Goal: Task Accomplishment & Management: Manage account settings

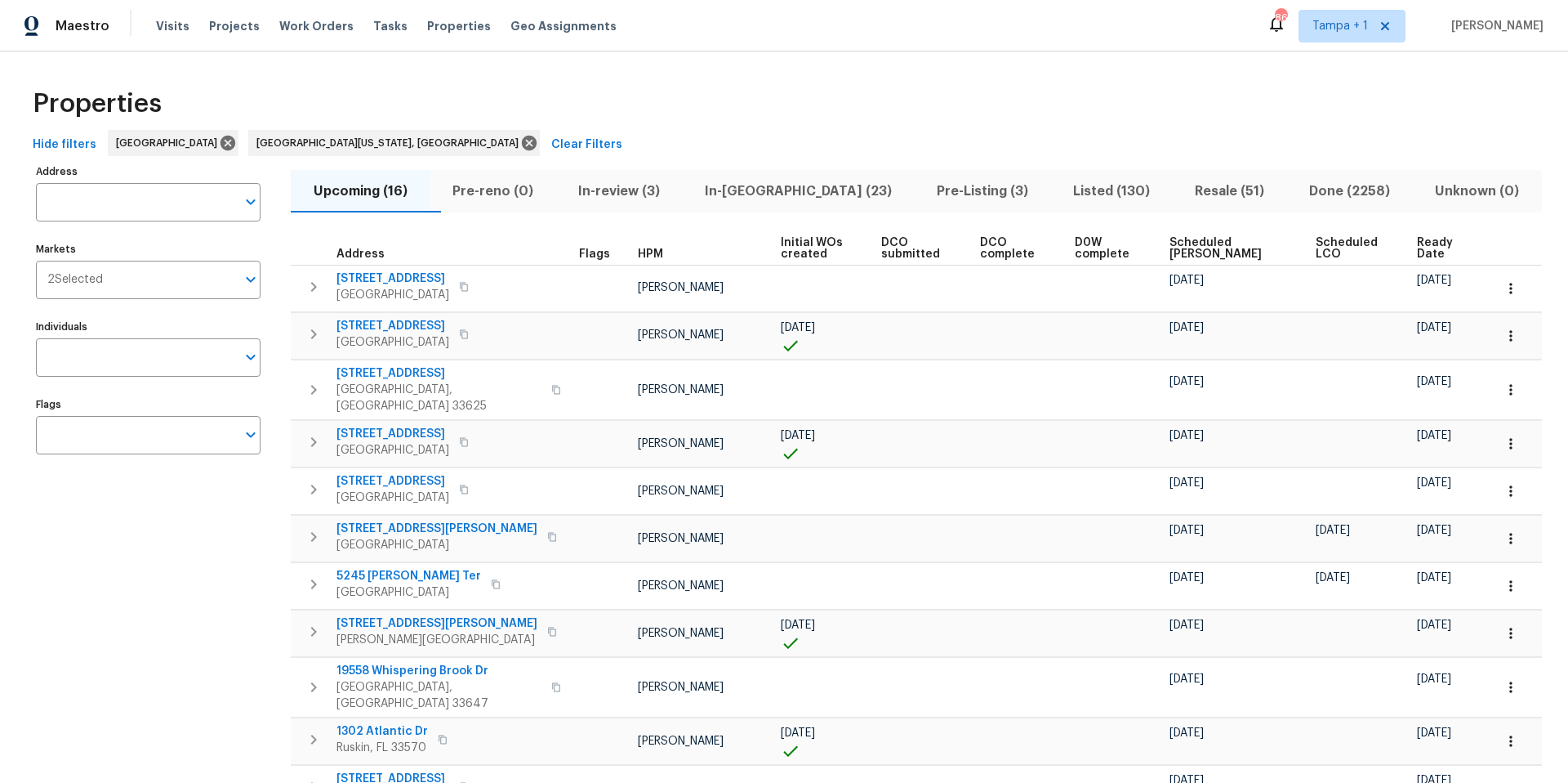
click at [373, 32] on div "Tasks" at bounding box center [390, 27] width 35 height 17
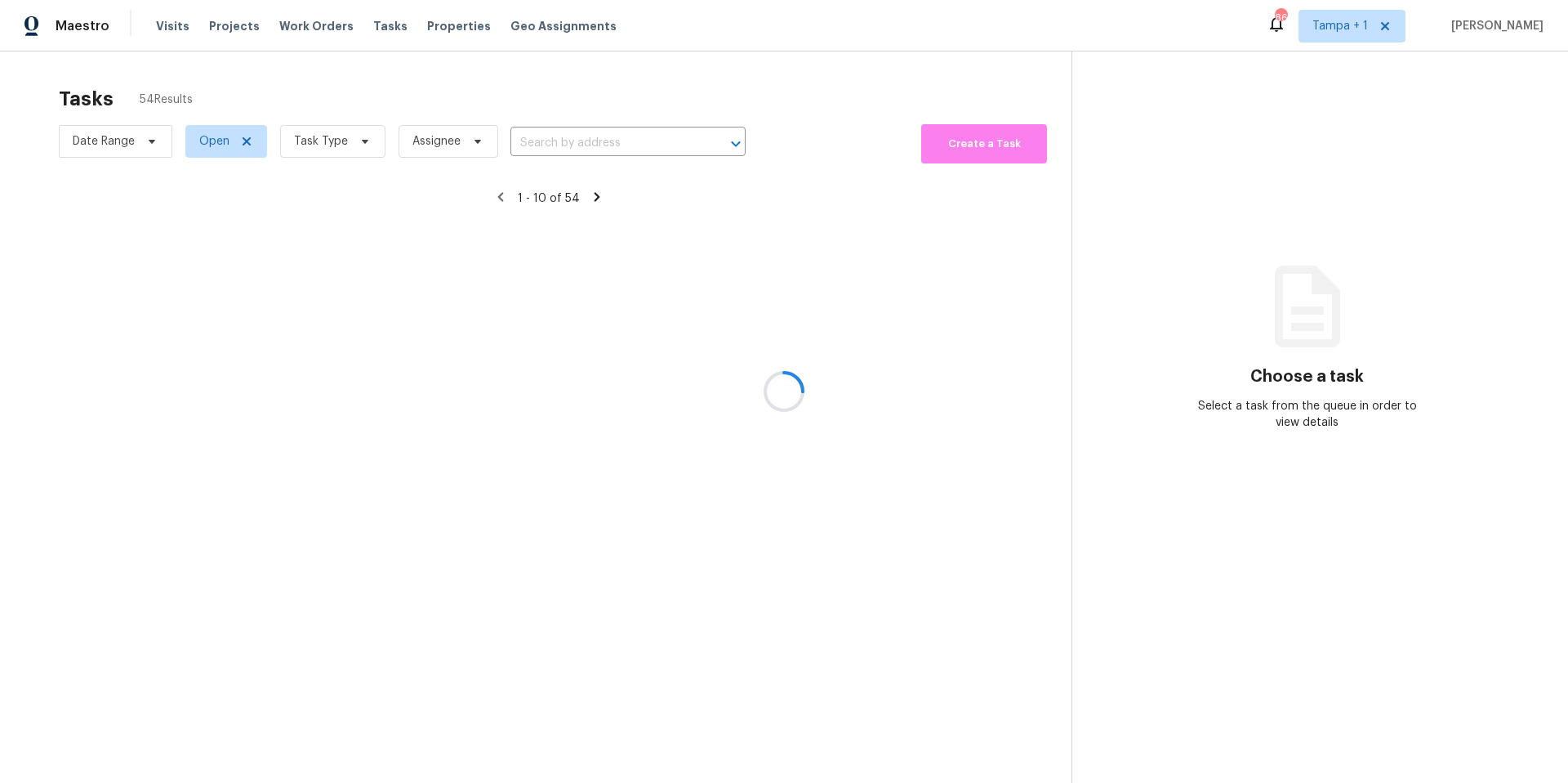
click at [367, 25] on div at bounding box center [784, 392] width 1568 height 783
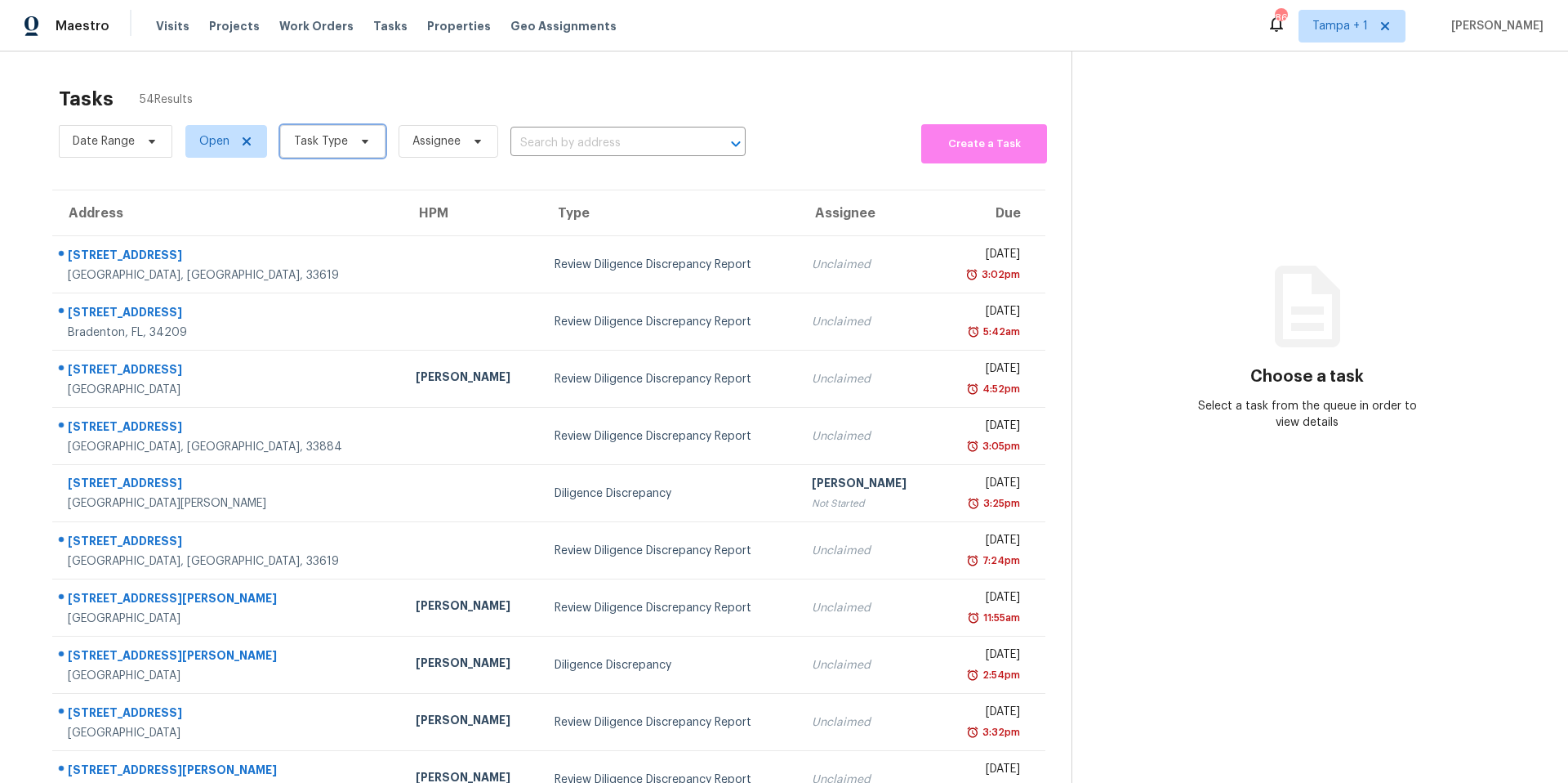
click at [326, 139] on span "Task Type" at bounding box center [321, 141] width 54 height 16
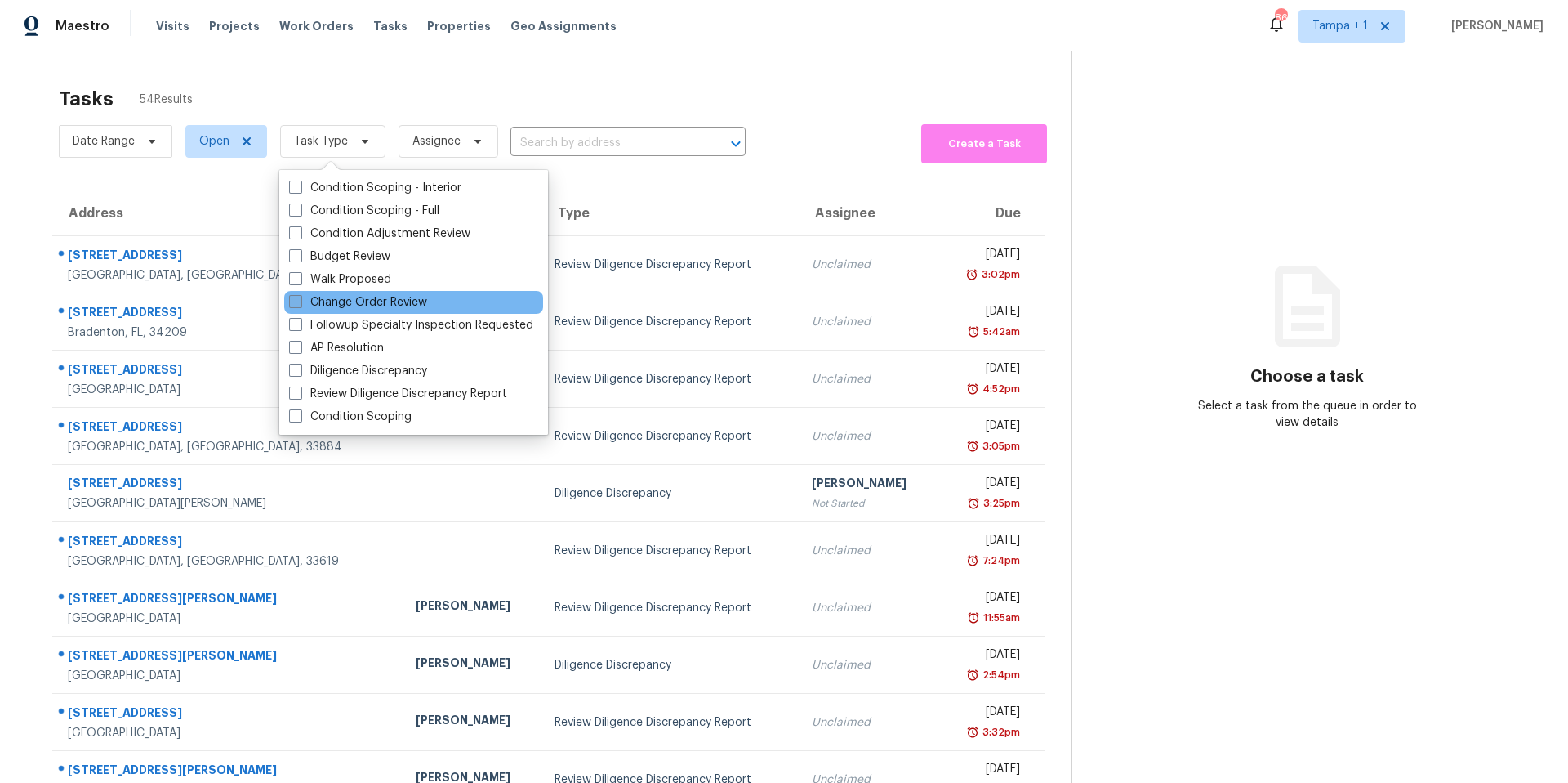
click at [334, 303] on label "Change Order Review" at bounding box center [359, 302] width 138 height 16
click at [300, 303] on input "Change Order Review" at bounding box center [294, 299] width 11 height 11
checkbox input "true"
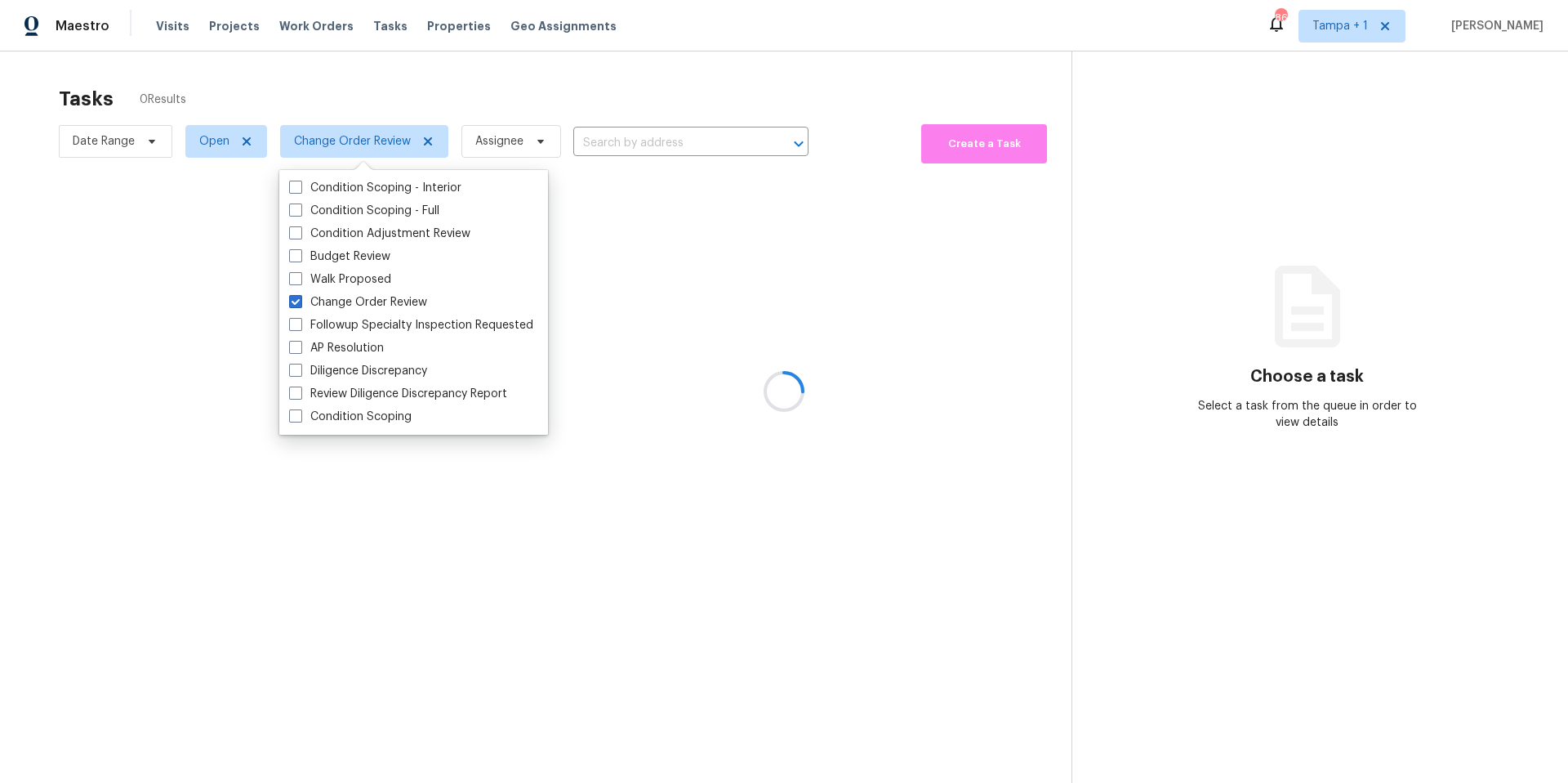
click at [479, 88] on div at bounding box center [784, 392] width 1568 height 783
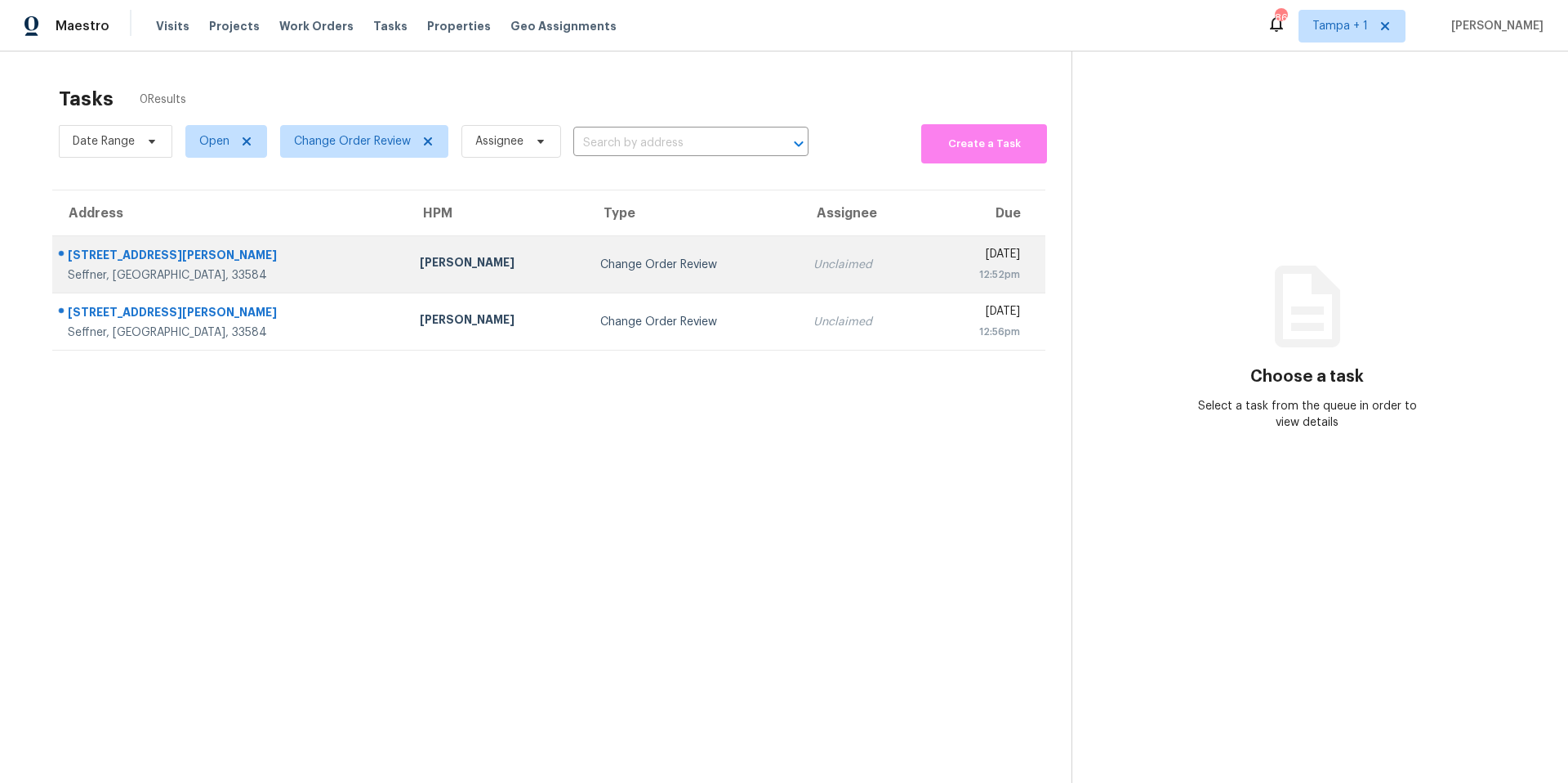
click at [420, 273] on div "Bobby Fortin" at bounding box center [497, 264] width 154 height 20
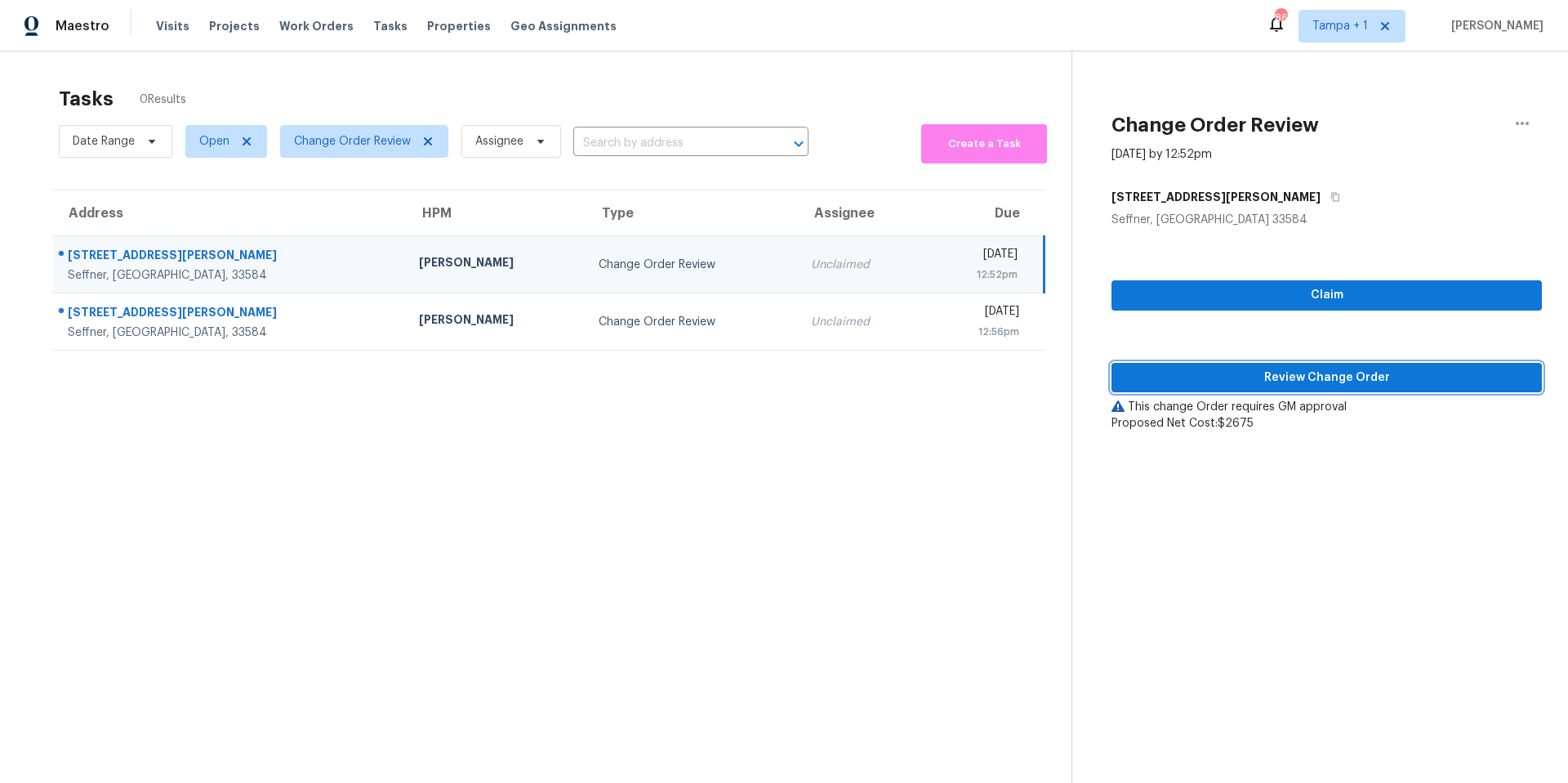
click at [1211, 368] on span "Review Change Order" at bounding box center [1327, 377] width 405 height 20
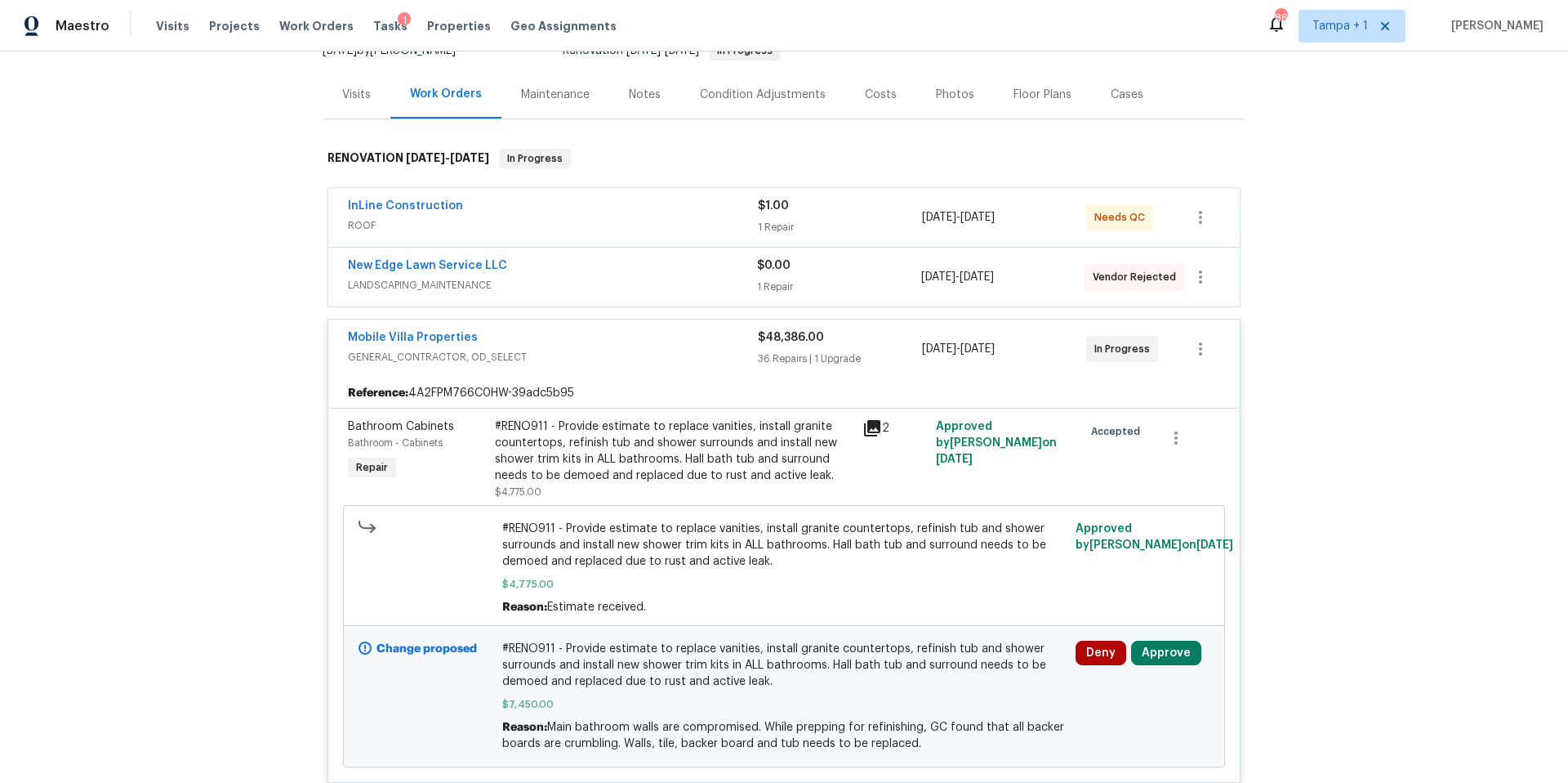
scroll to position [262, 0]
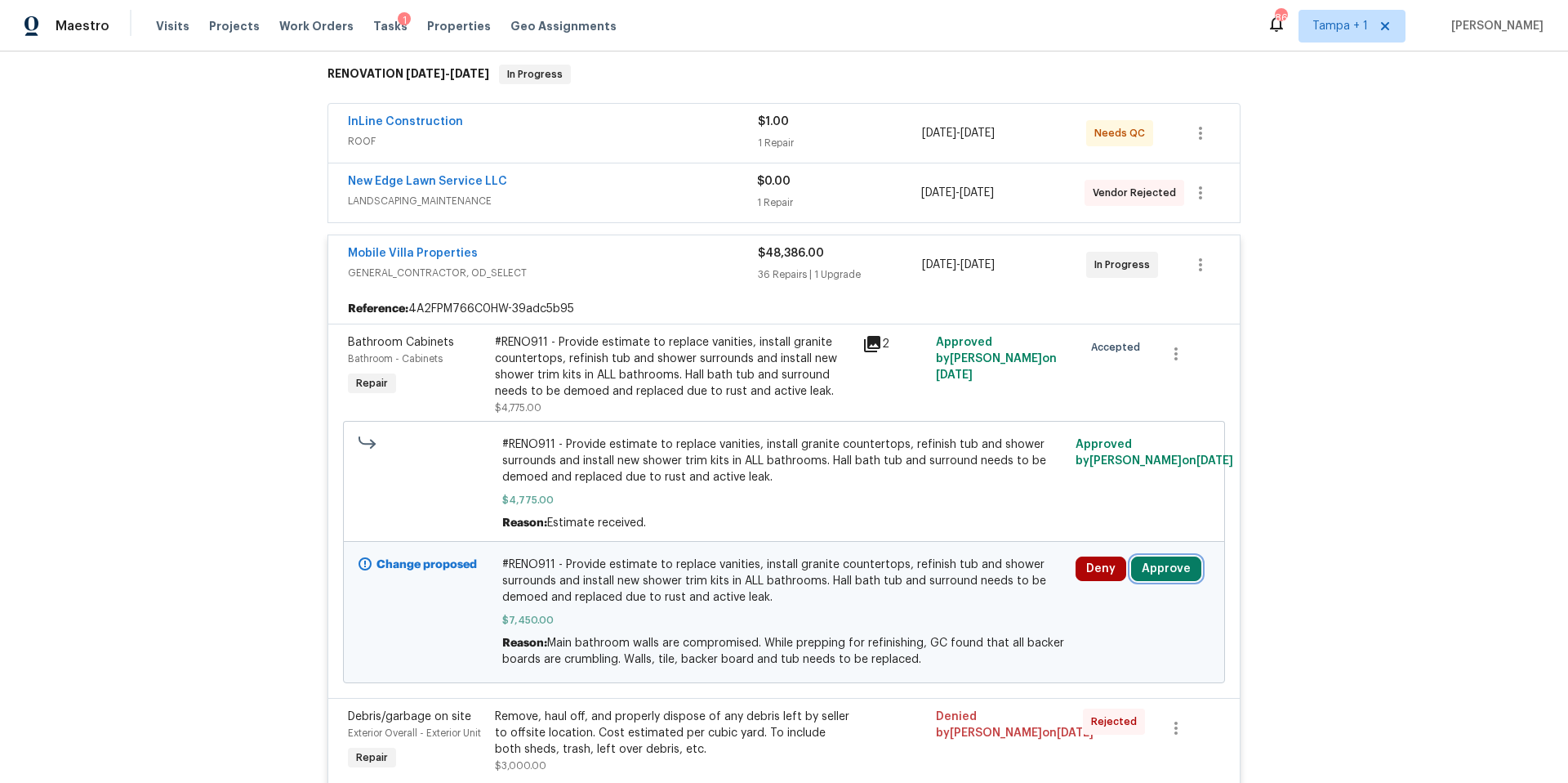
click at [1181, 571] on button "Approve" at bounding box center [1166, 569] width 70 height 25
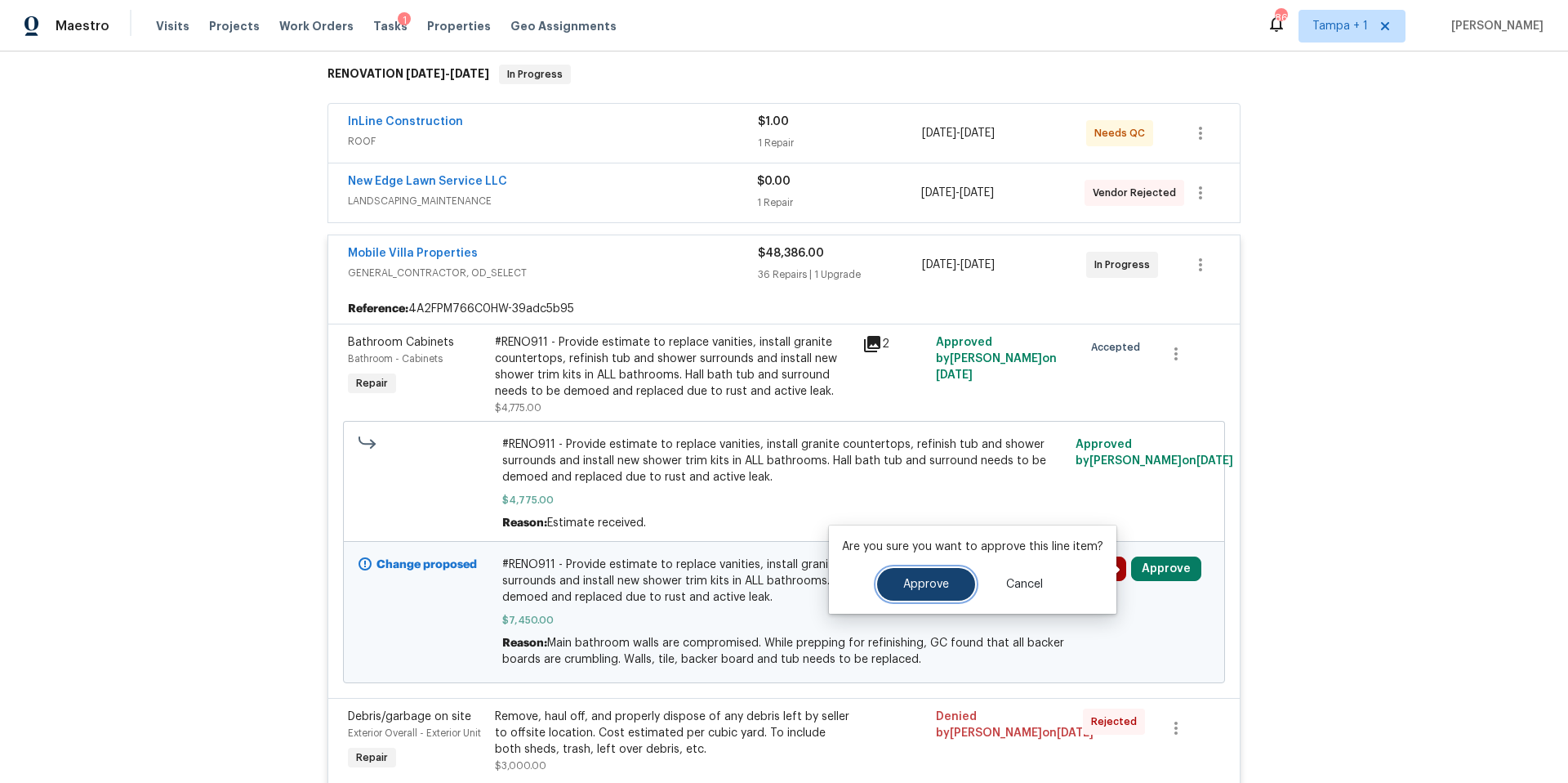
click at [890, 571] on button "Approve" at bounding box center [926, 584] width 98 height 33
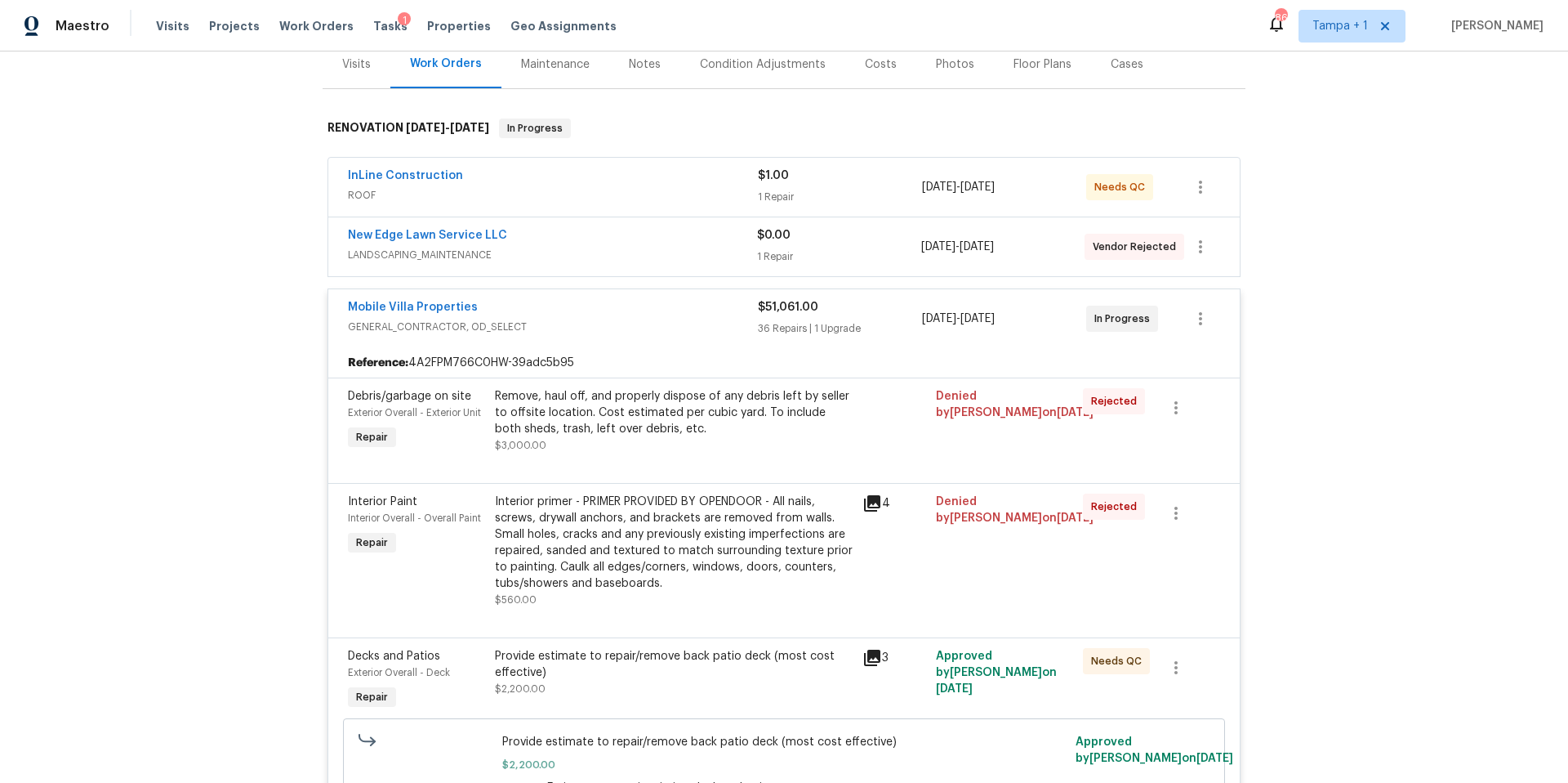
scroll to position [0, 0]
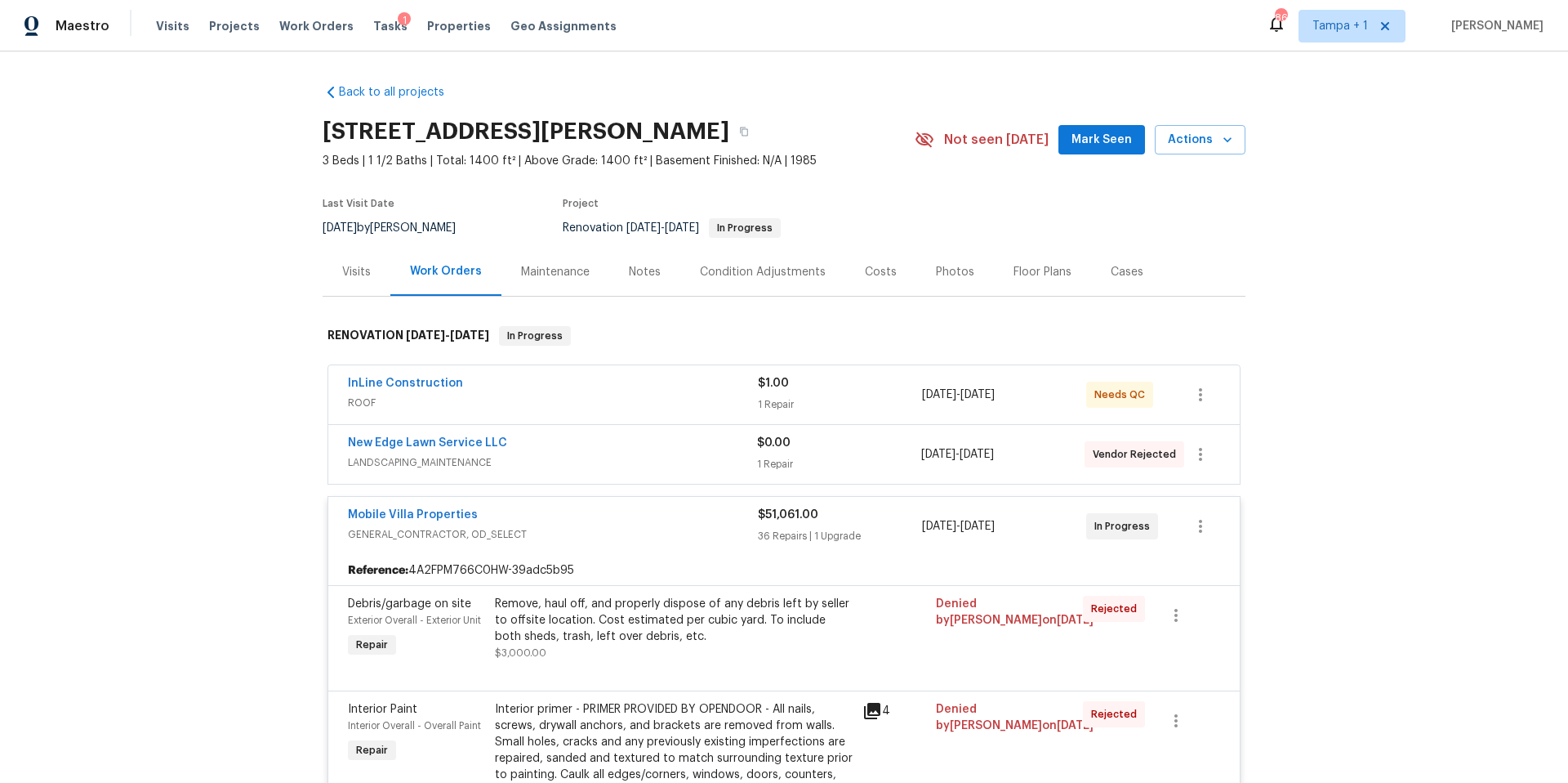
click at [878, 287] on div "Costs" at bounding box center [881, 272] width 71 height 48
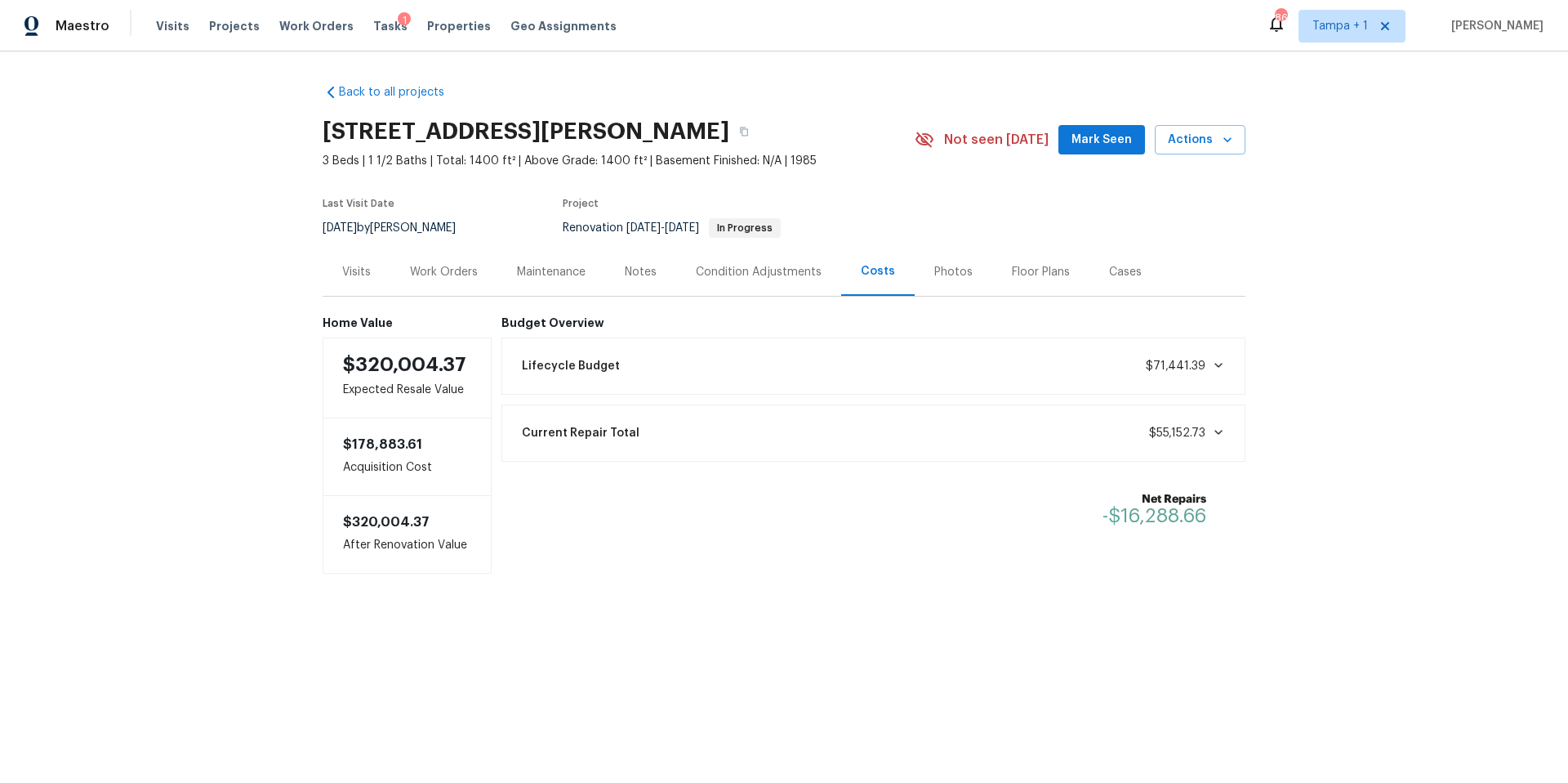
click at [410, 277] on div "Work Orders" at bounding box center [444, 272] width 68 height 16
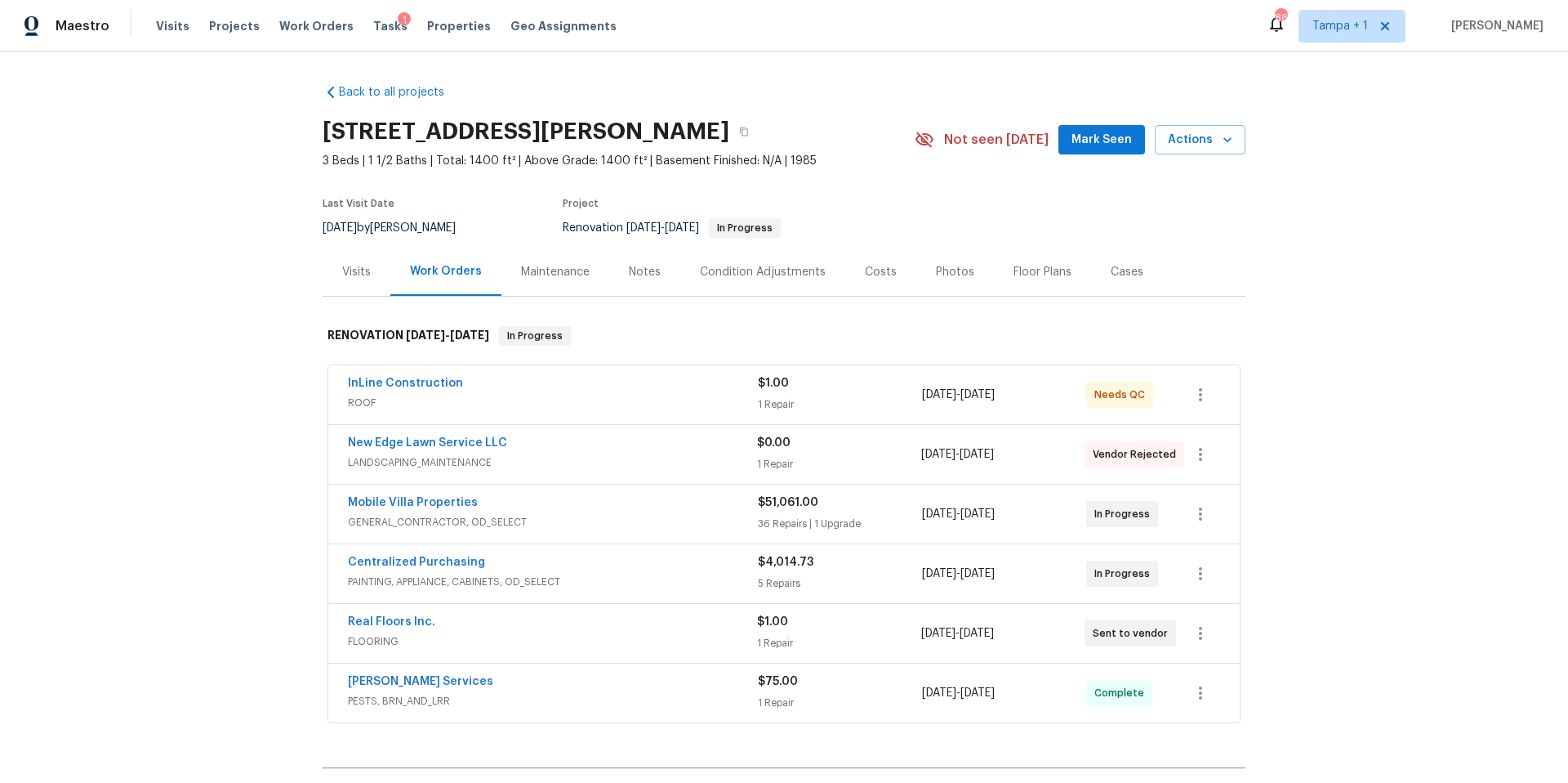
click at [535, 385] on div "InLine Construction" at bounding box center [553, 385] width 410 height 19
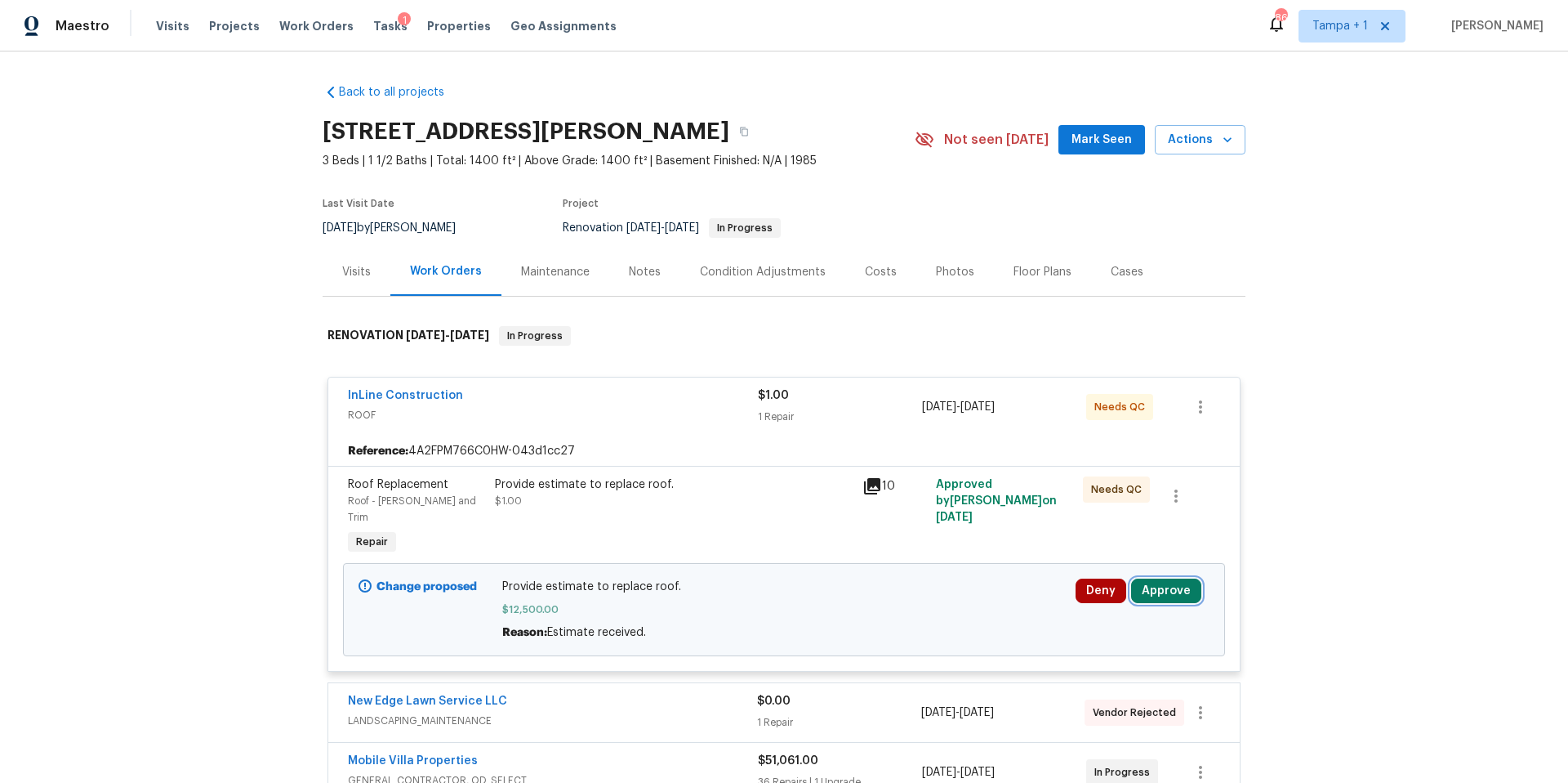
click at [1133, 579] on button "Approve" at bounding box center [1166, 591] width 70 height 25
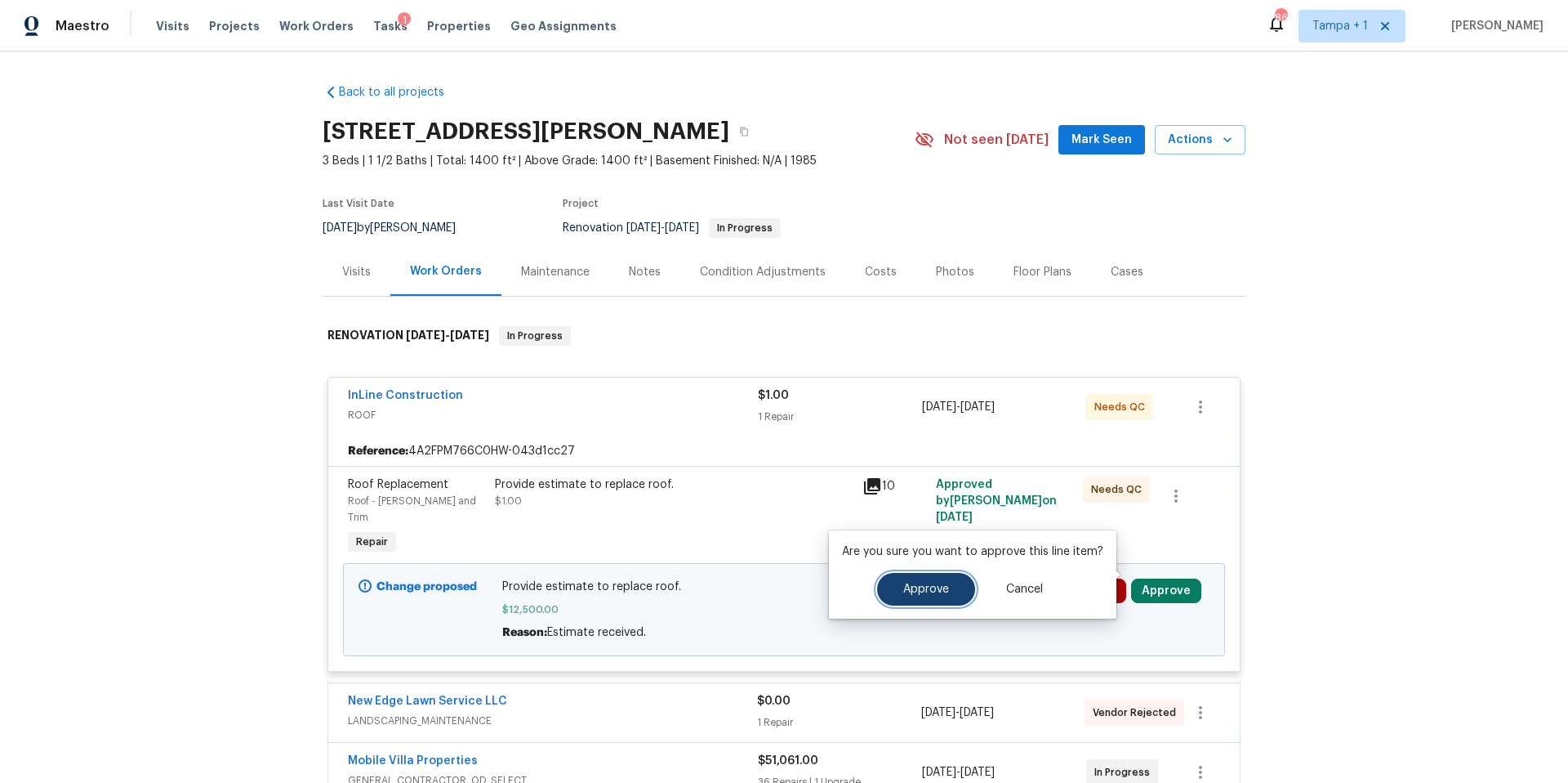
click at [910, 583] on span "Approve" at bounding box center [926, 589] width 46 height 12
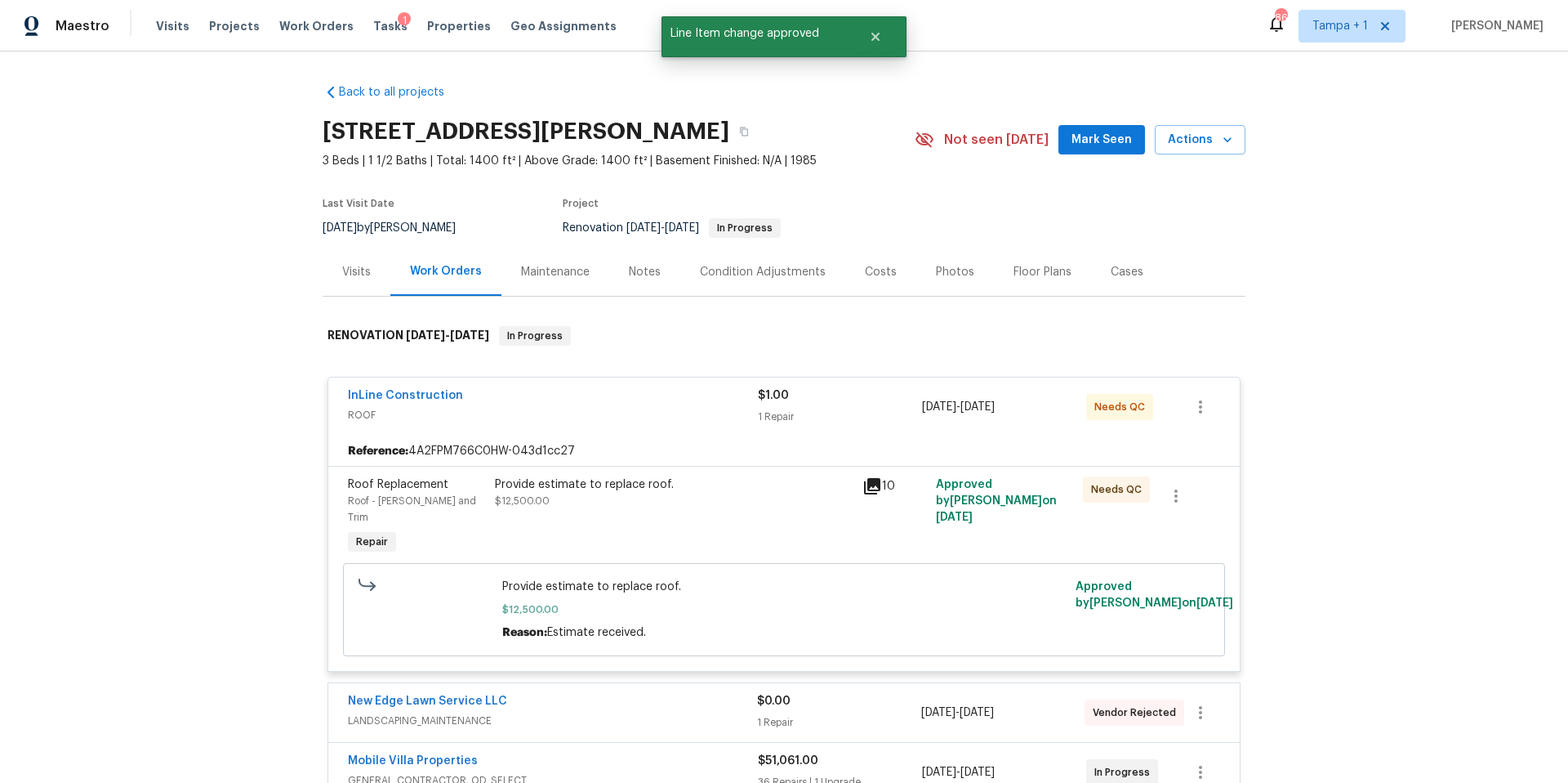
click at [580, 415] on span "ROOF" at bounding box center [553, 415] width 410 height 16
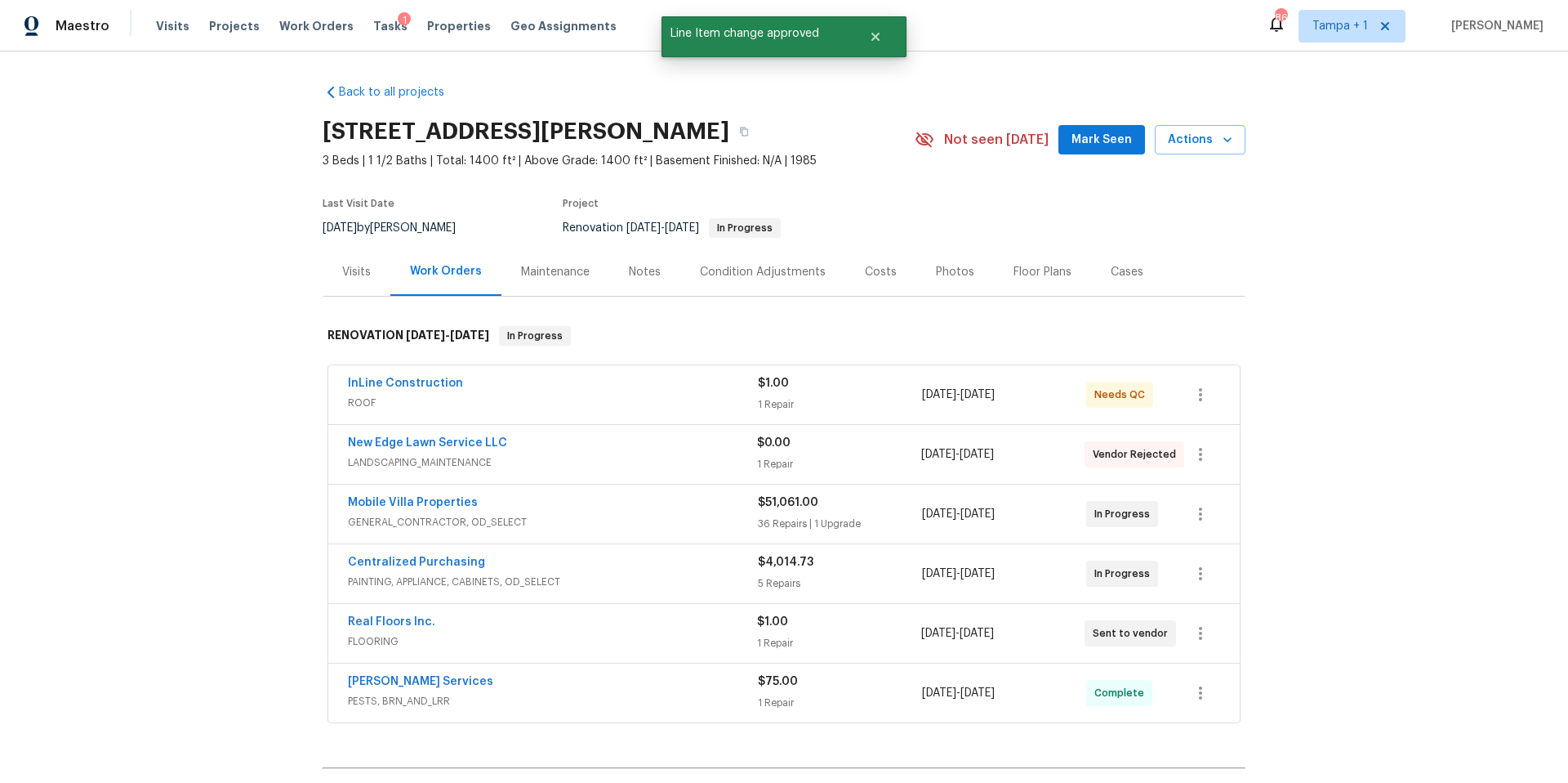
click at [865, 278] on div "Costs" at bounding box center [880, 272] width 32 height 16
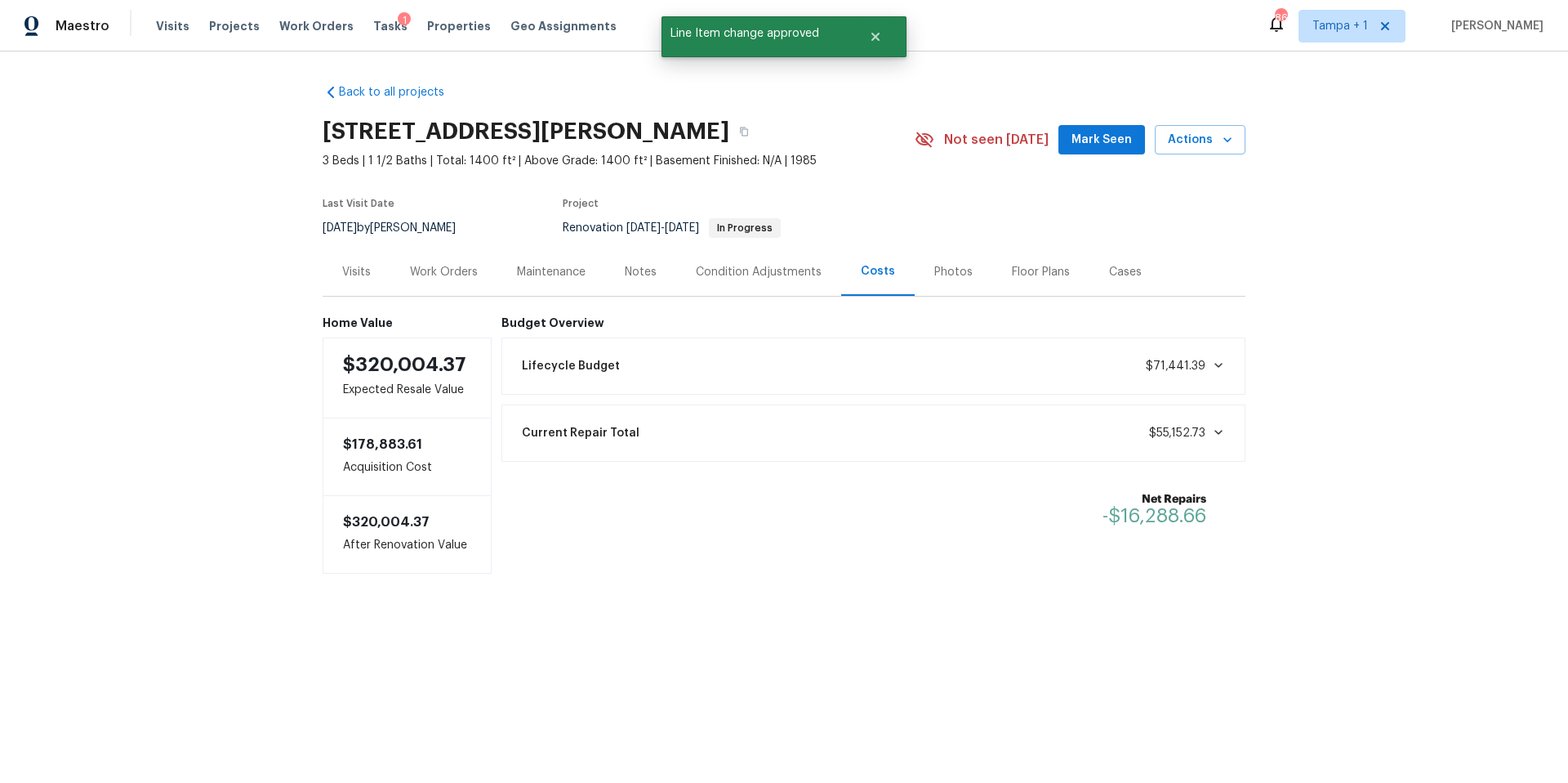
click at [421, 271] on div "Work Orders" at bounding box center [444, 272] width 68 height 16
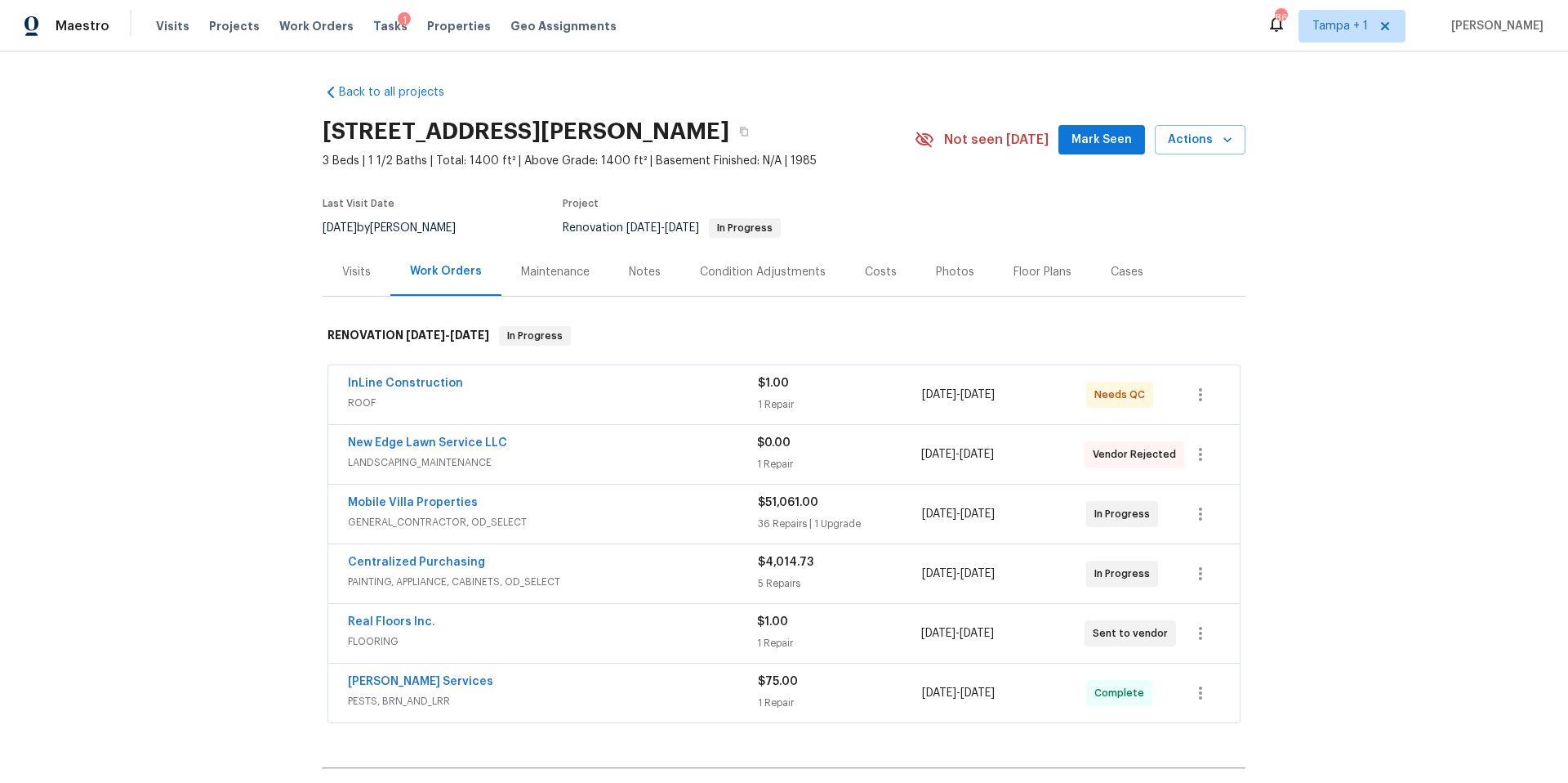
click at [410, 389] on span "InLine Construction" at bounding box center [406, 383] width 115 height 16
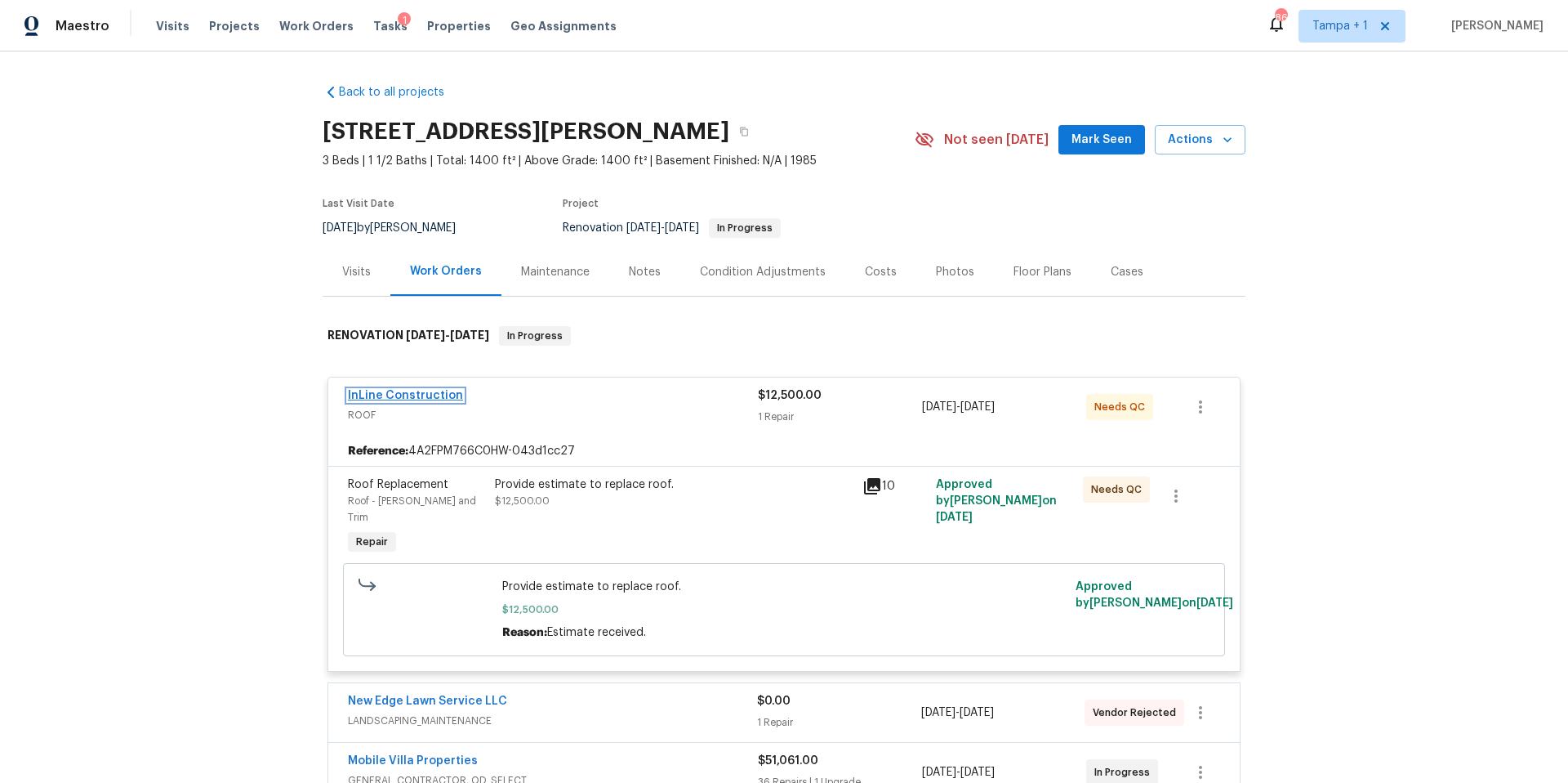
click at [423, 396] on link "InLine Construction" at bounding box center [406, 395] width 115 height 12
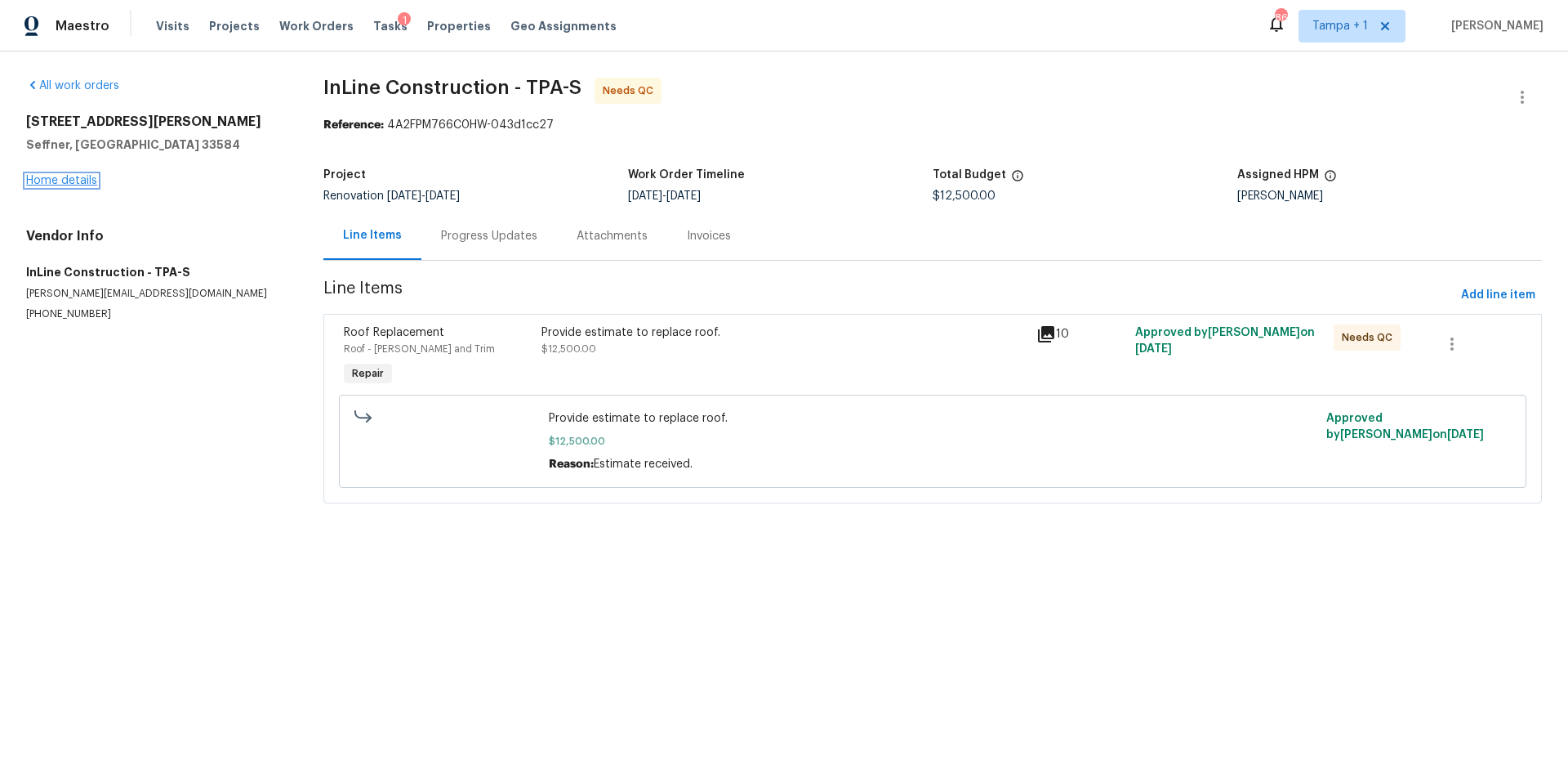
click at [54, 178] on link "Home details" at bounding box center [61, 180] width 71 height 12
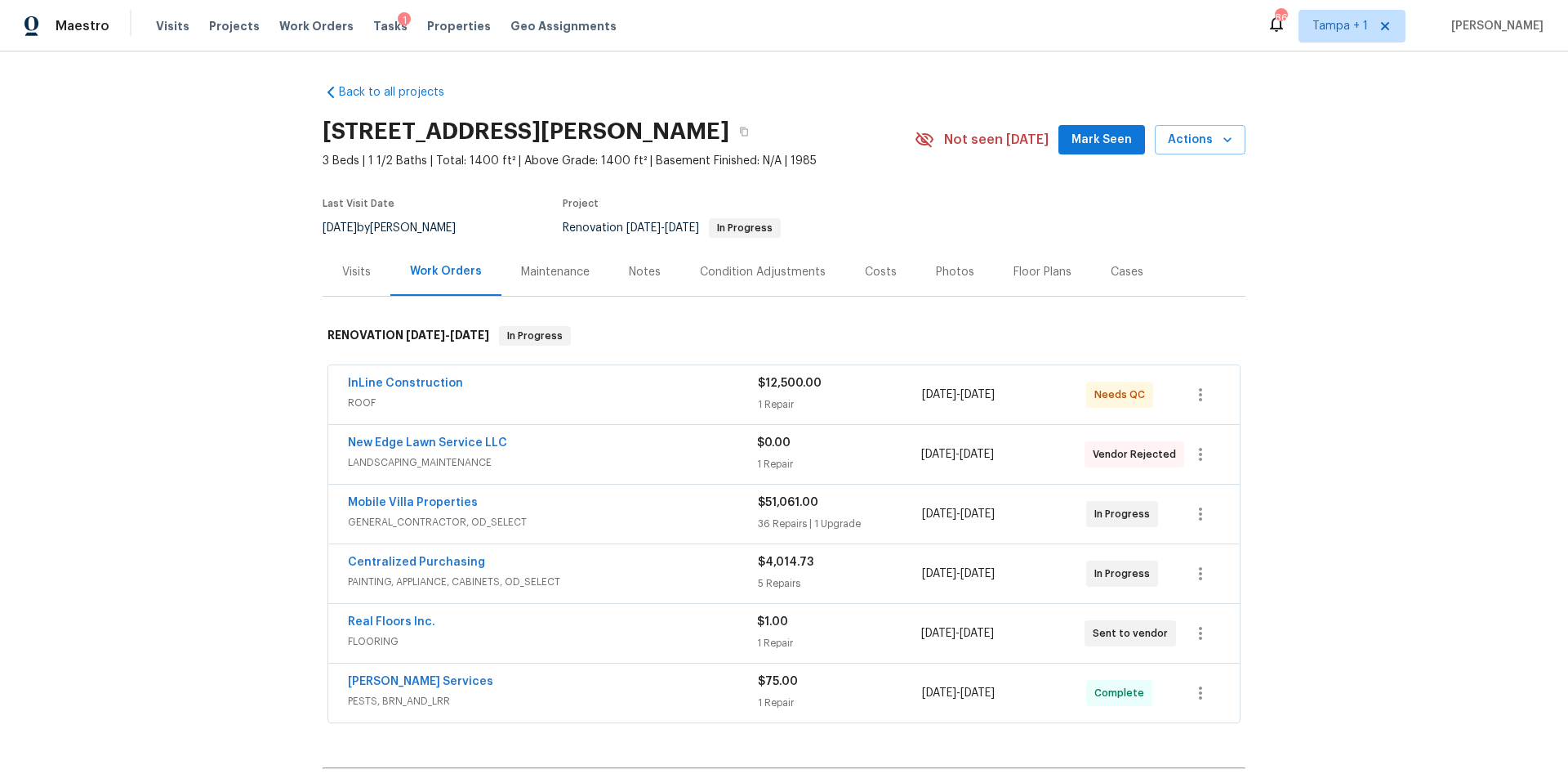
click at [865, 268] on div "Costs" at bounding box center [880, 272] width 32 height 16
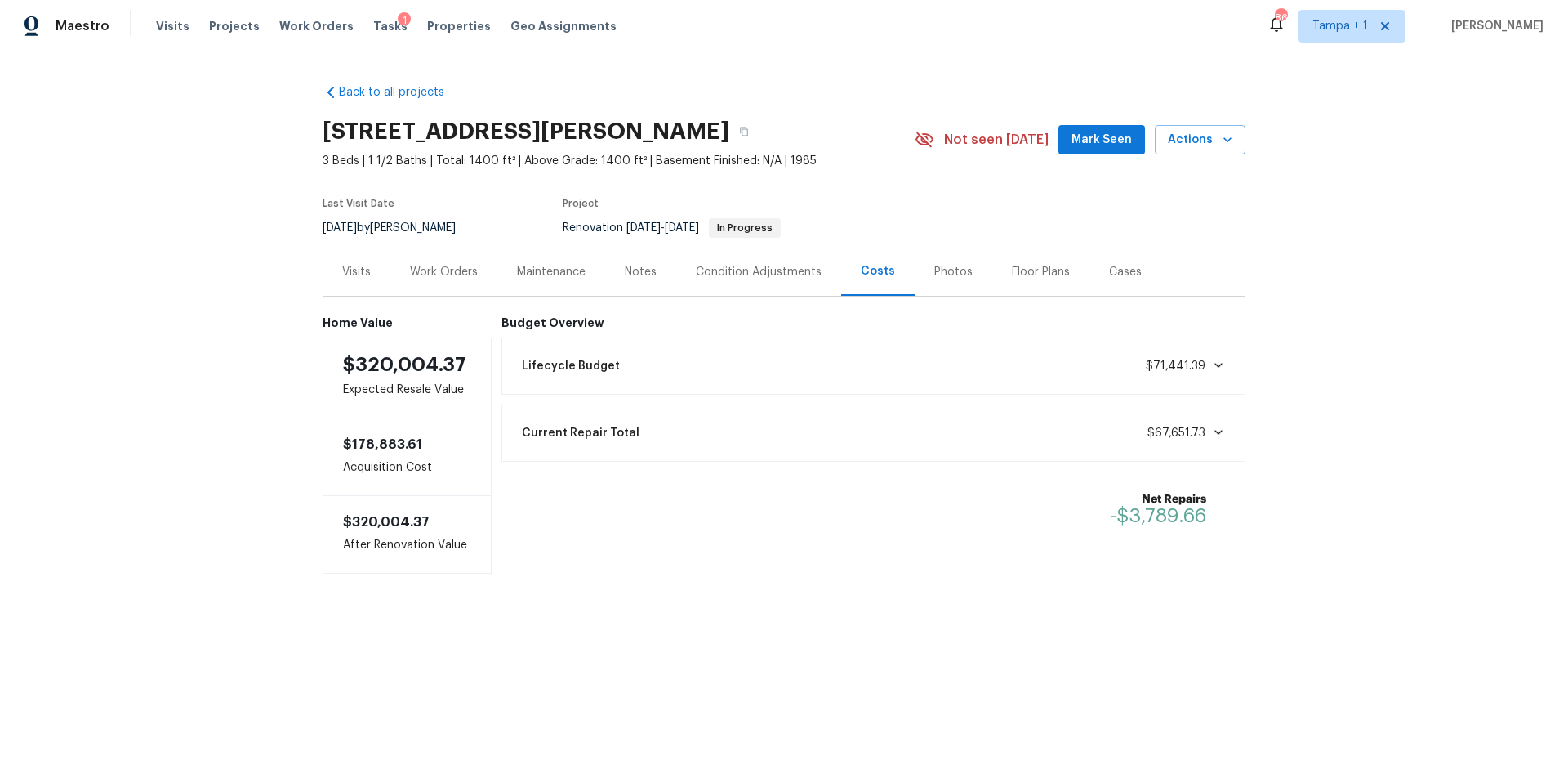
click at [451, 268] on div "Work Orders" at bounding box center [444, 272] width 68 height 16
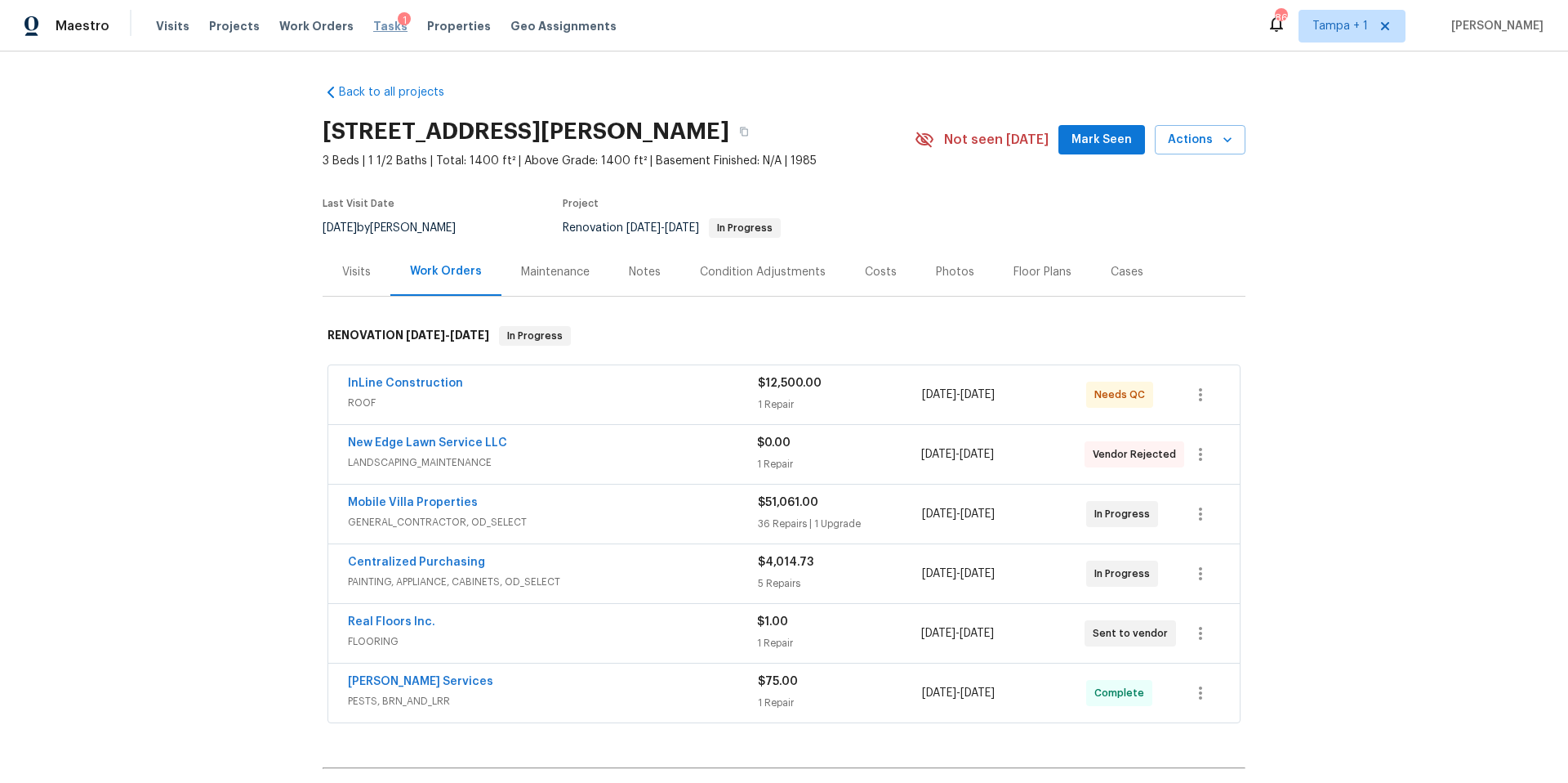
click at [373, 21] on span "Tasks" at bounding box center [390, 26] width 35 height 12
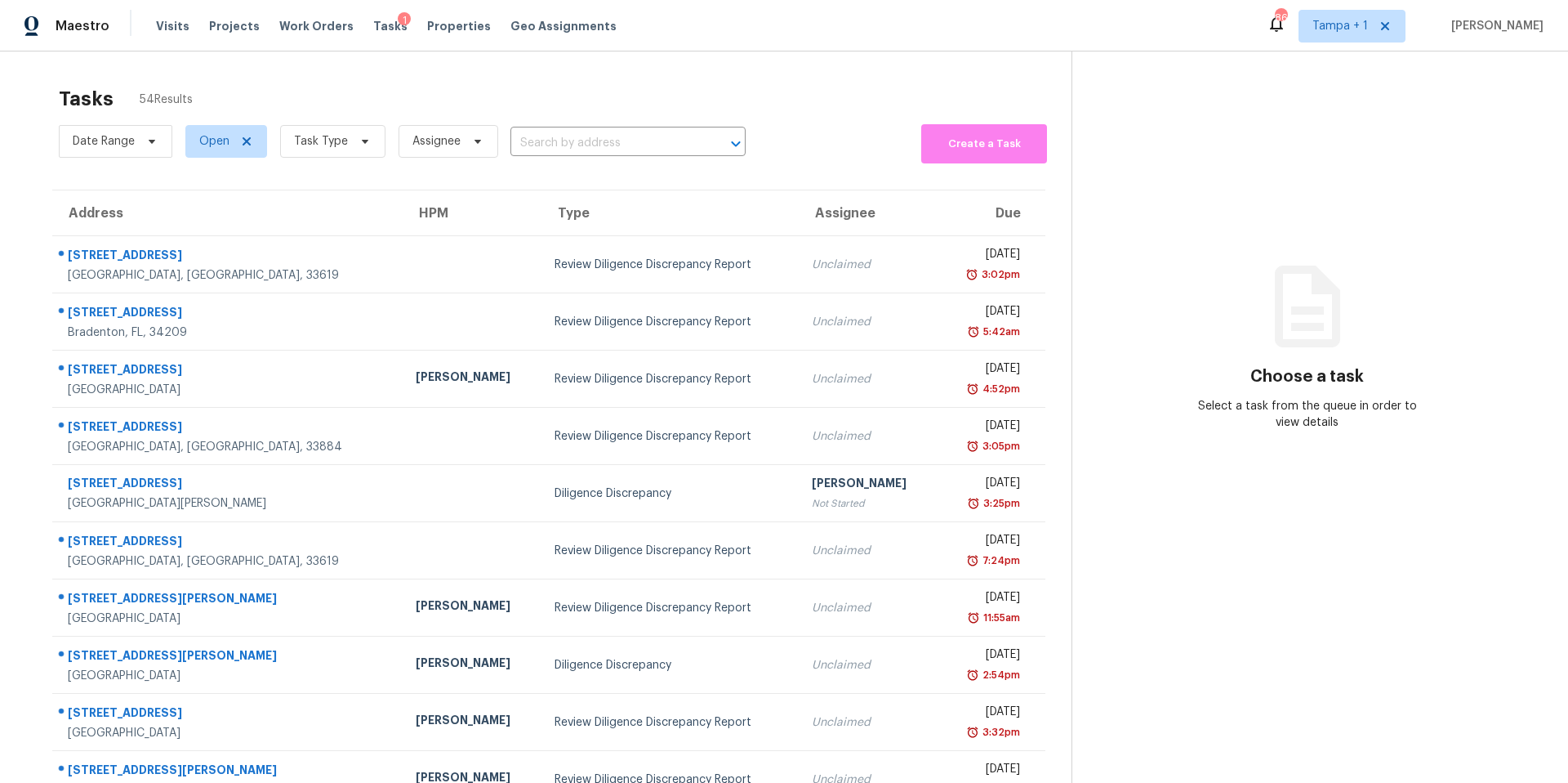
click at [308, 157] on span "Task Type" at bounding box center [333, 141] width 105 height 33
click at [319, 140] on span "Task Type" at bounding box center [321, 141] width 54 height 16
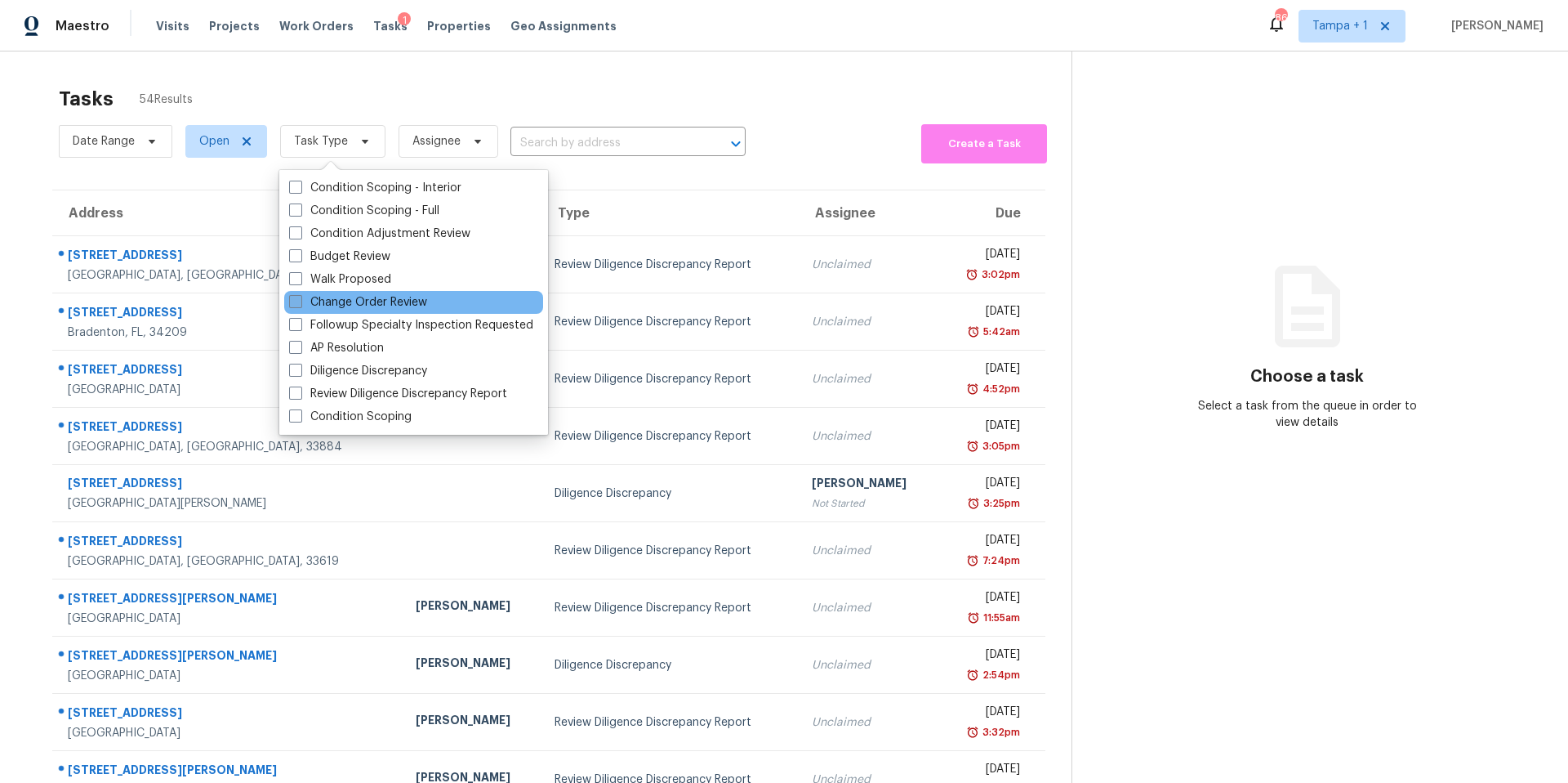
click at [350, 303] on label "Change Order Review" at bounding box center [359, 302] width 138 height 16
click at [300, 303] on input "Change Order Review" at bounding box center [294, 299] width 11 height 11
checkbox input "true"
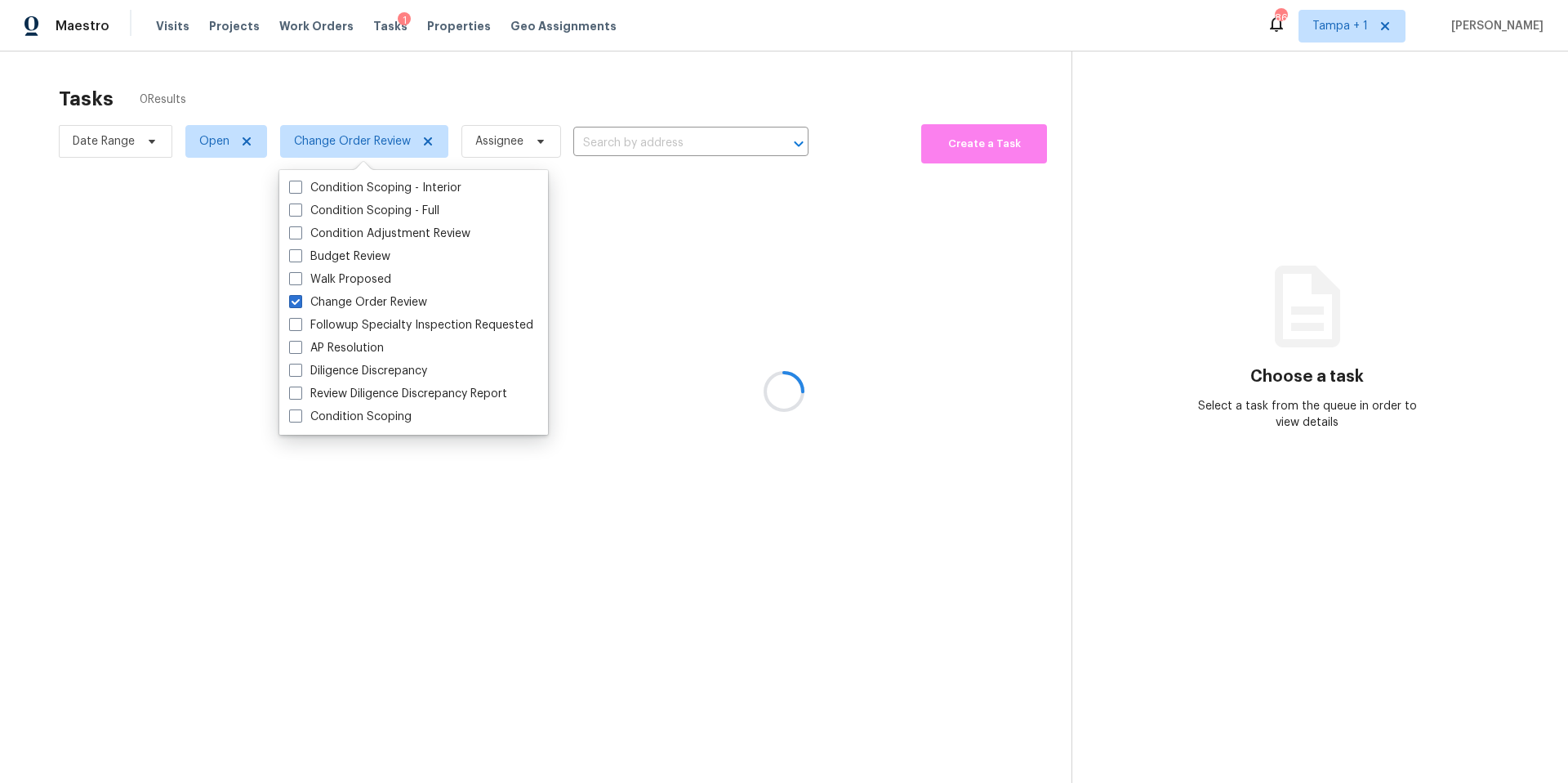
click at [503, 104] on div at bounding box center [784, 392] width 1568 height 783
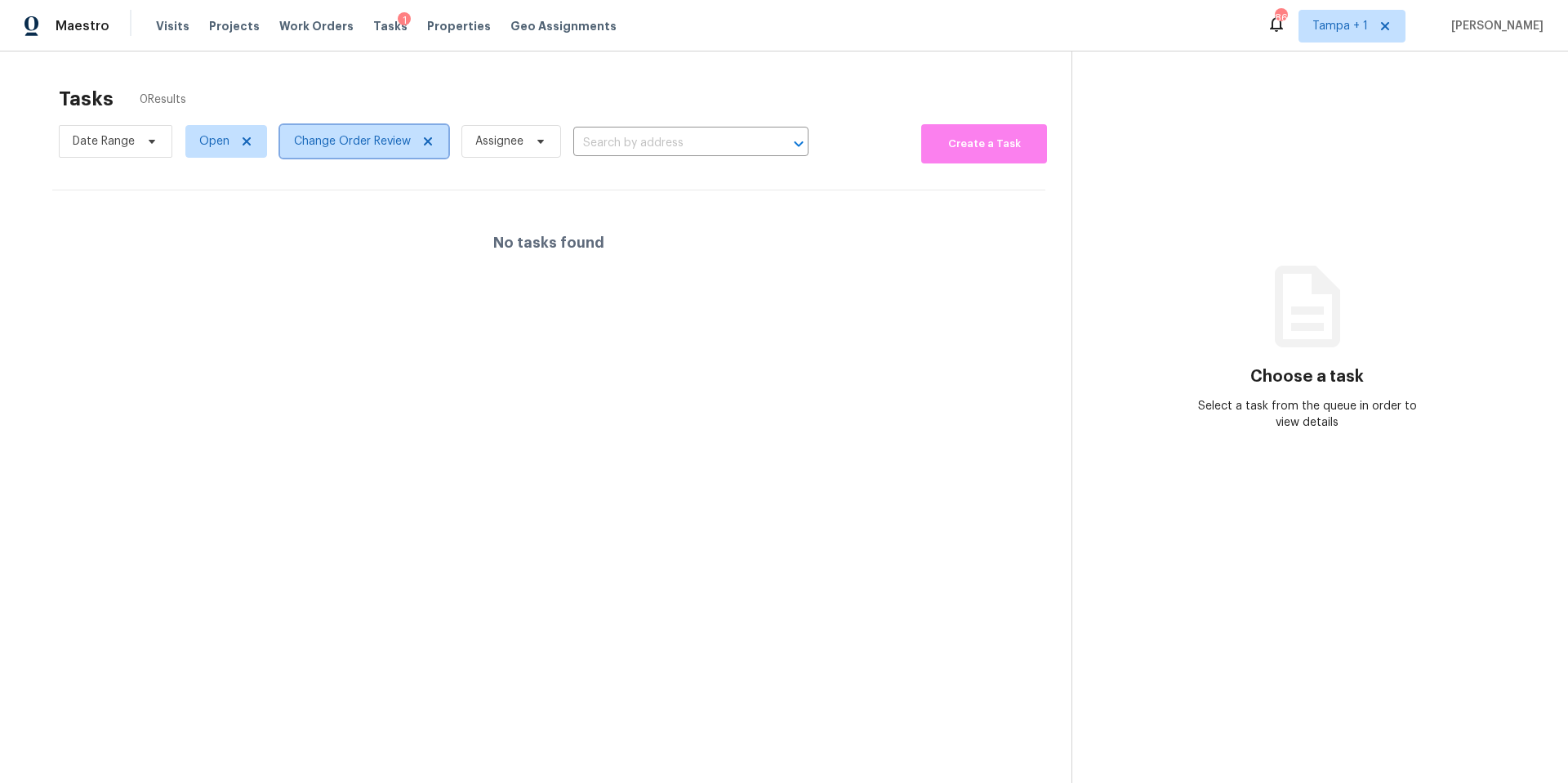
click at [339, 152] on span "Change Order Review" at bounding box center [363, 141] width 168 height 33
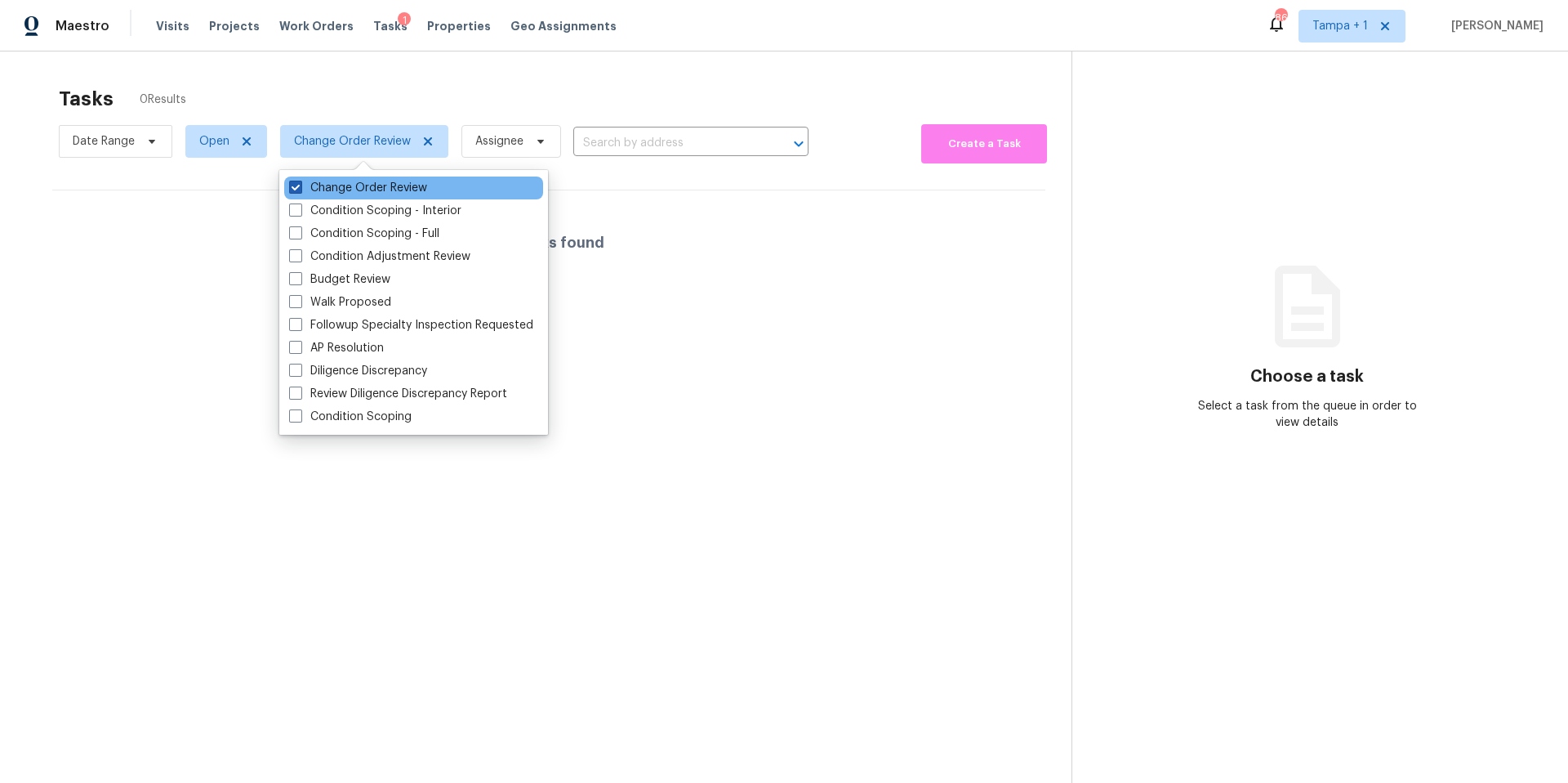
click at [327, 192] on label "Change Order Review" at bounding box center [359, 187] width 138 height 16
click at [300, 190] on input "Change Order Review" at bounding box center [294, 184] width 11 height 11
checkbox input "false"
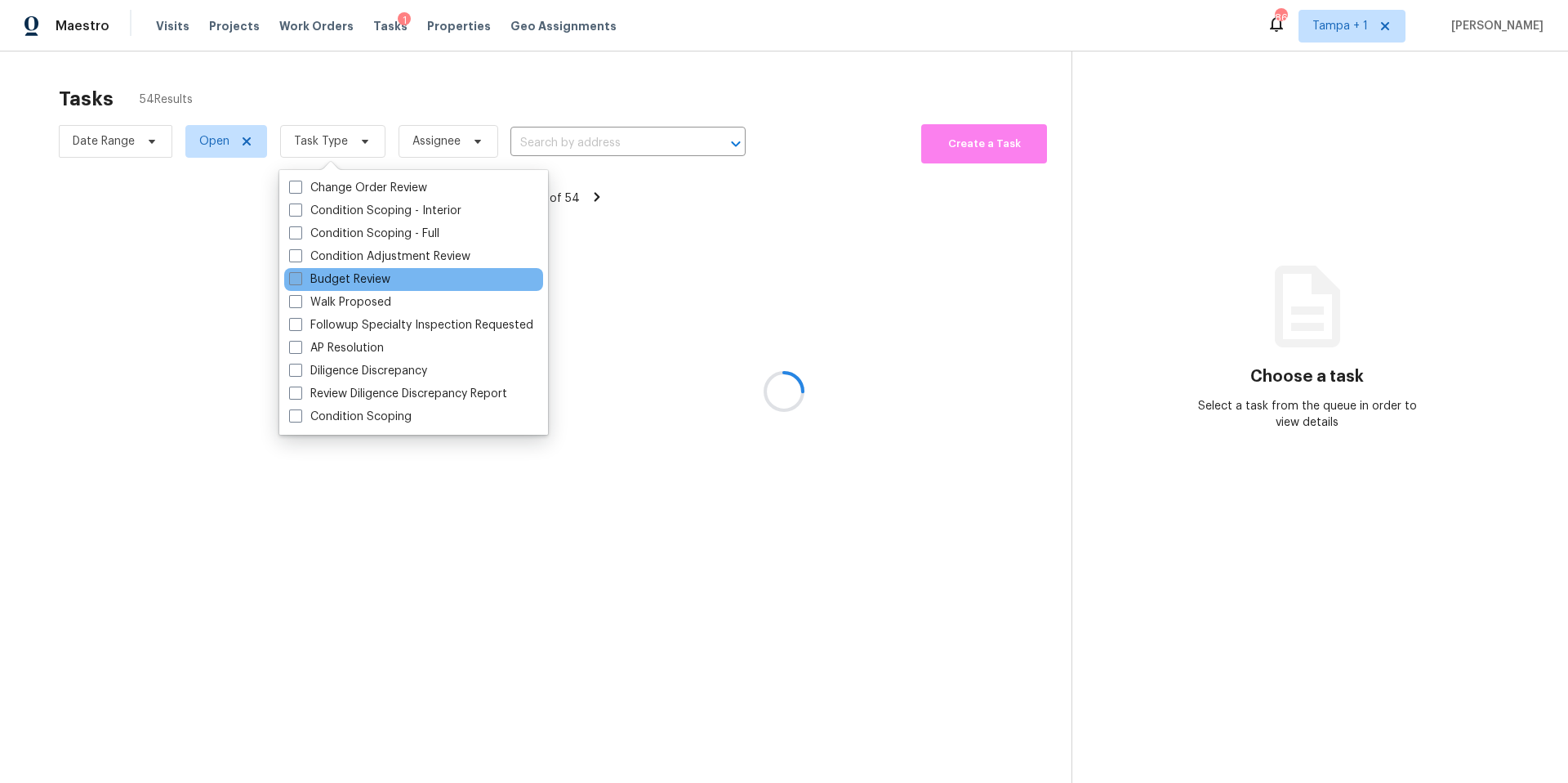
click at [340, 283] on label "Budget Review" at bounding box center [340, 279] width 102 height 16
click at [300, 282] on input "Budget Review" at bounding box center [294, 276] width 11 height 11
checkbox input "true"
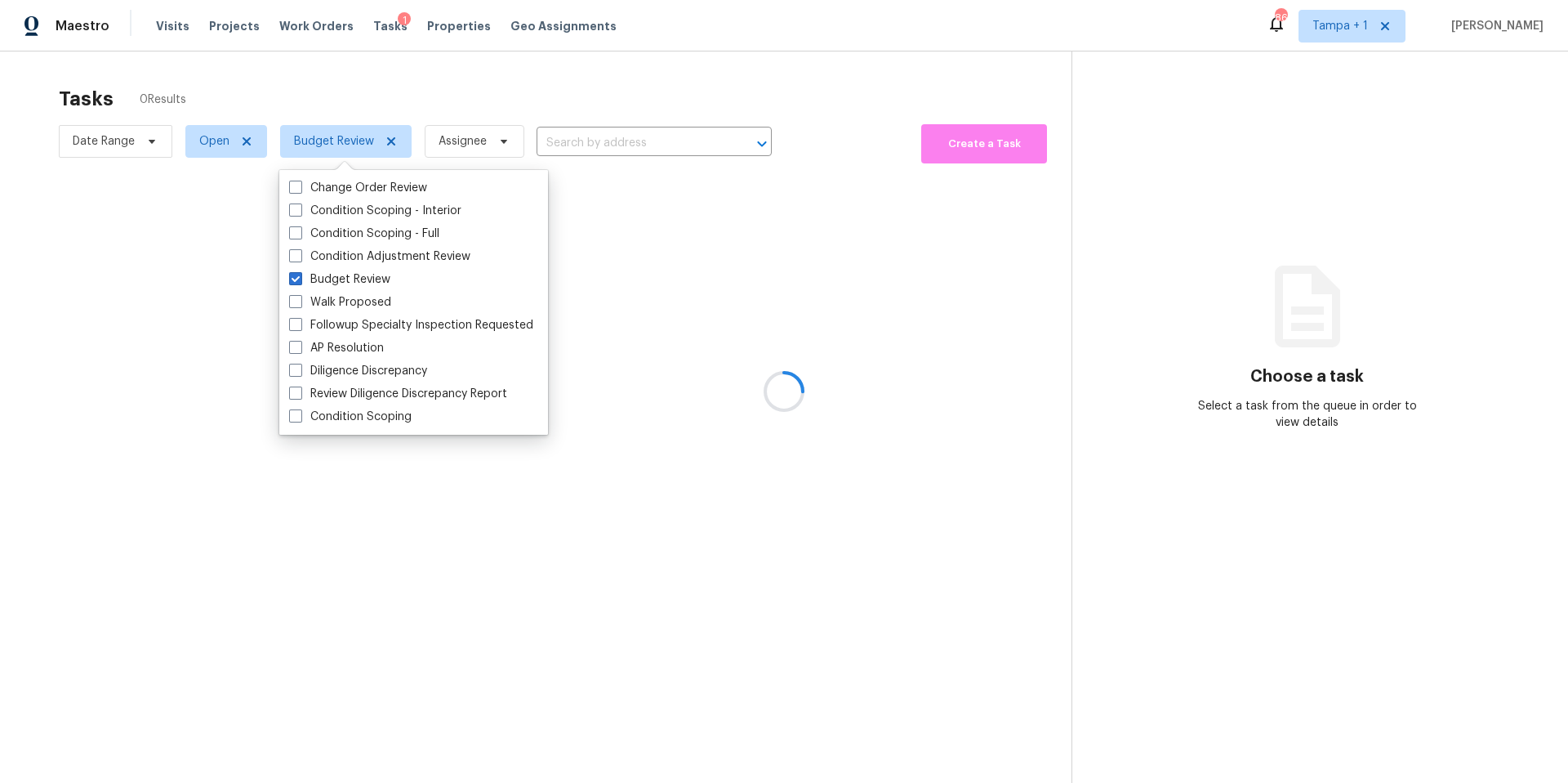
click at [587, 87] on div at bounding box center [784, 392] width 1568 height 783
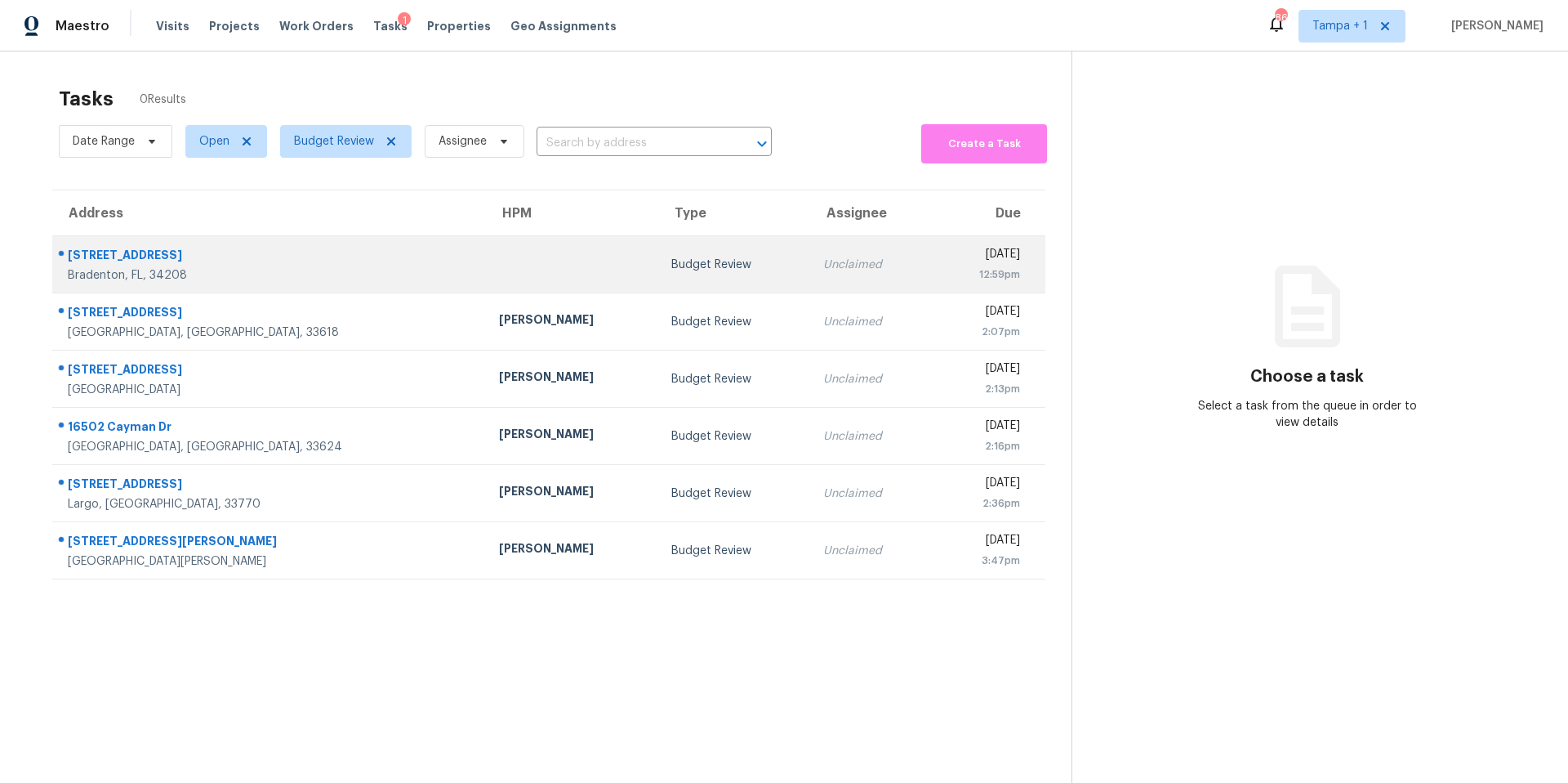
click at [361, 274] on td "3014 65th St E Bradenton, FL, 34208" at bounding box center [269, 265] width 433 height 58
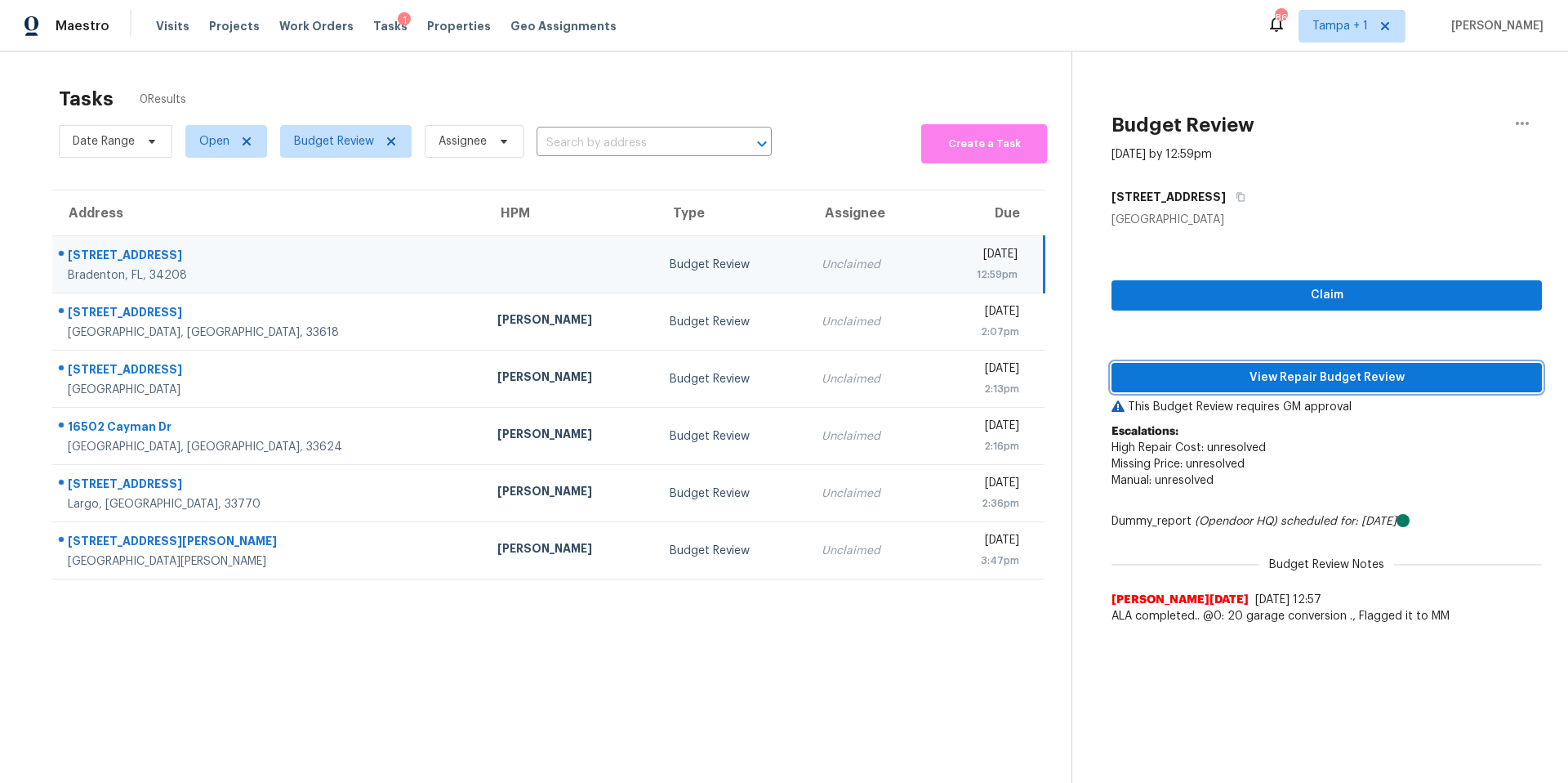
click at [1285, 390] on button "View Repair Budget Review" at bounding box center [1326, 378] width 431 height 31
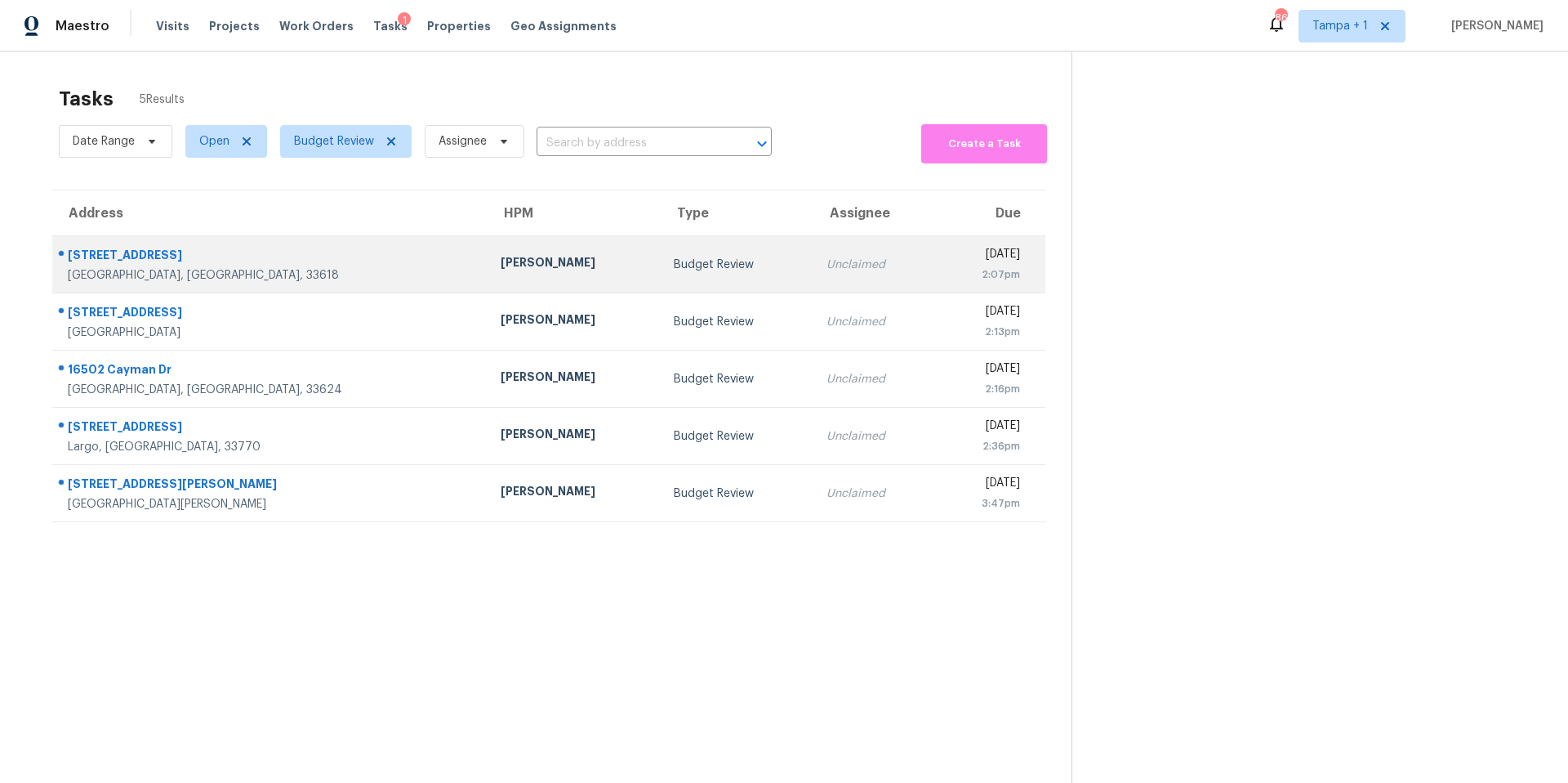
click at [316, 273] on div "Tampa, FL, 33618" at bounding box center [271, 275] width 407 height 16
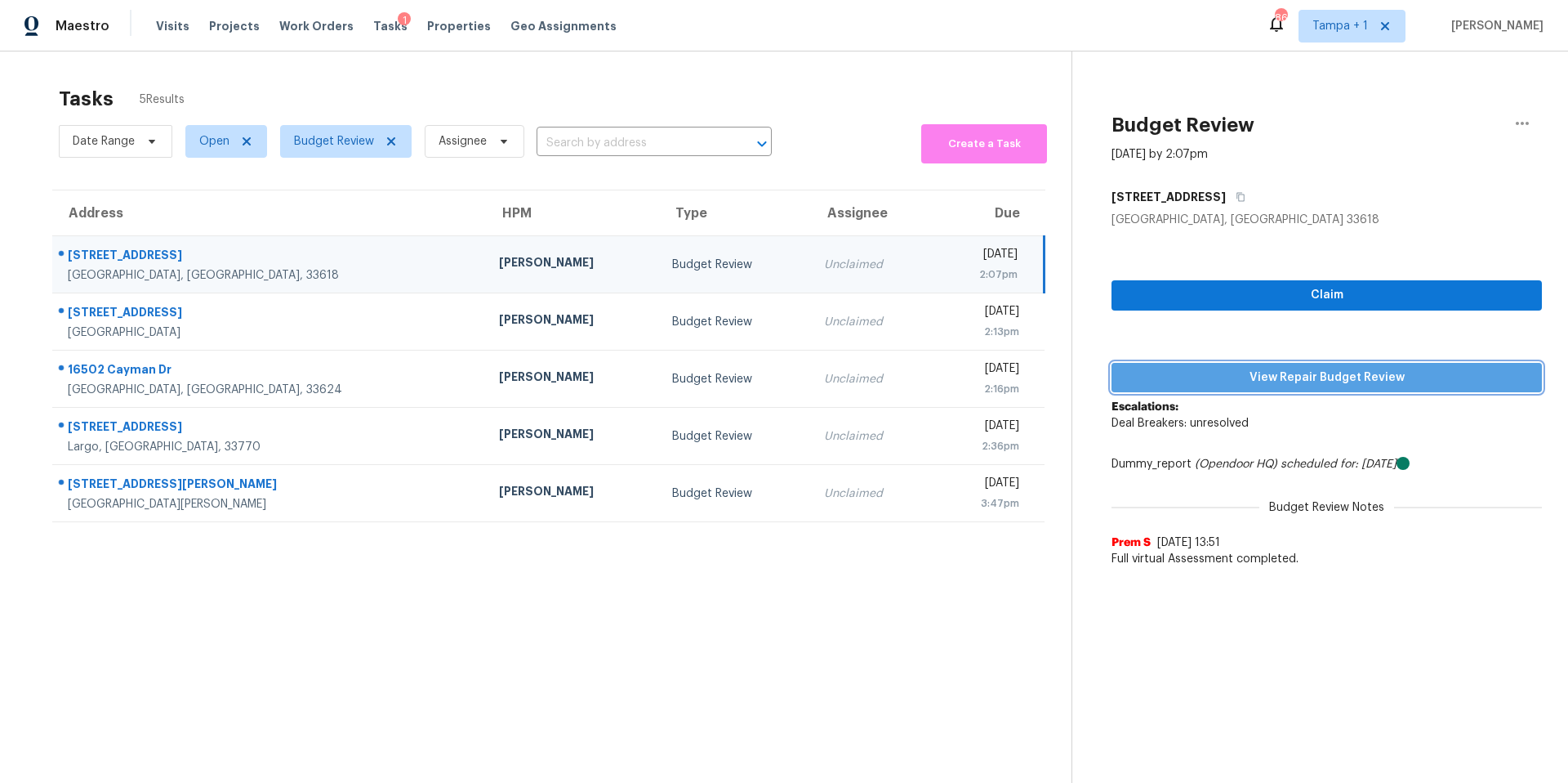
click at [1182, 382] on span "View Repair Budget Review" at bounding box center [1327, 377] width 405 height 20
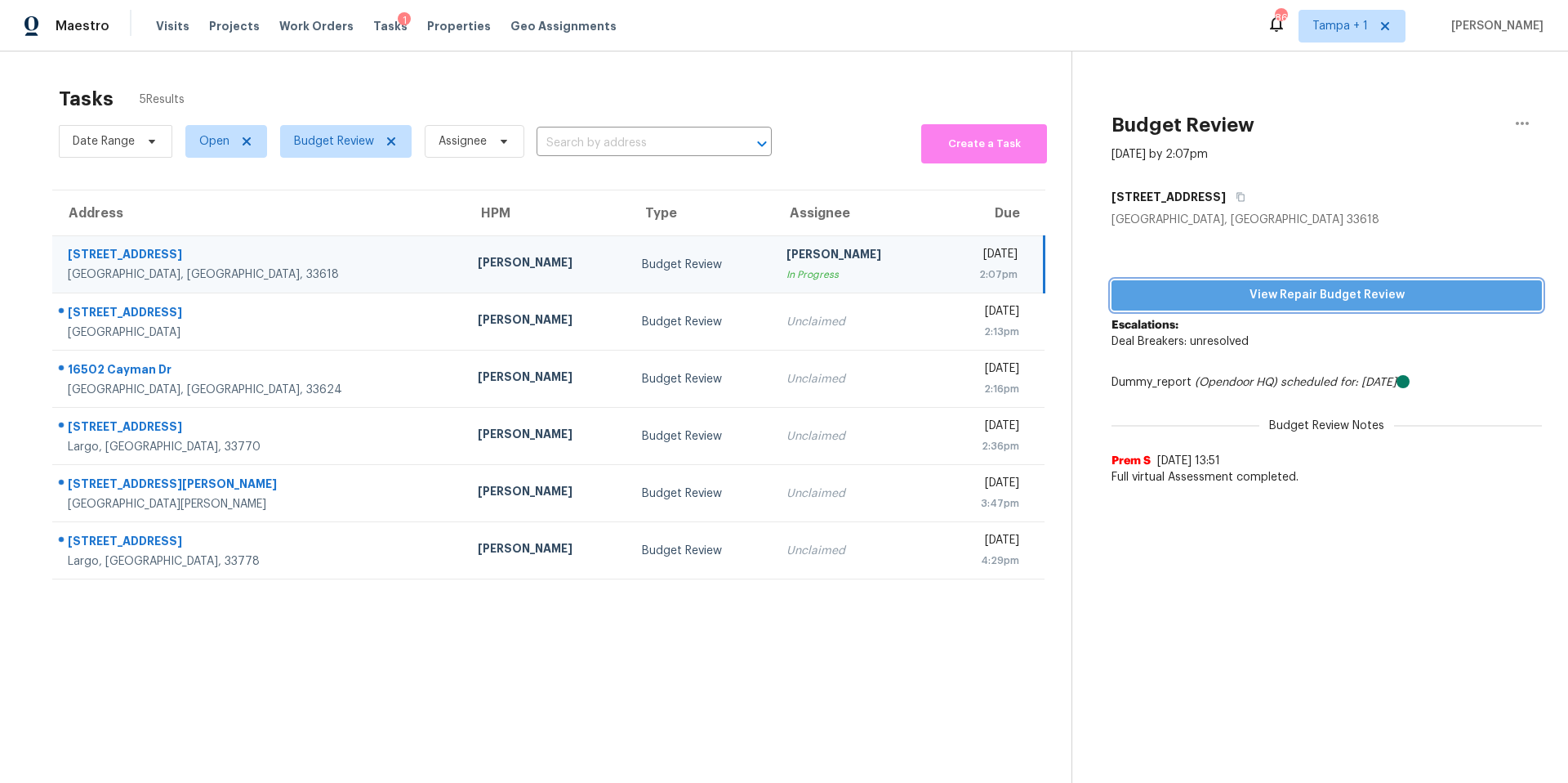
click at [1193, 292] on span "View Repair Budget Review" at bounding box center [1327, 295] width 405 height 20
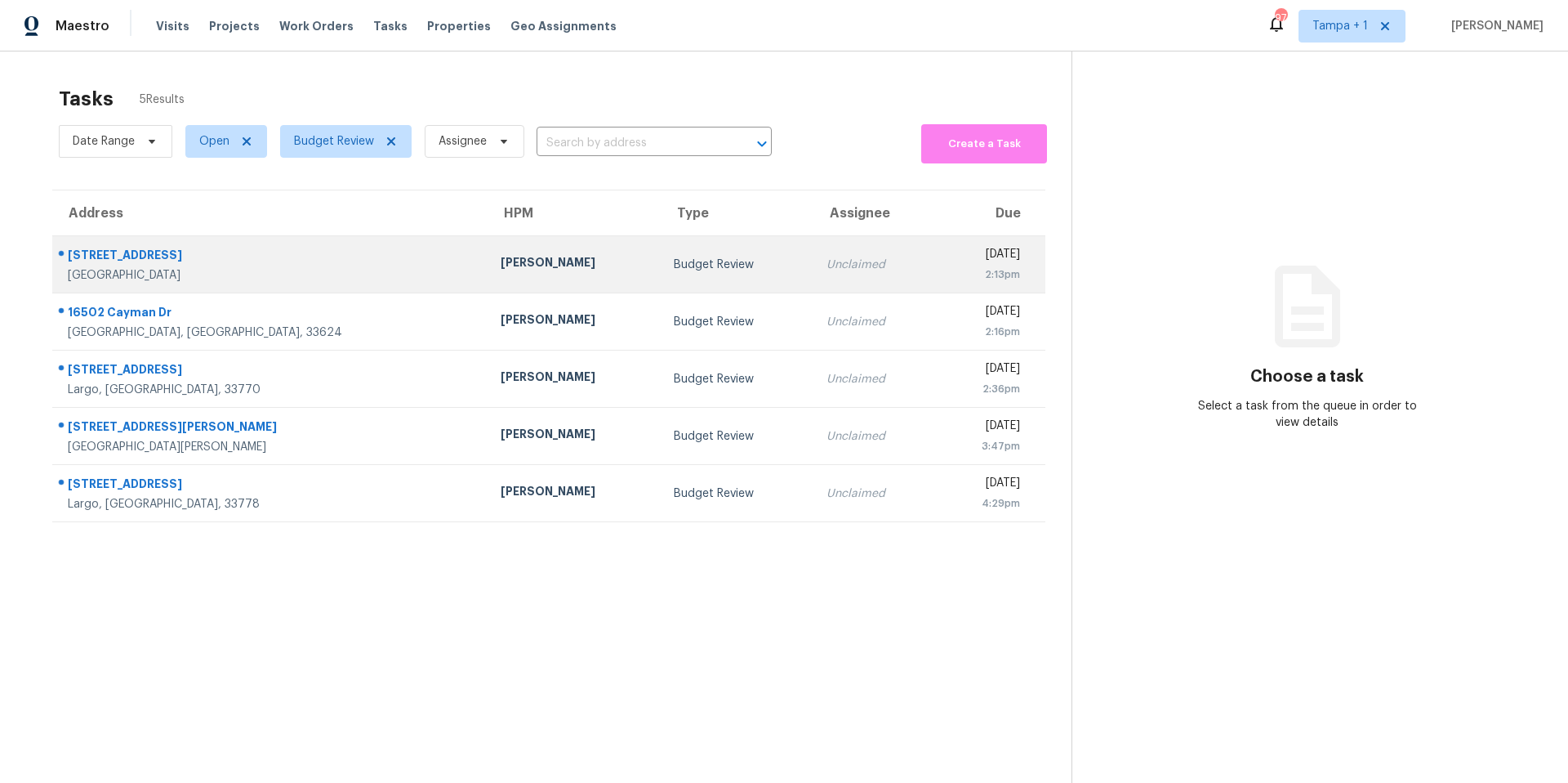
click at [487, 284] on td "[PERSON_NAME]" at bounding box center [573, 265] width 174 height 58
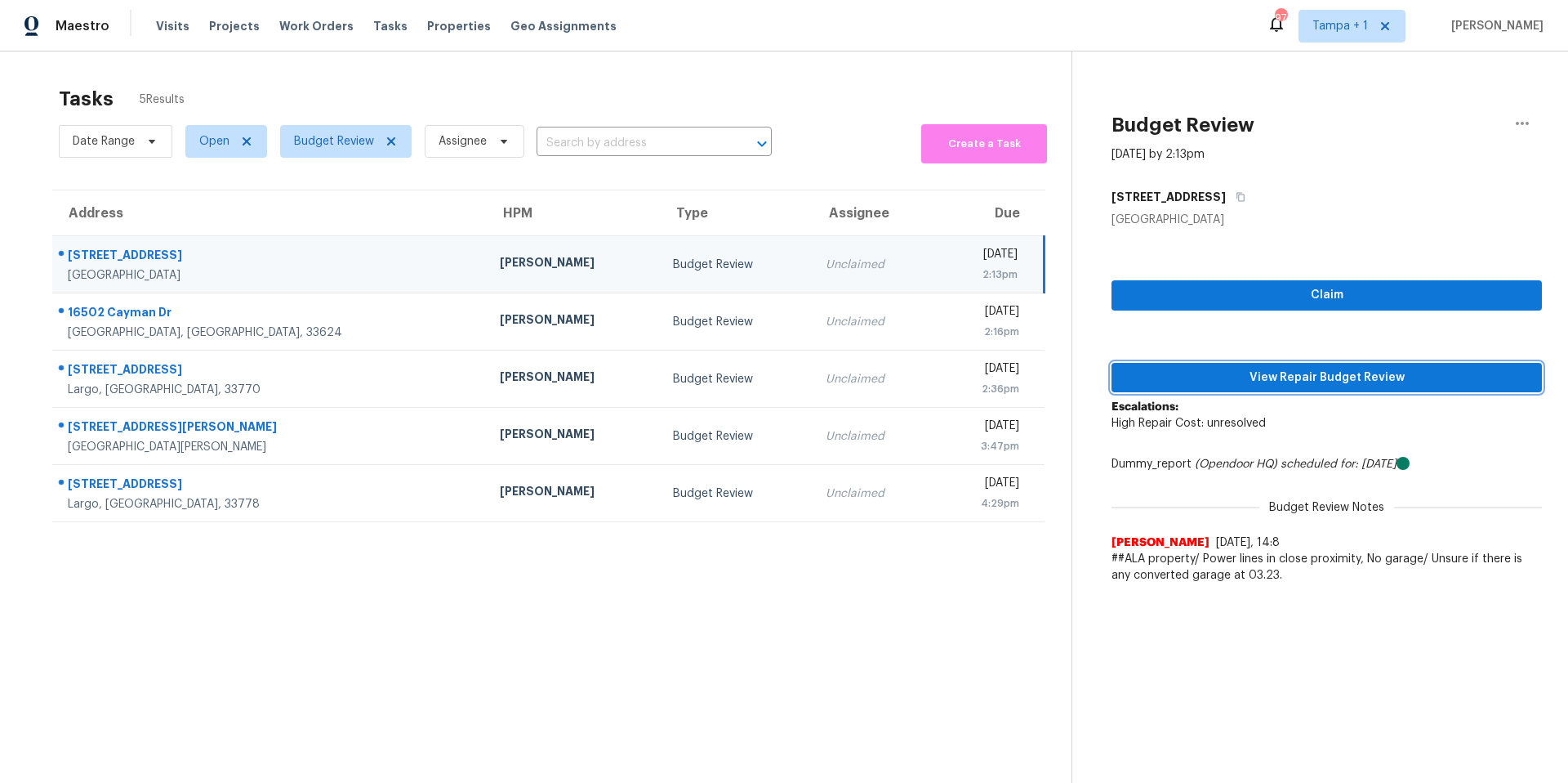
click at [1147, 389] on button "View Repair Budget Review" at bounding box center [1326, 378] width 431 height 31
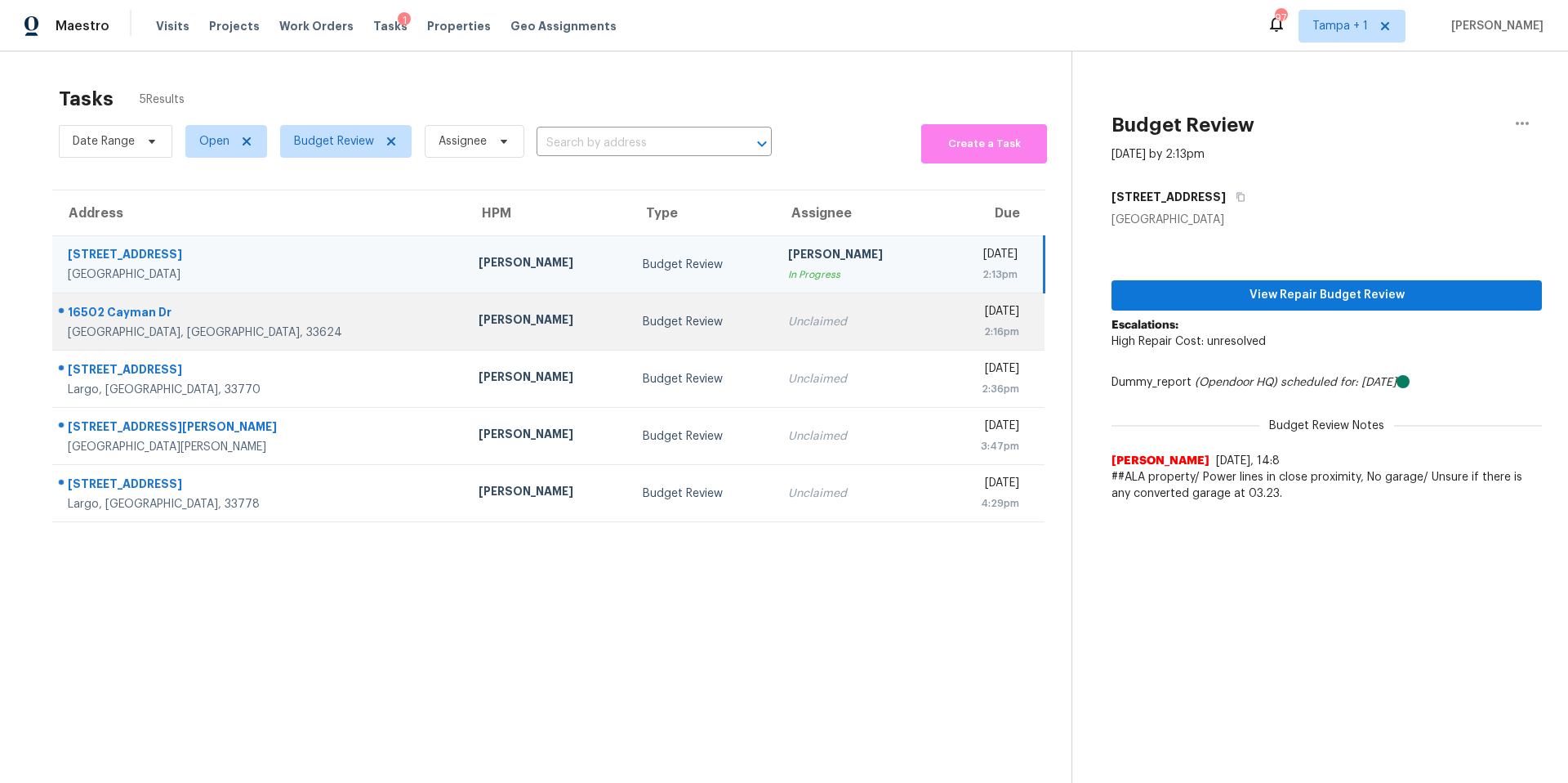
click at [479, 320] on div "[PERSON_NAME]" at bounding box center [548, 321] width 139 height 20
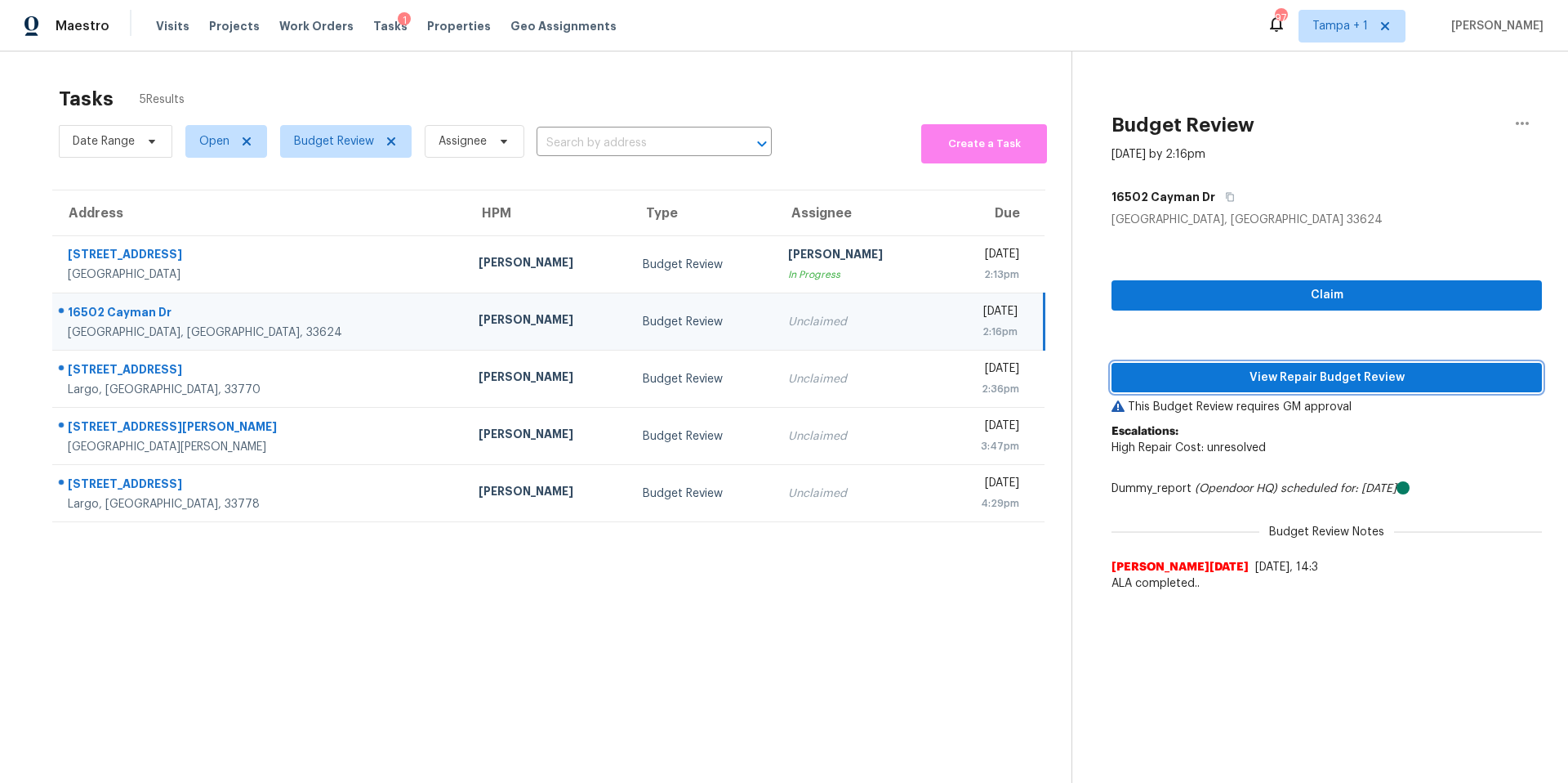
click at [1322, 372] on span "View Repair Budget Review" at bounding box center [1327, 377] width 405 height 20
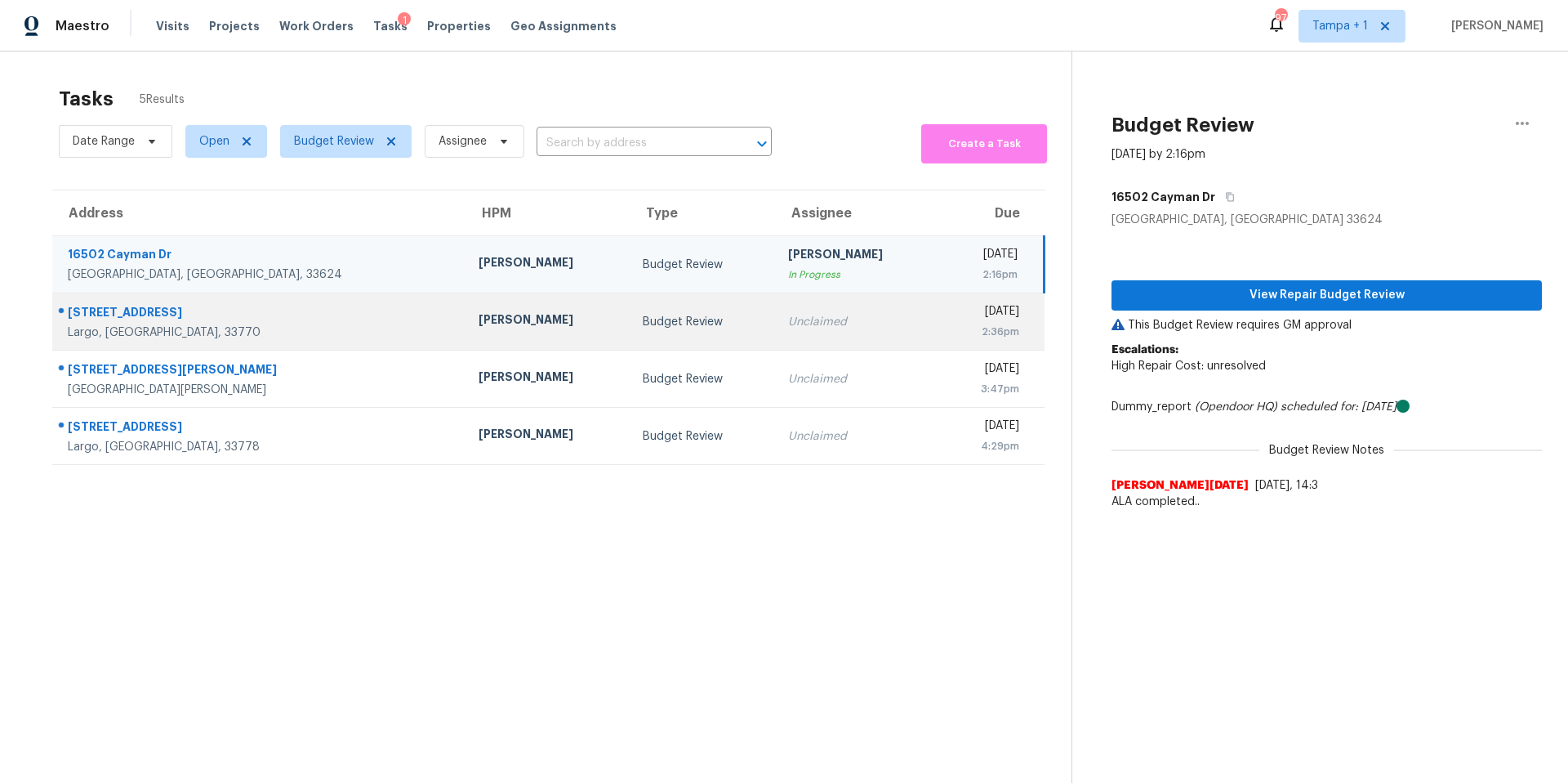
click at [479, 331] on div "Mat Smith" at bounding box center [548, 321] width 139 height 20
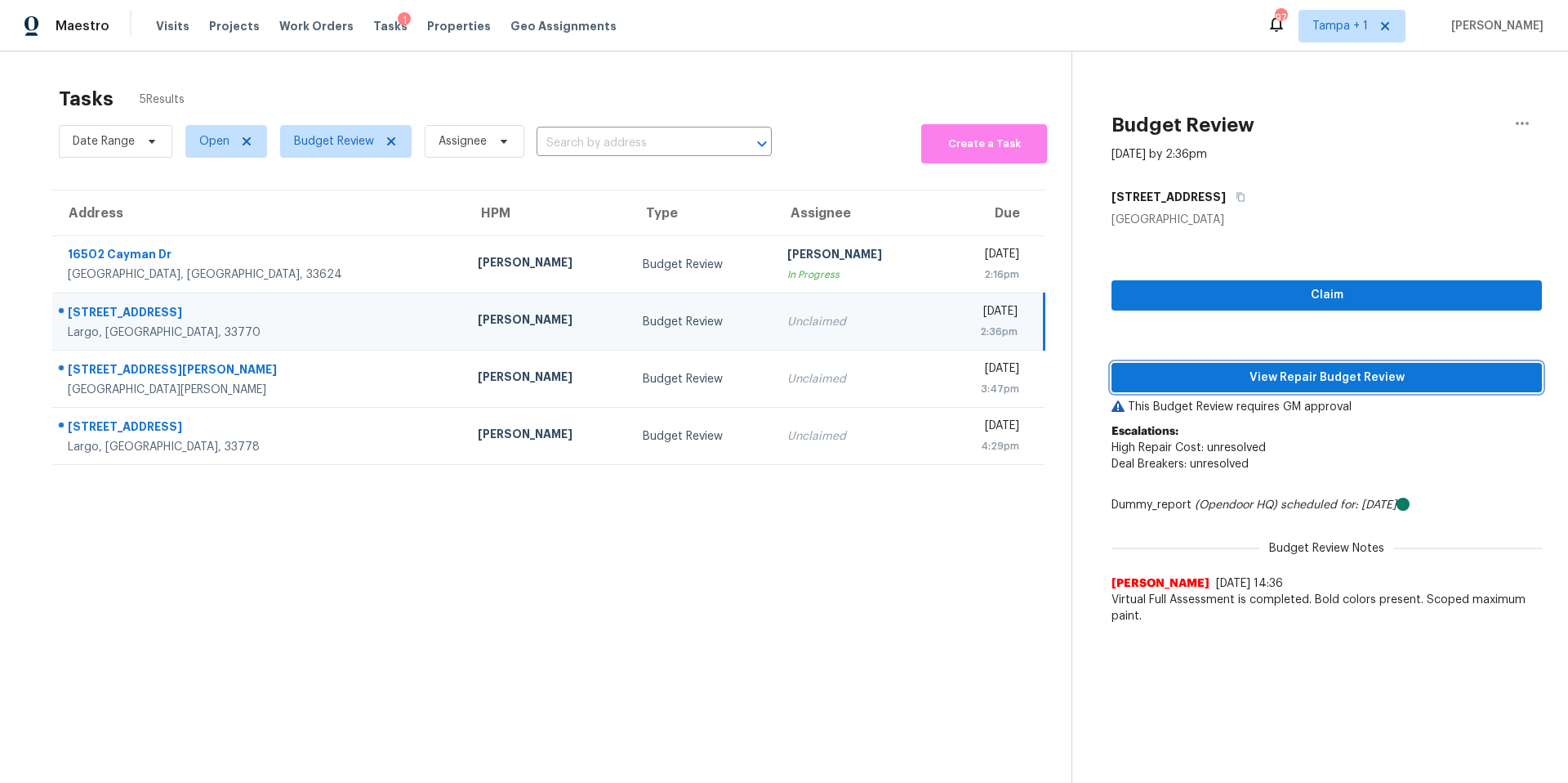
click at [1227, 383] on span "View Repair Budget Review" at bounding box center [1327, 377] width 405 height 20
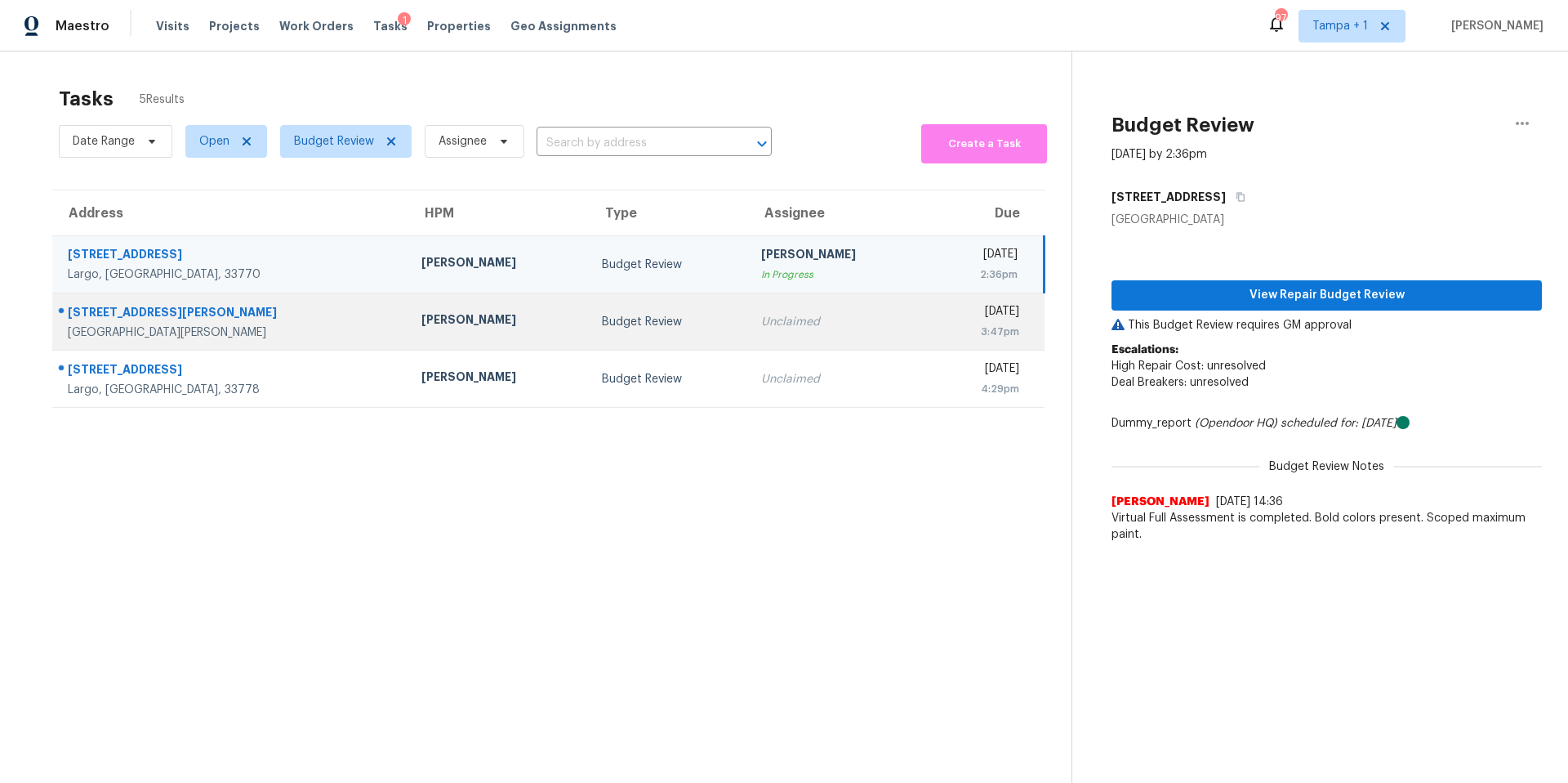
click at [421, 317] on div "Nick Christian" at bounding box center [498, 321] width 154 height 20
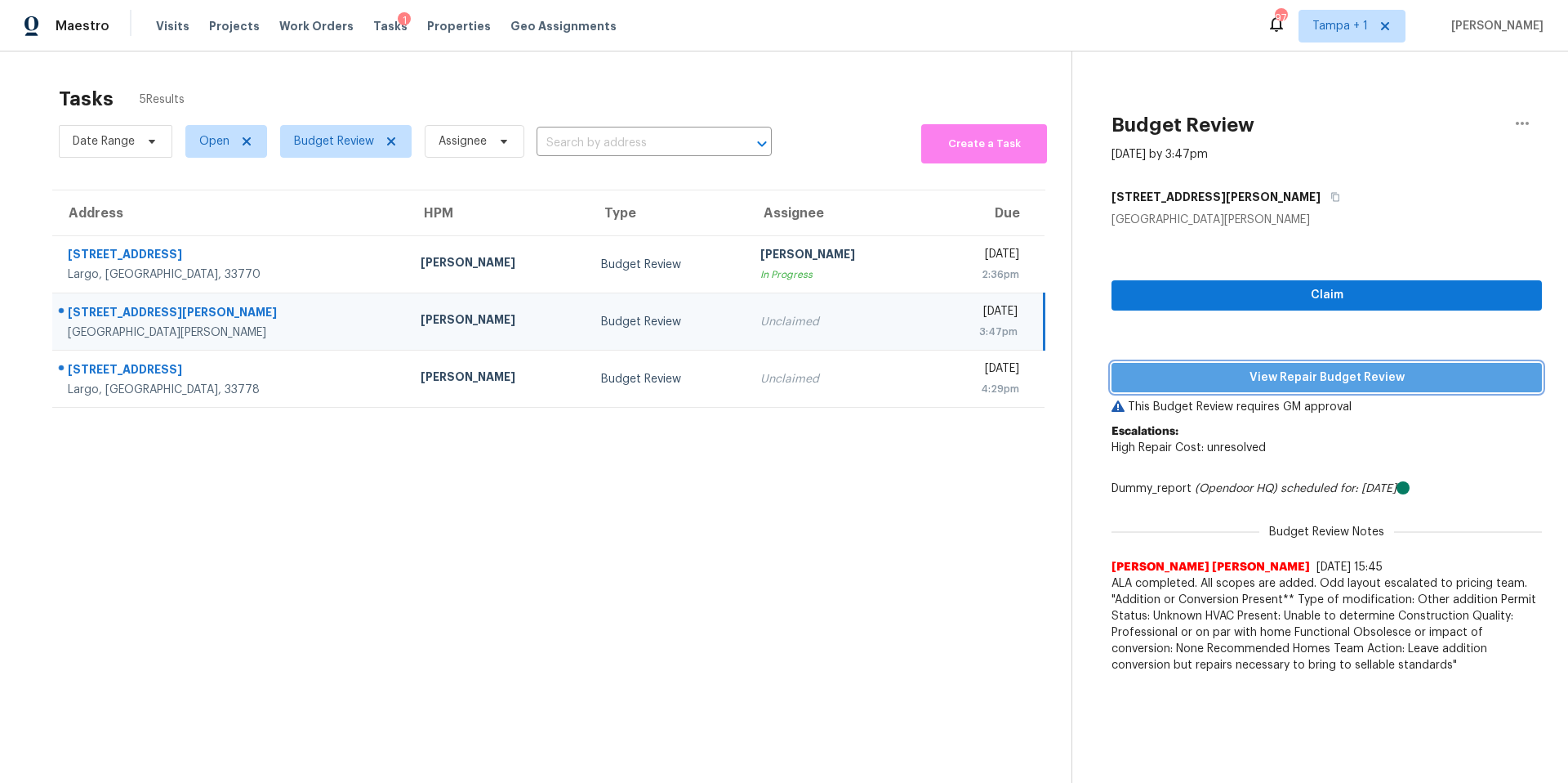
click at [1398, 381] on span "View Repair Budget Review" at bounding box center [1327, 377] width 405 height 20
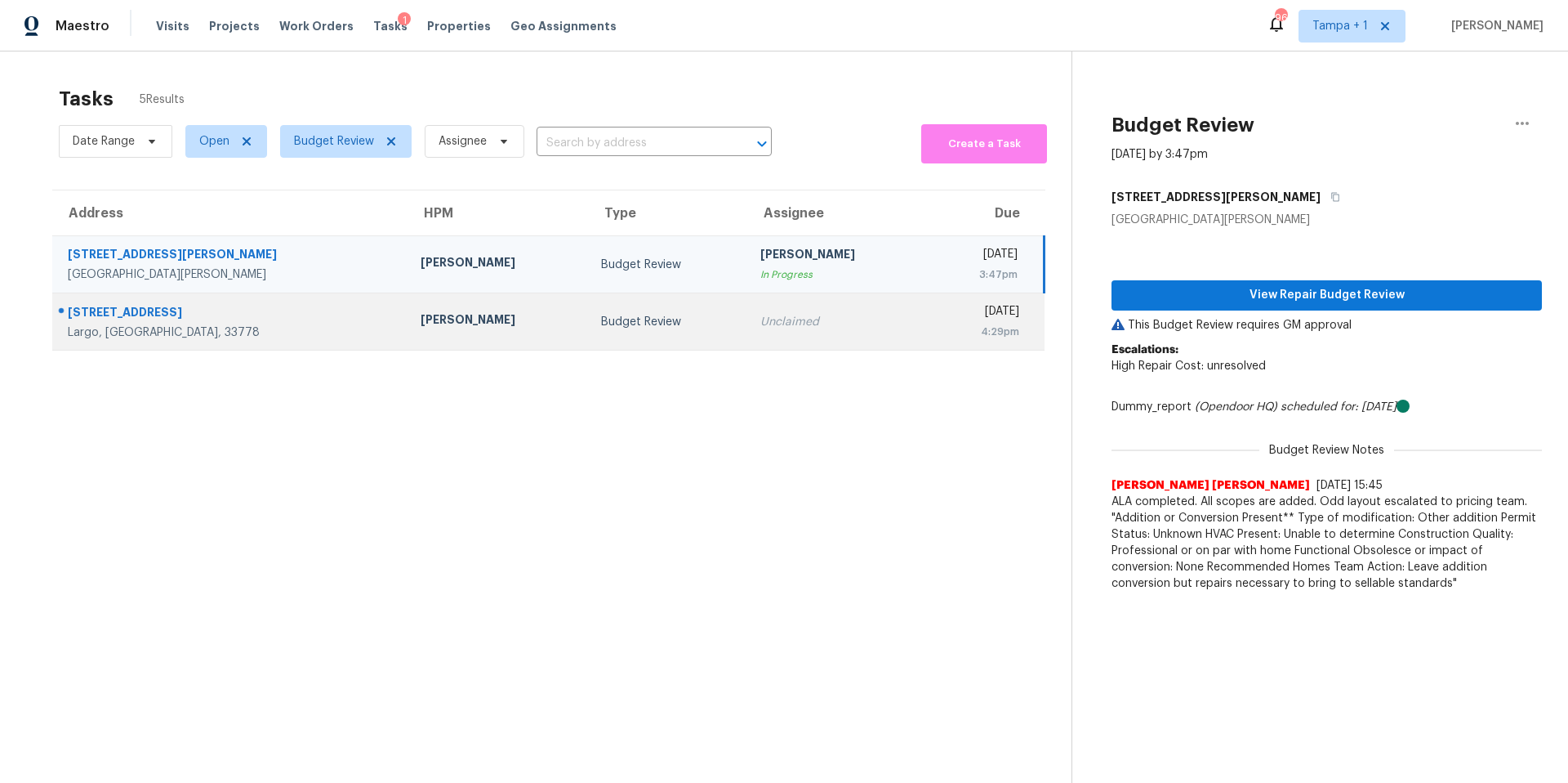
click at [588, 343] on td "Budget Review" at bounding box center [667, 322] width 158 height 58
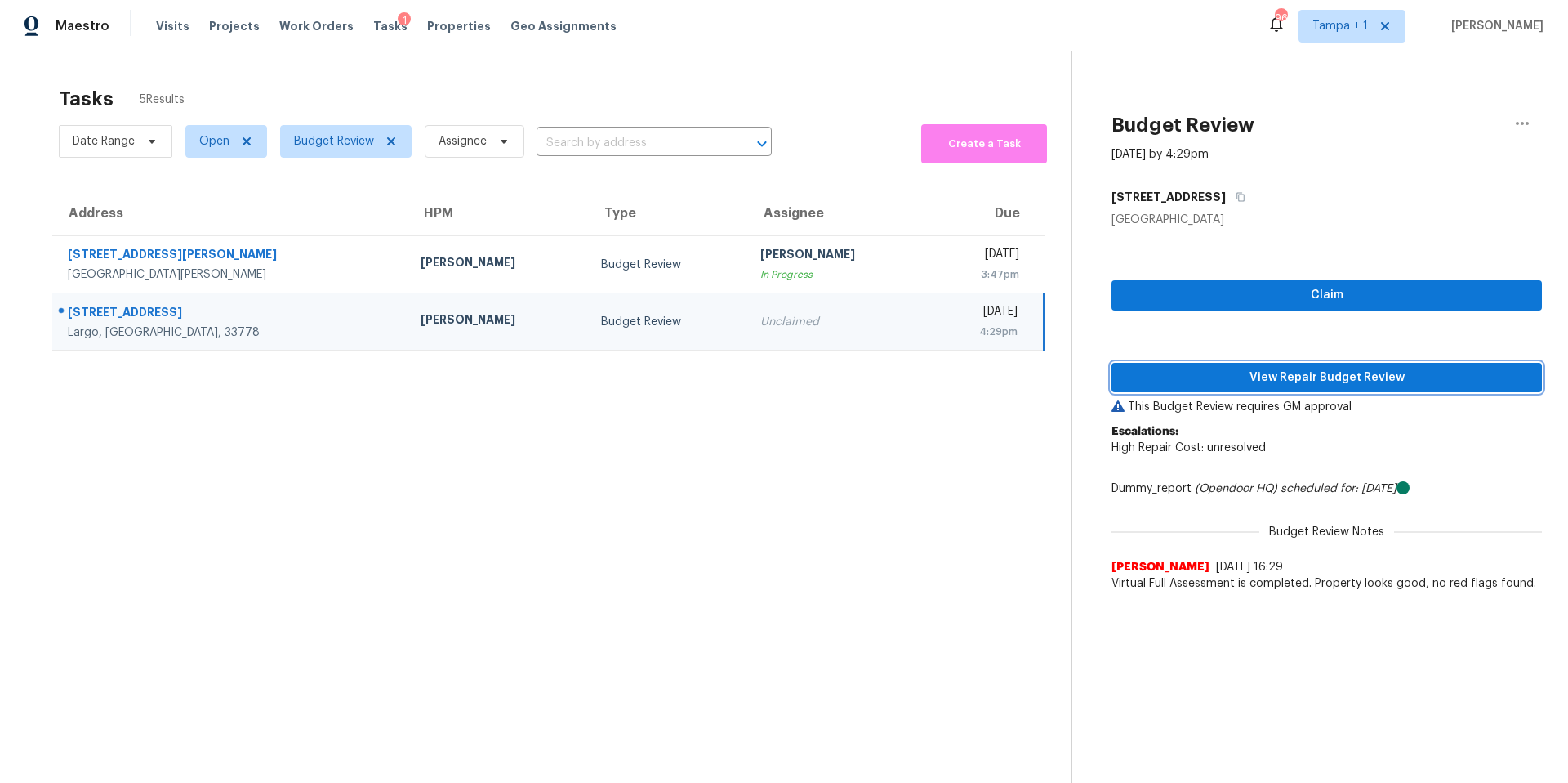
click at [1130, 383] on span "View Repair Budget Review" at bounding box center [1327, 377] width 405 height 20
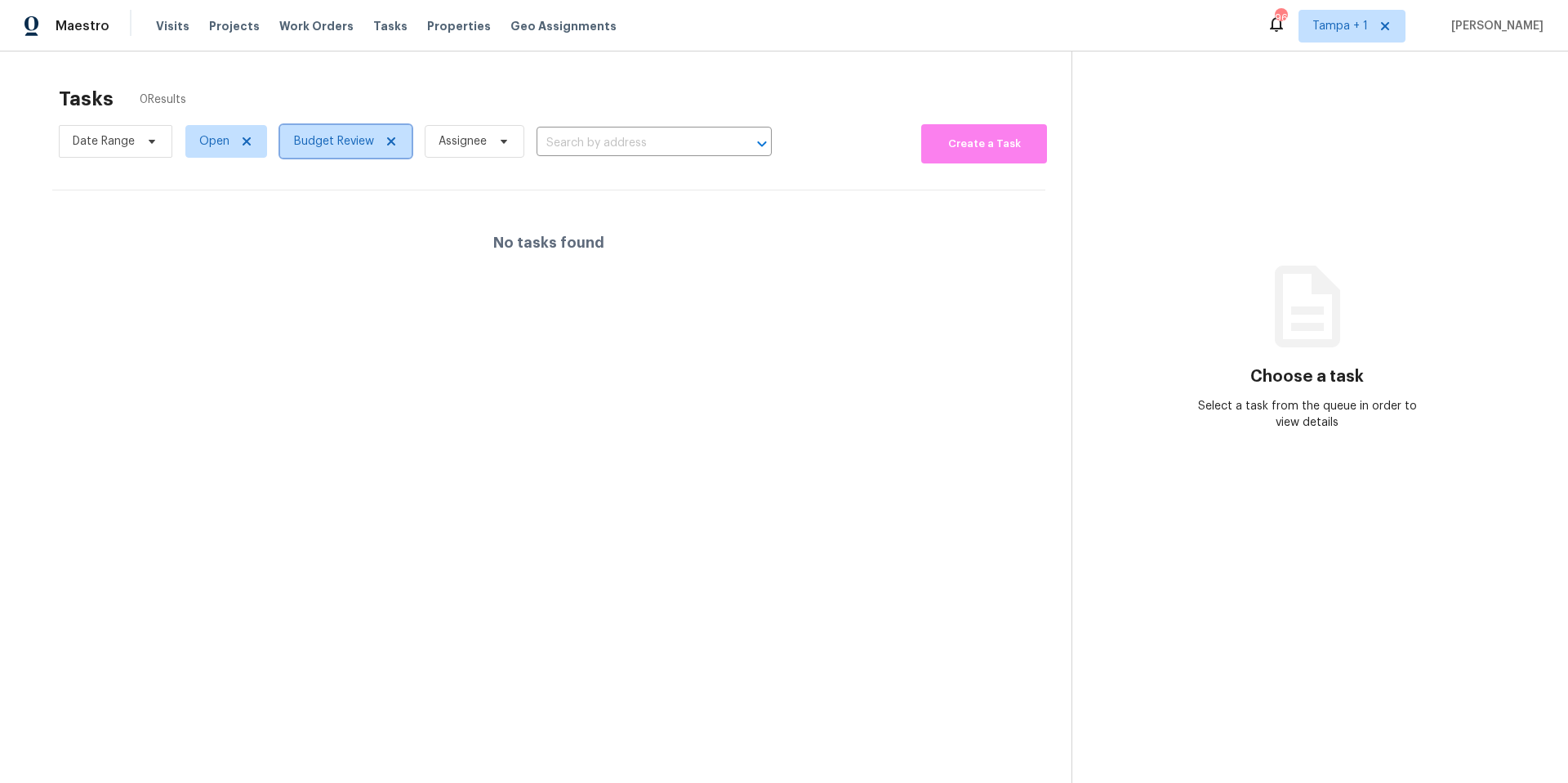
click at [333, 148] on span "Budget Review" at bounding box center [334, 141] width 80 height 16
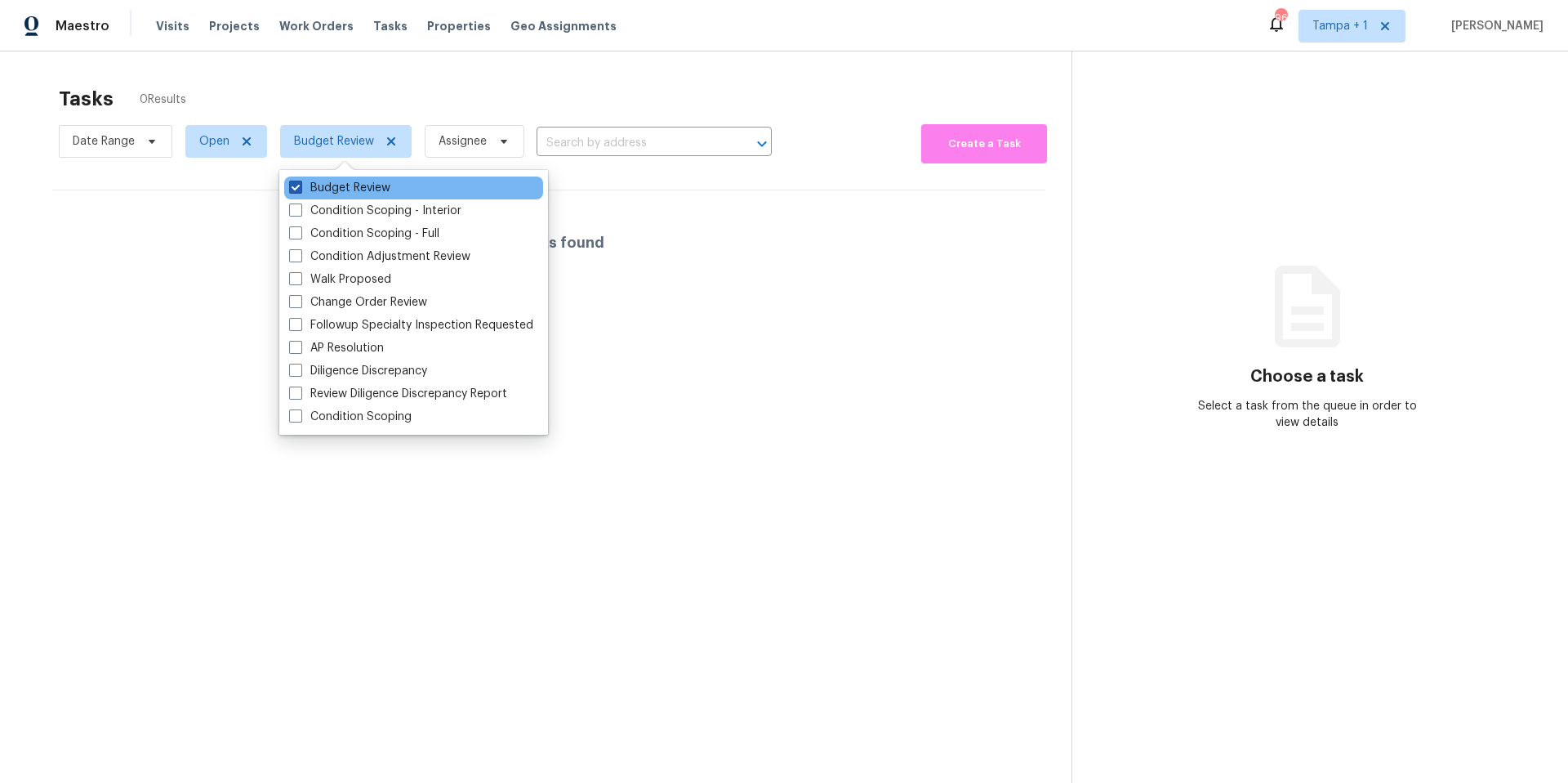
click at [316, 190] on label "Budget Review" at bounding box center [340, 187] width 102 height 16
click at [300, 190] on input "Budget Review" at bounding box center [294, 184] width 11 height 11
checkbox input "false"
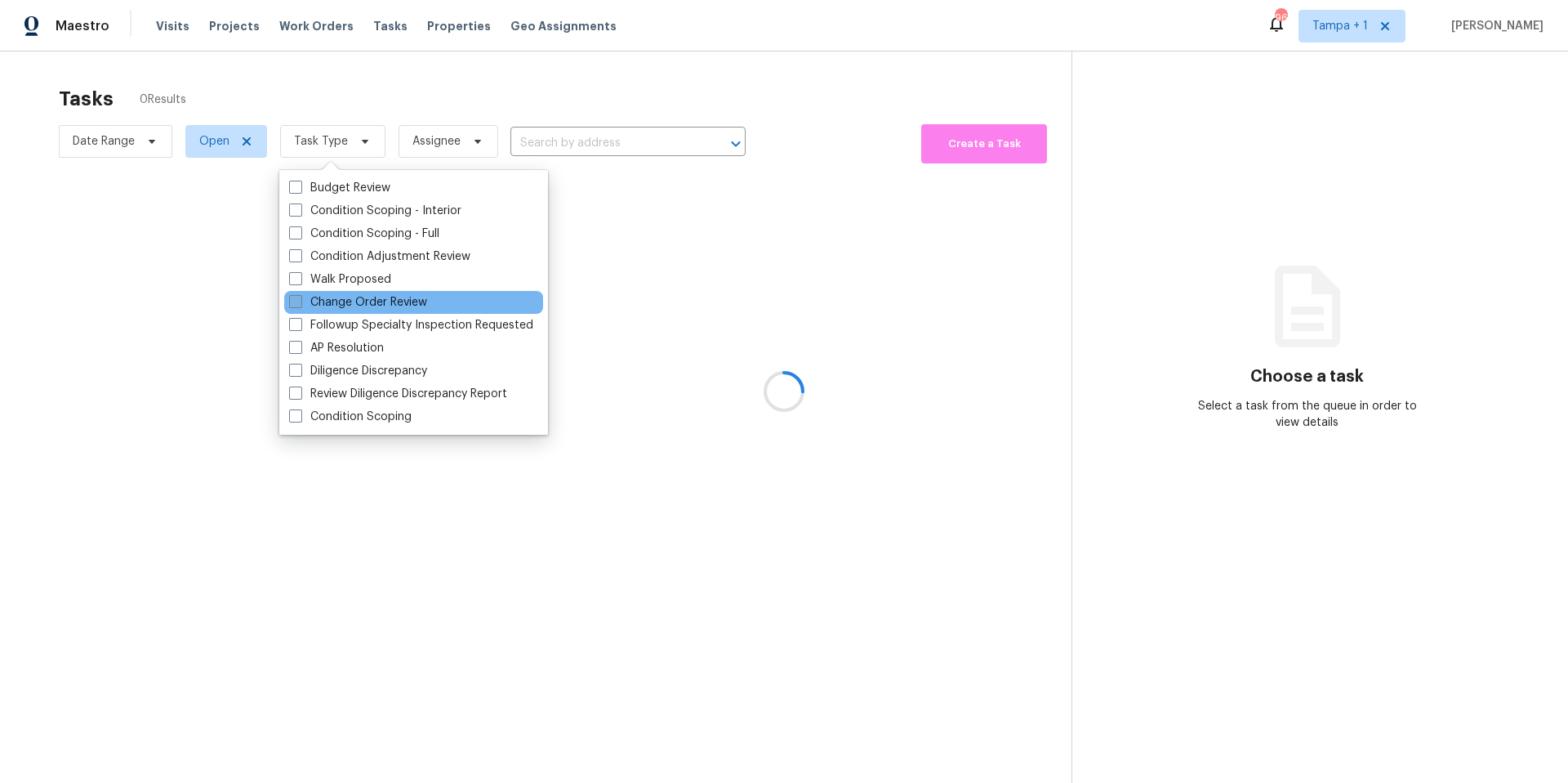
click at [328, 299] on label "Change Order Review" at bounding box center [359, 302] width 138 height 16
click at [300, 299] on input "Change Order Review" at bounding box center [294, 299] width 11 height 11
checkbox input "true"
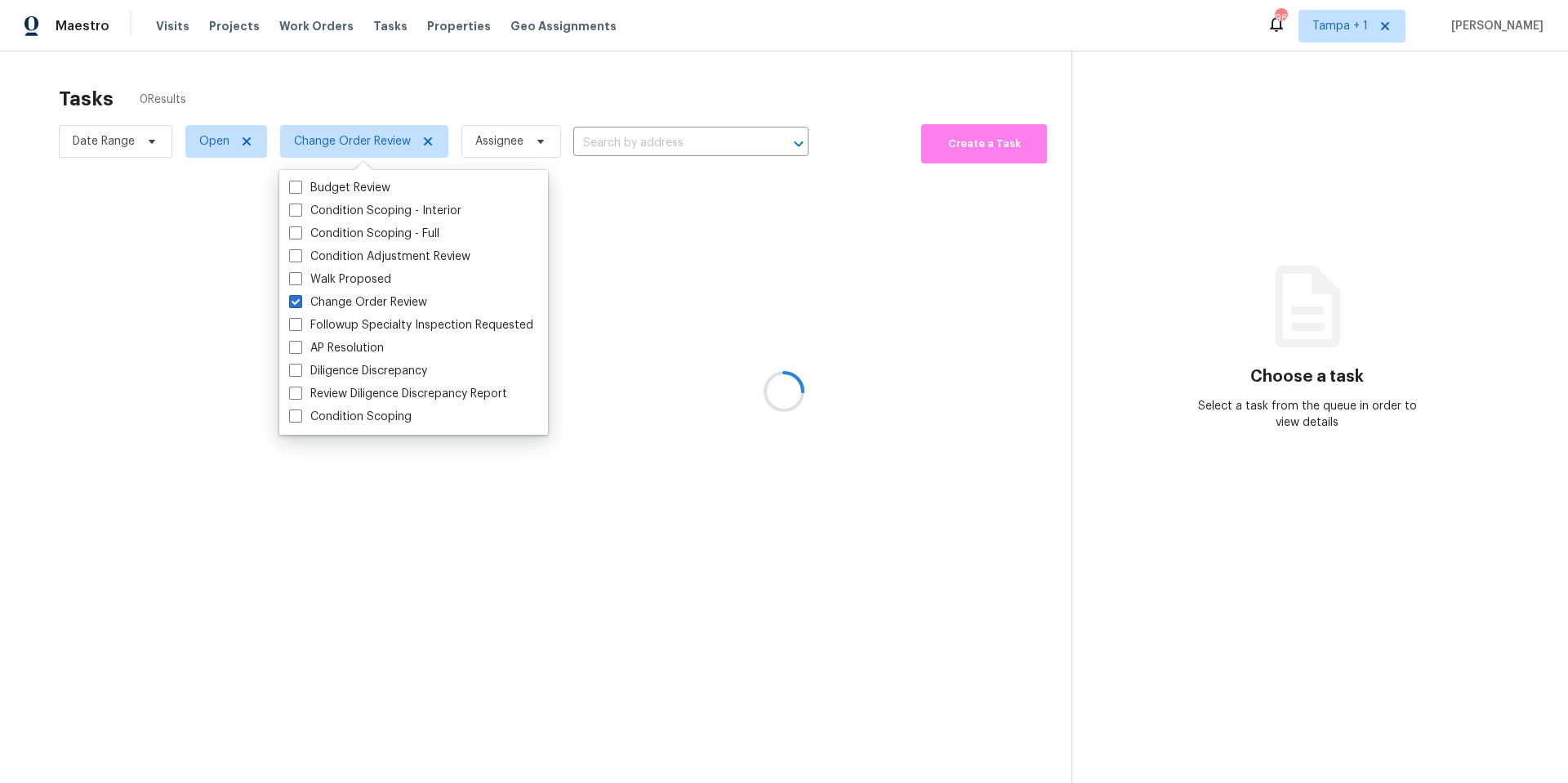
click at [532, 65] on div at bounding box center [784, 392] width 1568 height 783
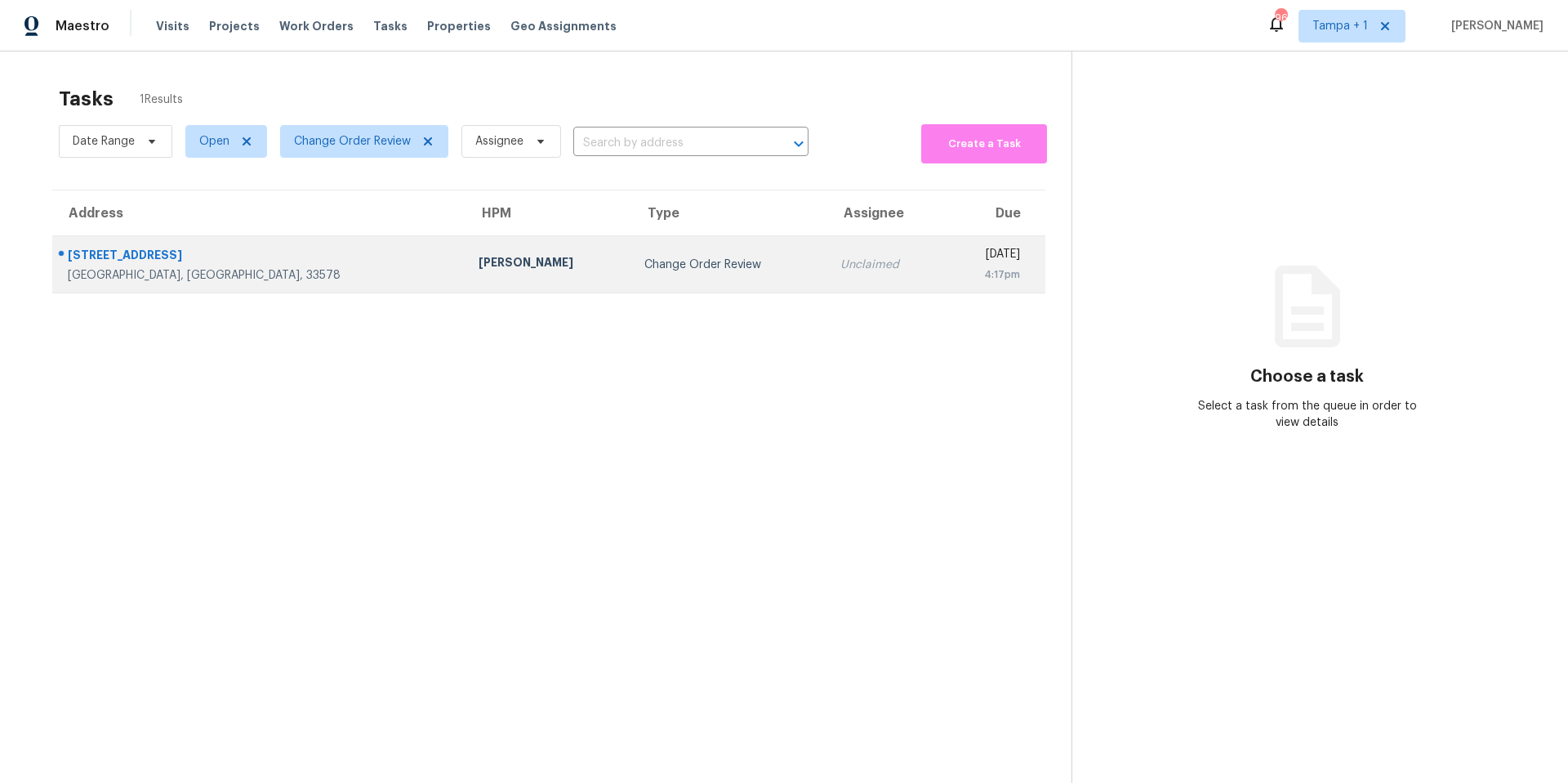
click at [631, 278] on td "Change Order Review" at bounding box center [729, 265] width 196 height 58
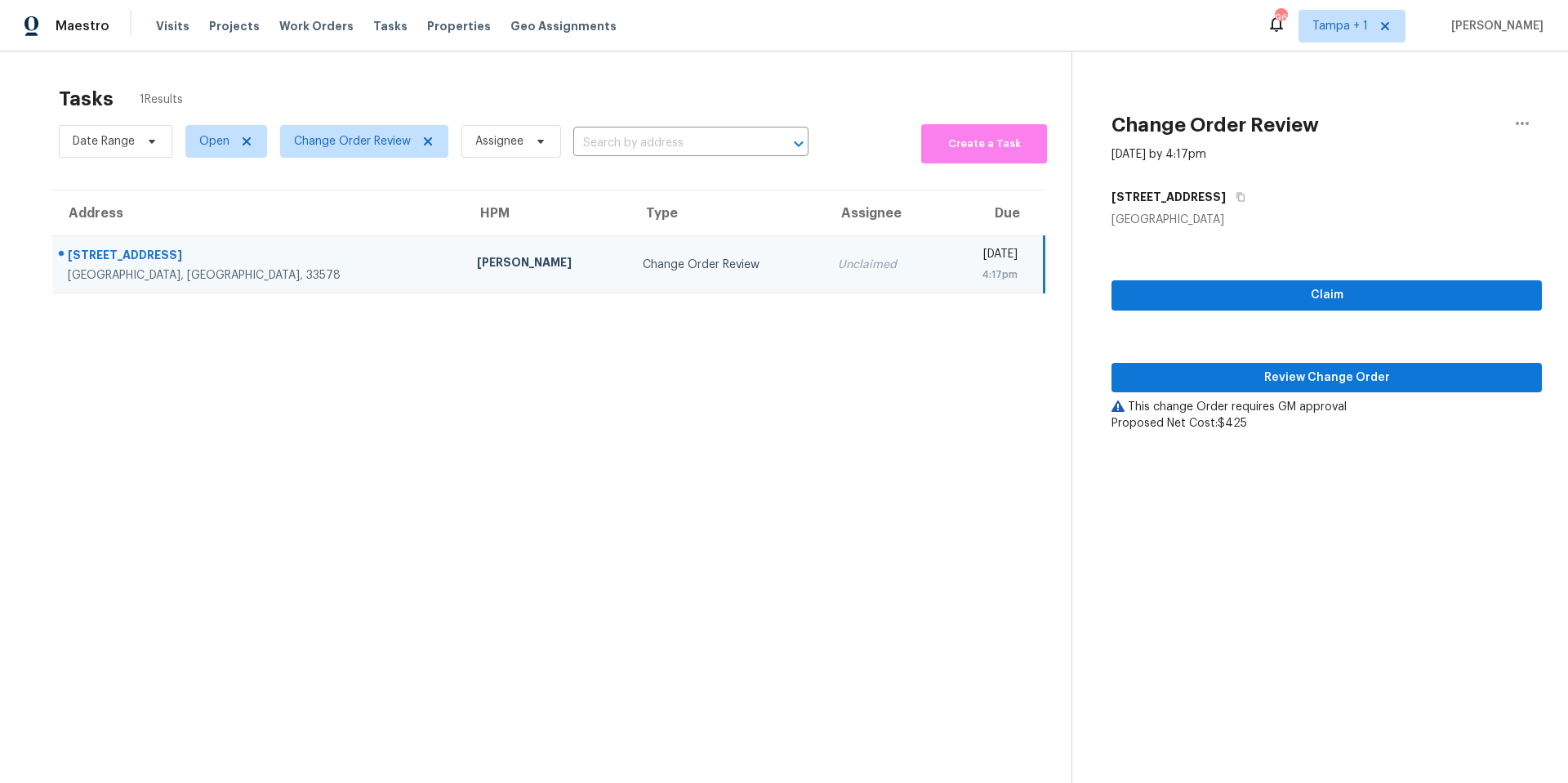
click at [1248, 394] on div "Claim Review Change Order This change Order requires GM approval Proposed Net C…" at bounding box center [1326, 330] width 431 height 203
click at [1253, 380] on span "Review Change Order" at bounding box center [1327, 377] width 405 height 20
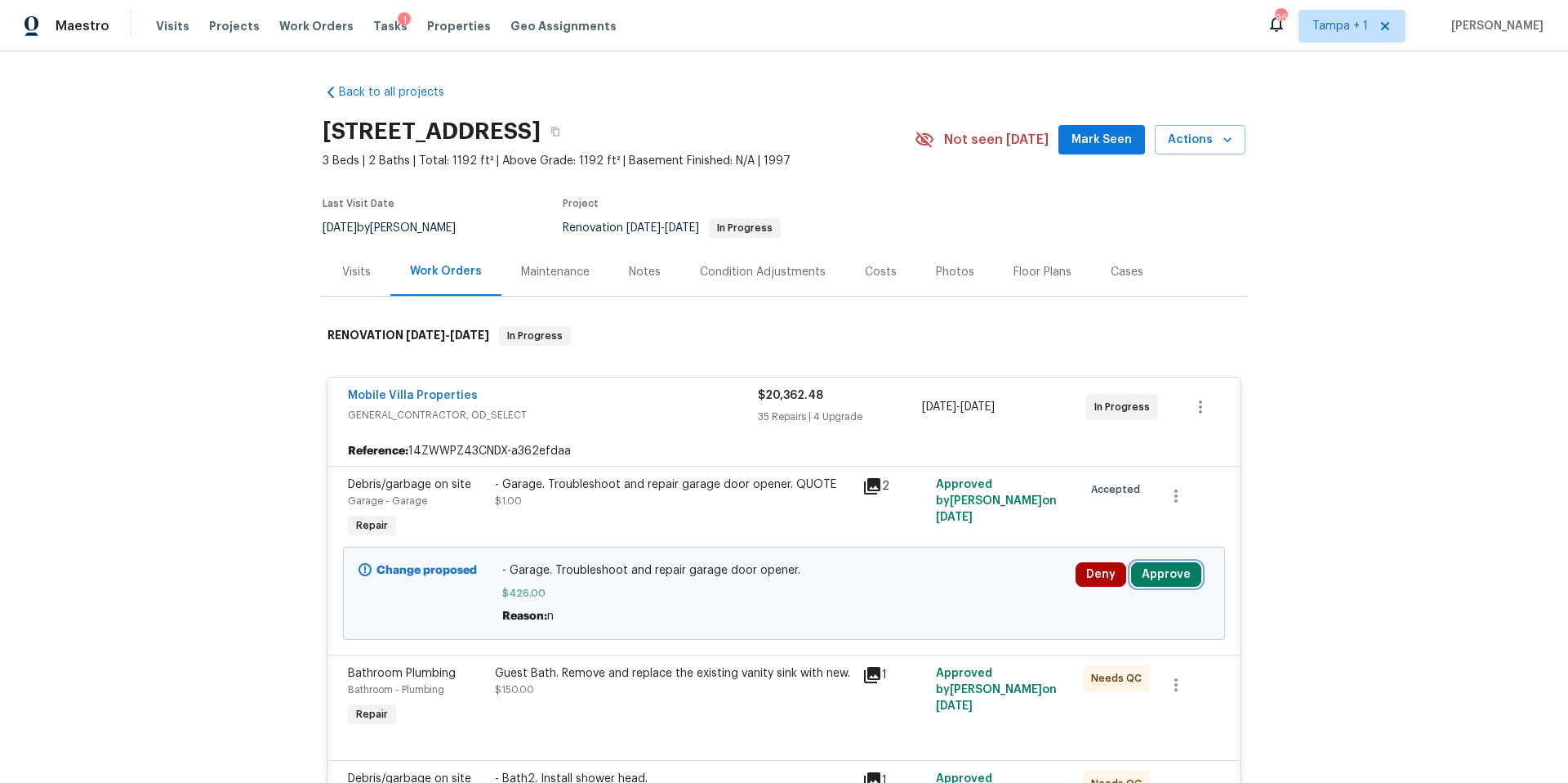
click at [1172, 573] on button "Approve" at bounding box center [1166, 575] width 70 height 25
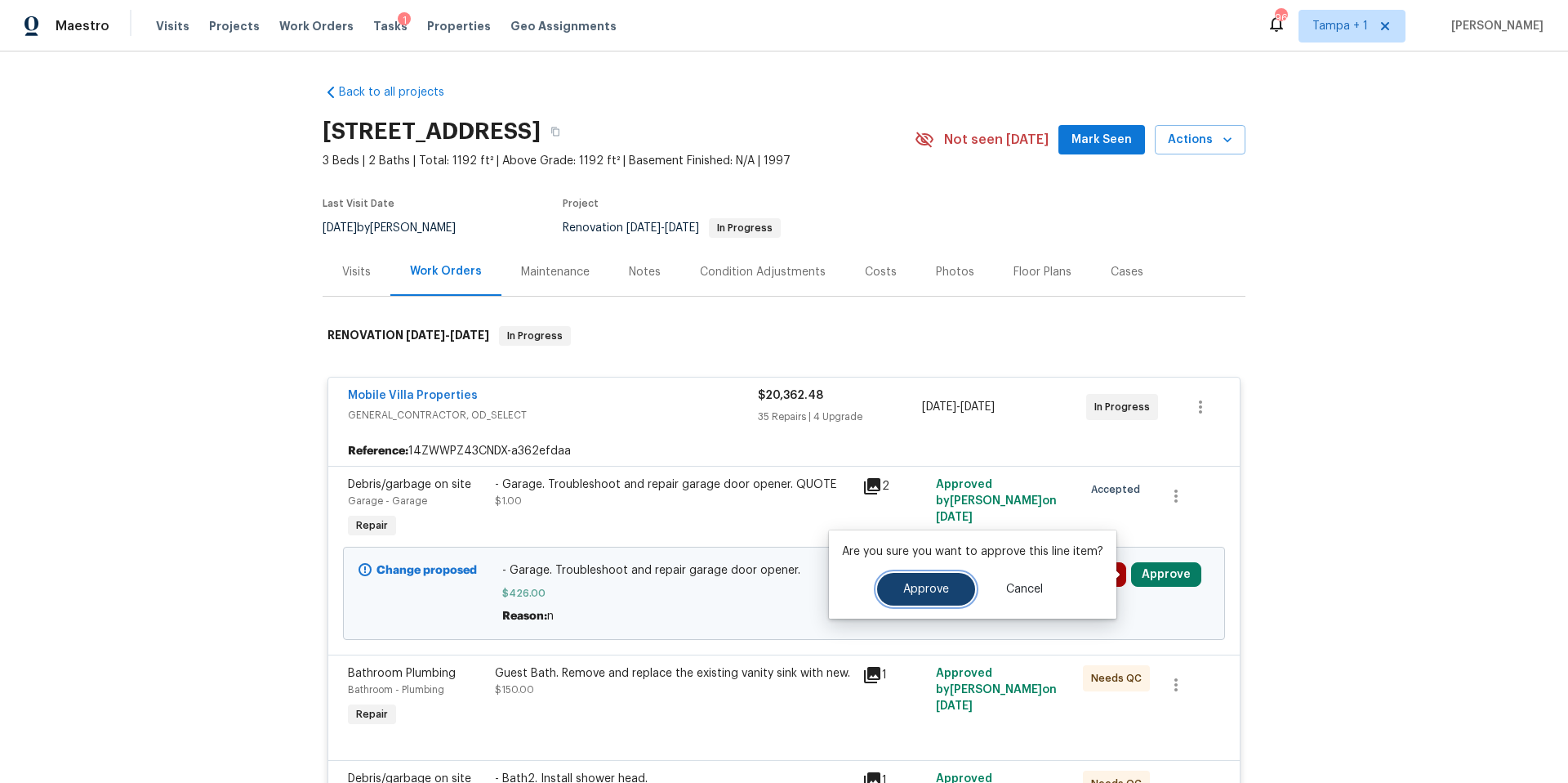
click at [942, 583] on span "Approve" at bounding box center [926, 589] width 46 height 12
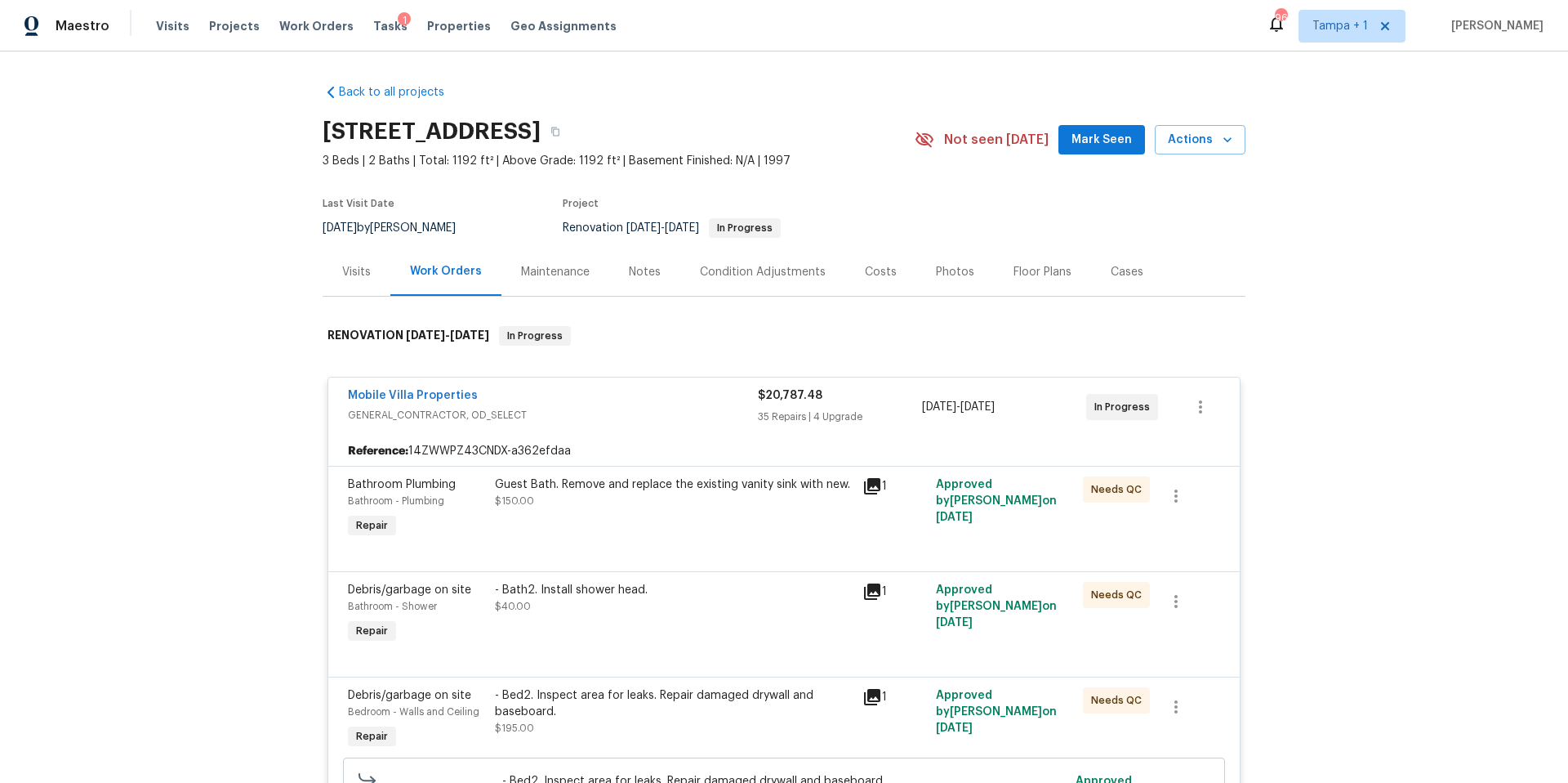
click at [871, 265] on div "Costs" at bounding box center [880, 272] width 32 height 16
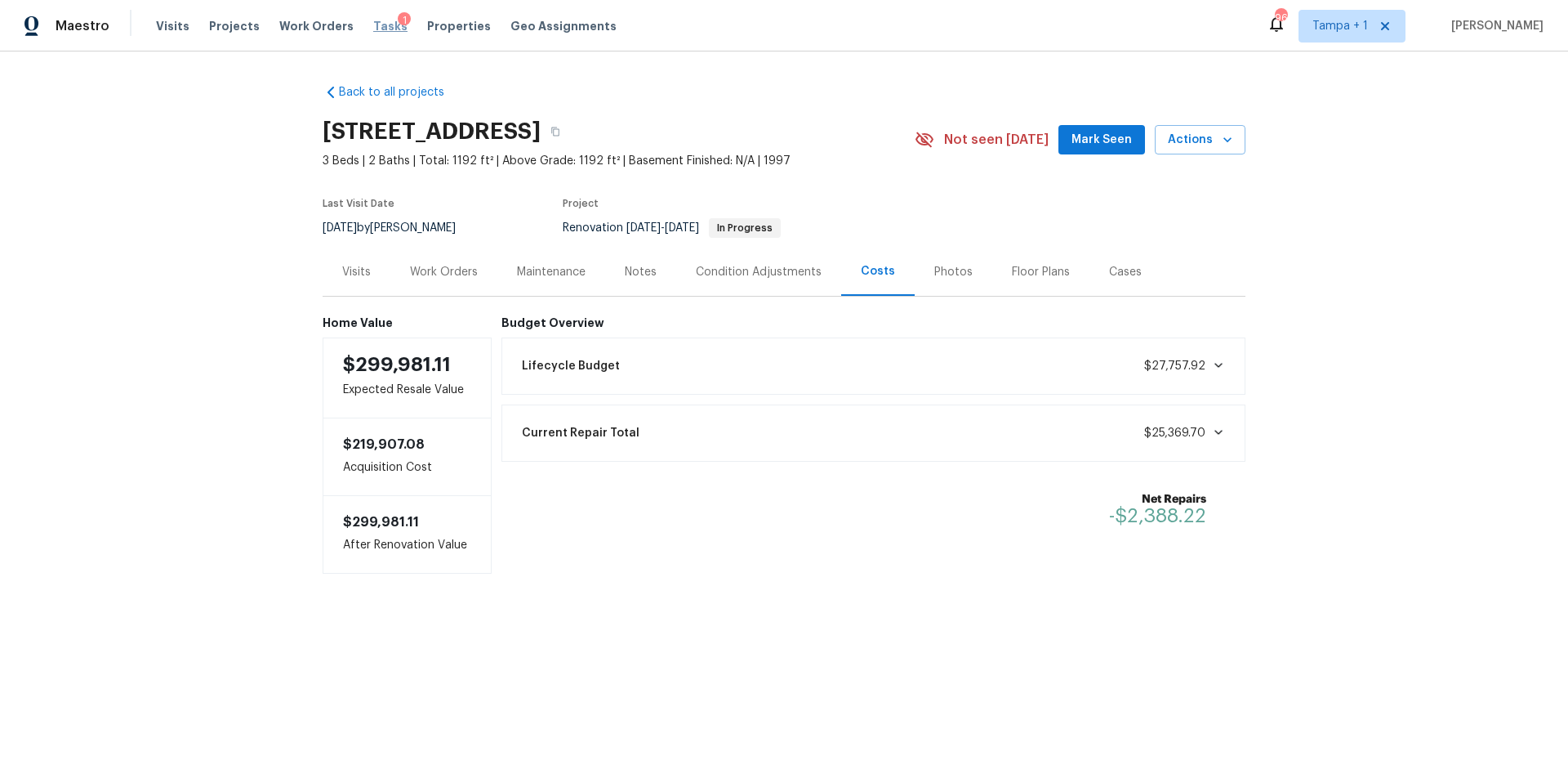
click at [373, 25] on span "Tasks" at bounding box center [390, 26] width 35 height 12
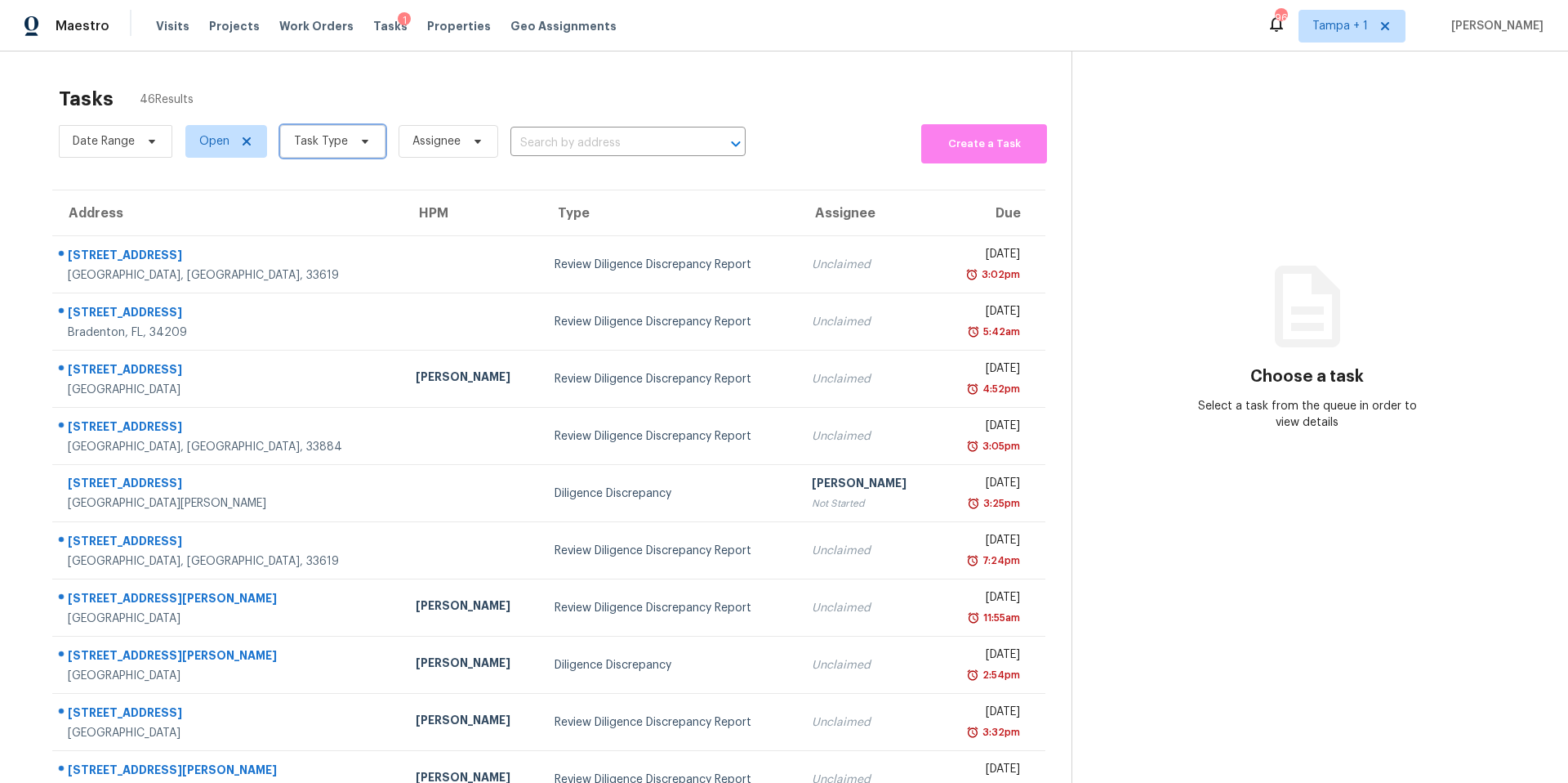
click at [325, 140] on span "Task Type" at bounding box center [321, 141] width 54 height 16
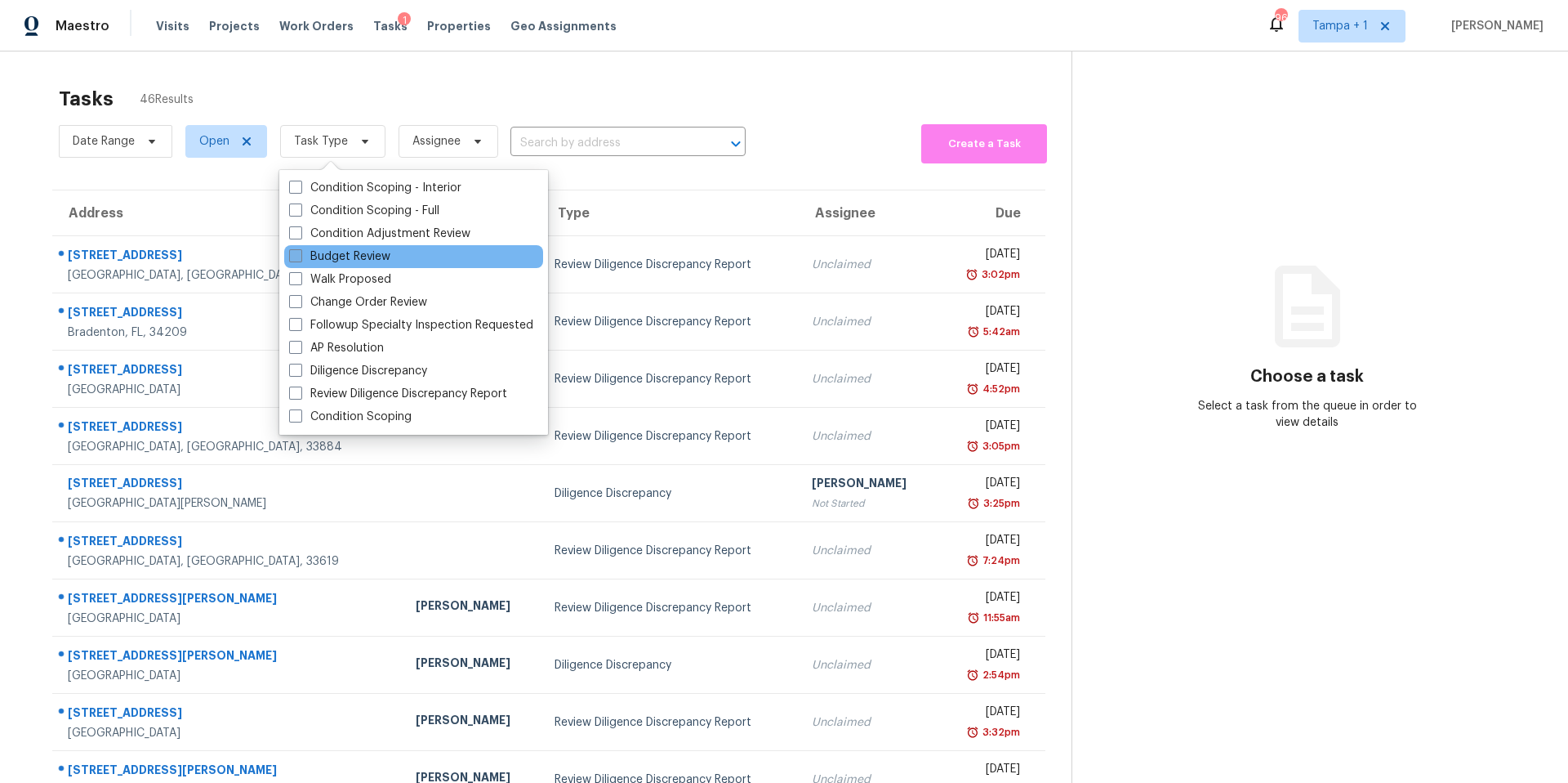
click at [329, 252] on label "Budget Review" at bounding box center [340, 256] width 102 height 16
click at [300, 252] on input "Budget Review" at bounding box center [294, 253] width 11 height 11
checkbox input "true"
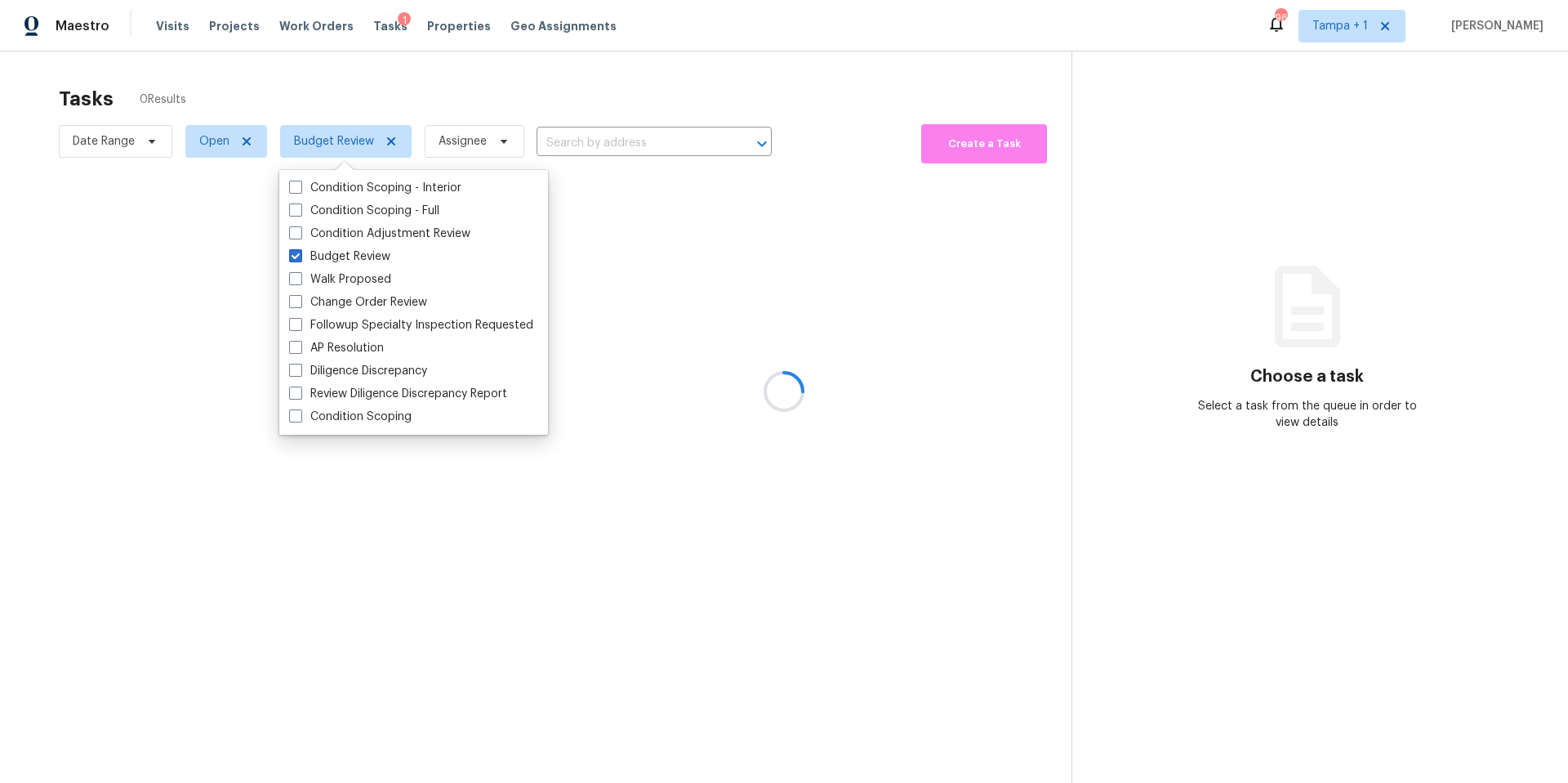
click at [492, 87] on div at bounding box center [784, 392] width 1568 height 783
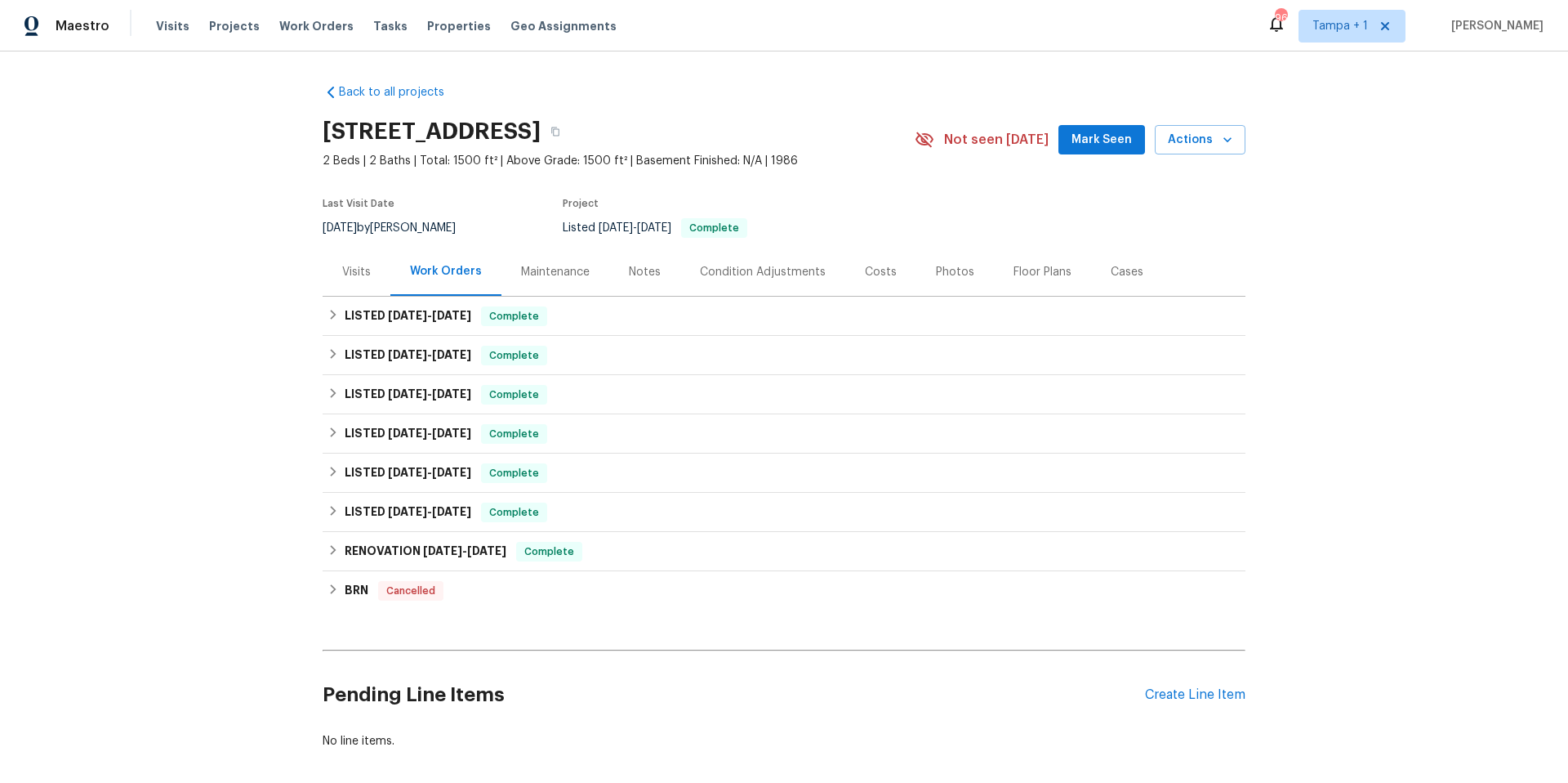
click at [349, 283] on div "Visits" at bounding box center [356, 272] width 68 height 48
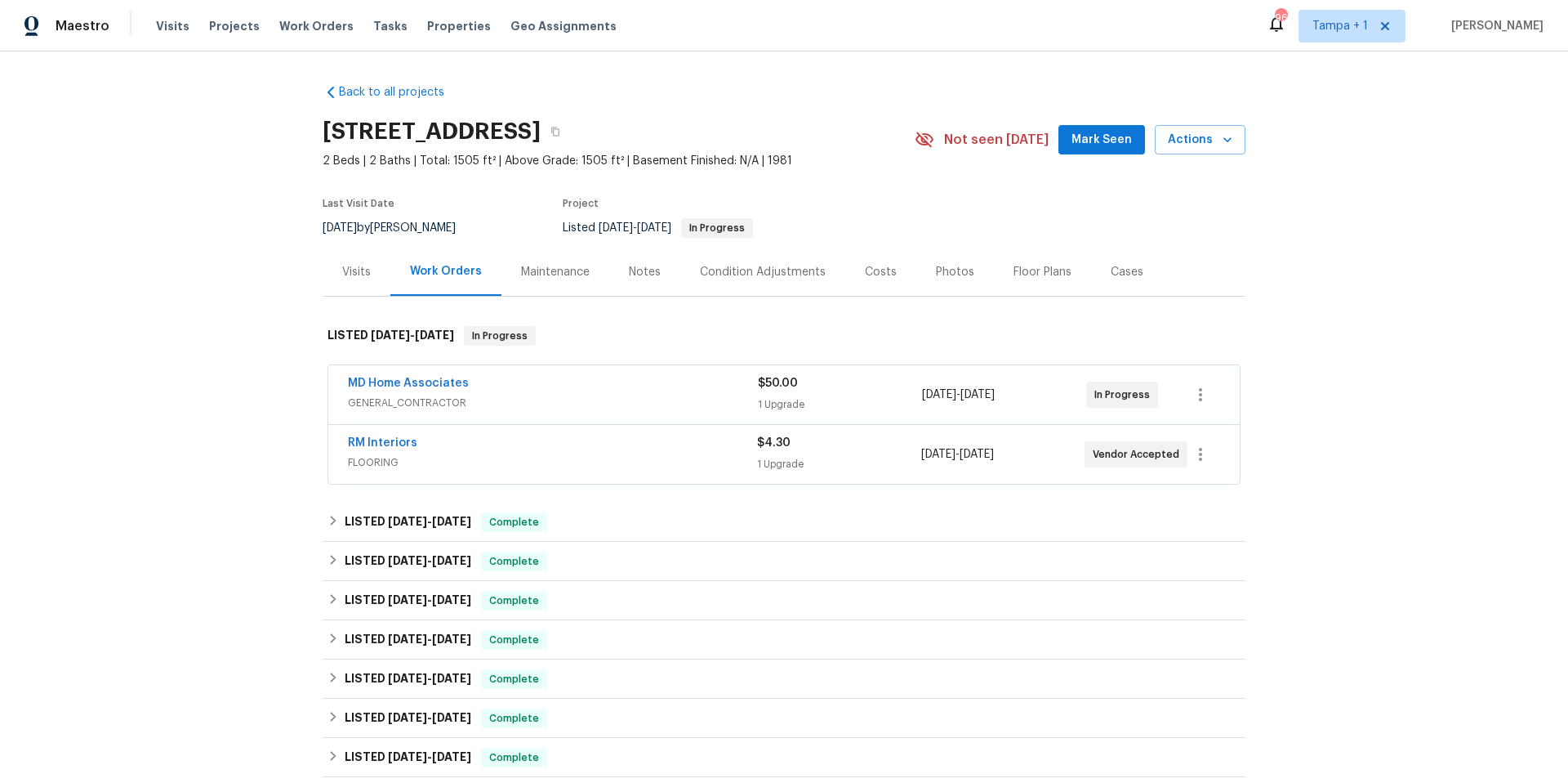
click at [363, 278] on div "Visits" at bounding box center [357, 272] width 29 height 16
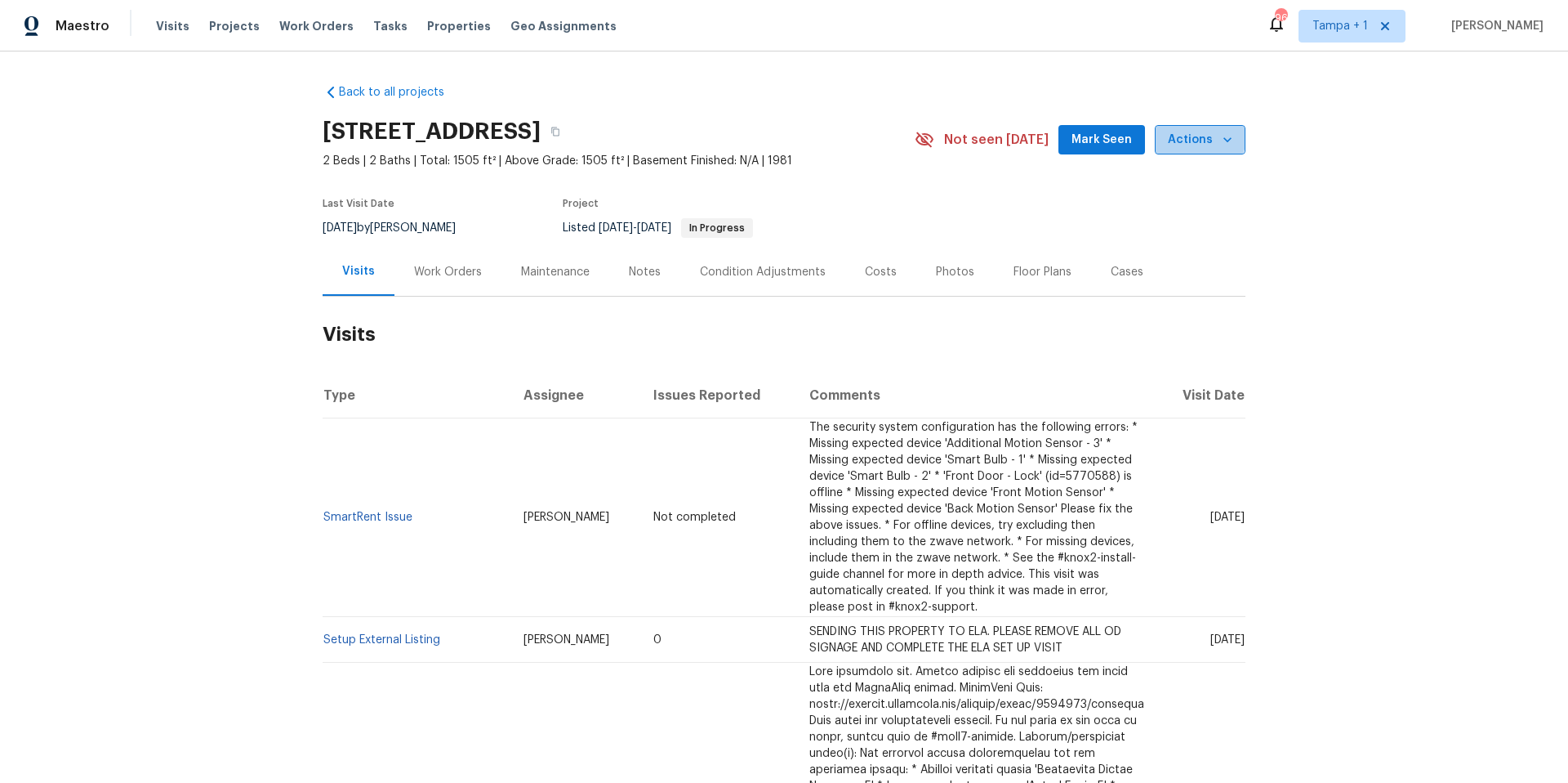
click at [1193, 134] on span "Actions" at bounding box center [1200, 139] width 64 height 20
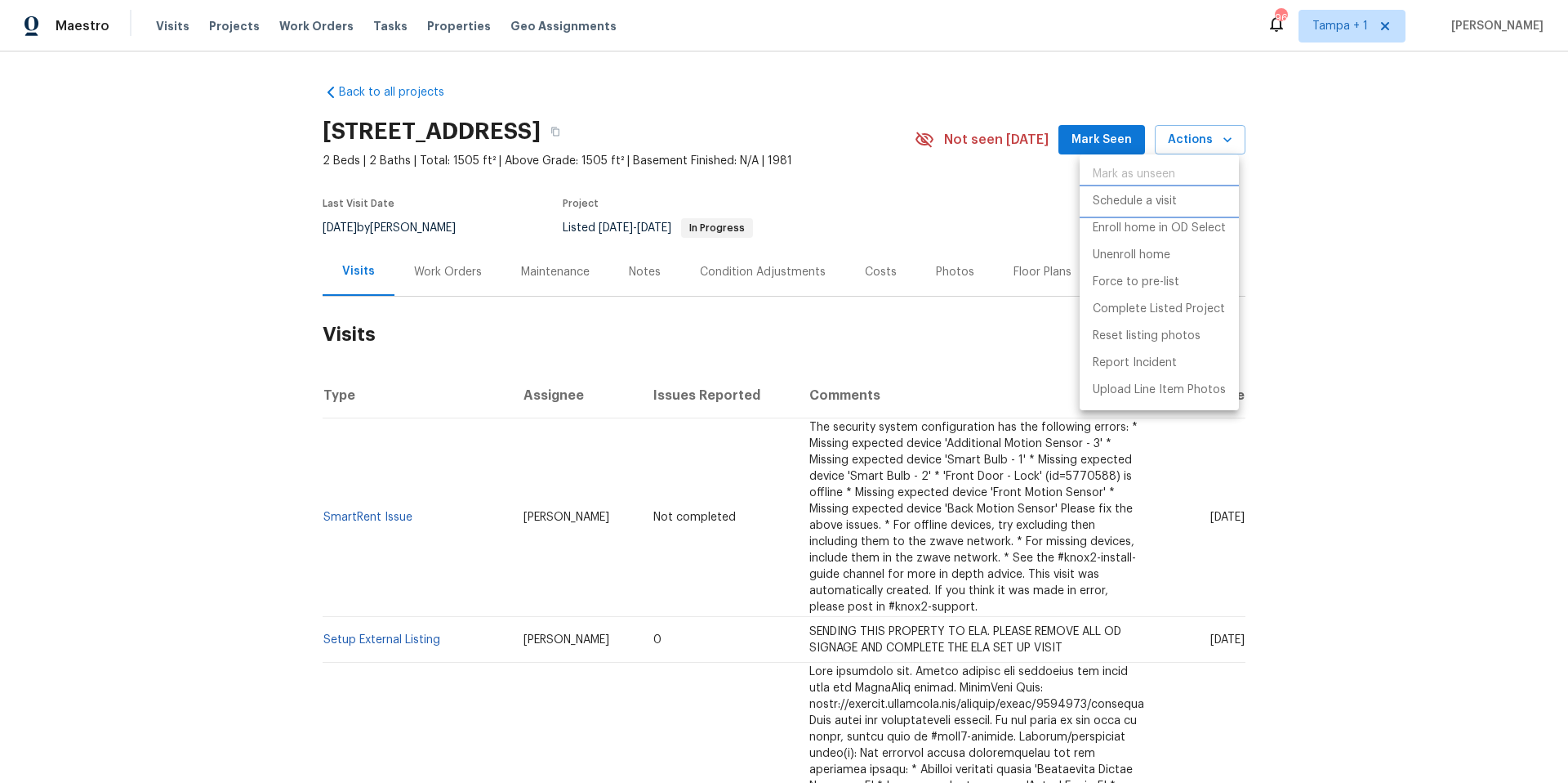
click at [1139, 202] on p "Schedule a visit" at bounding box center [1135, 202] width 84 height 17
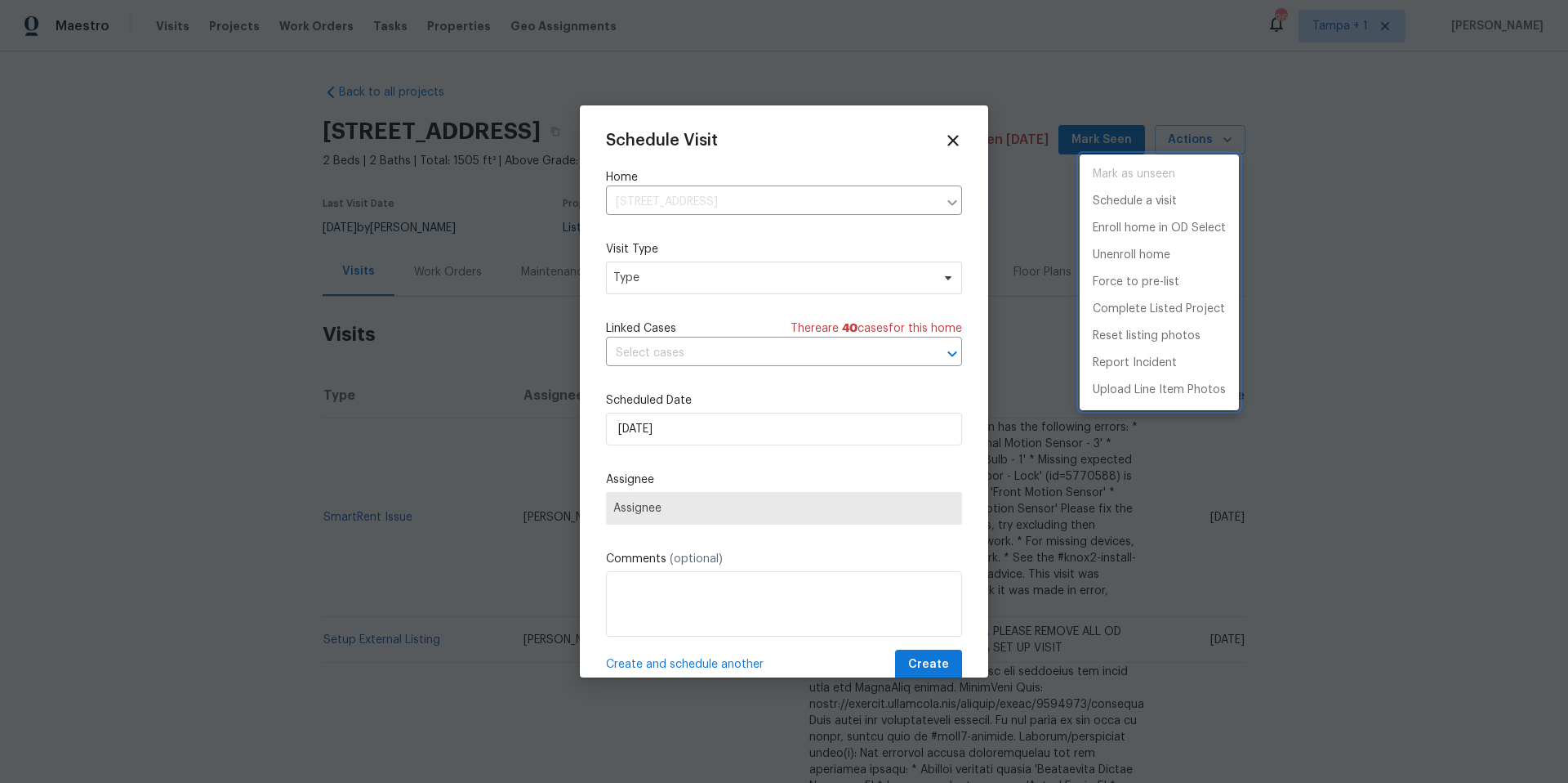
click at [686, 285] on div at bounding box center [784, 392] width 1568 height 783
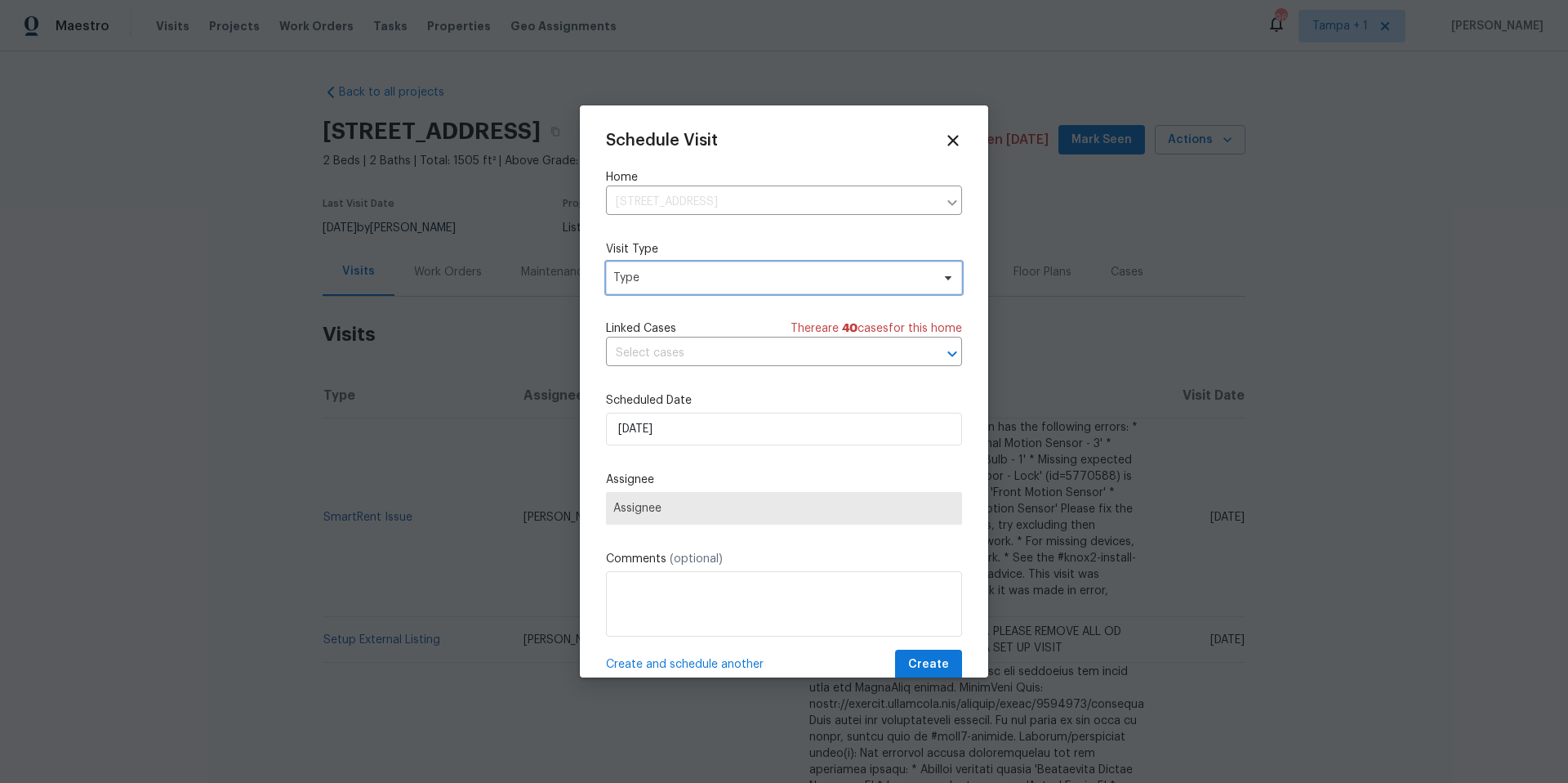
click at [686, 285] on span "Type" at bounding box center [772, 277] width 317 height 16
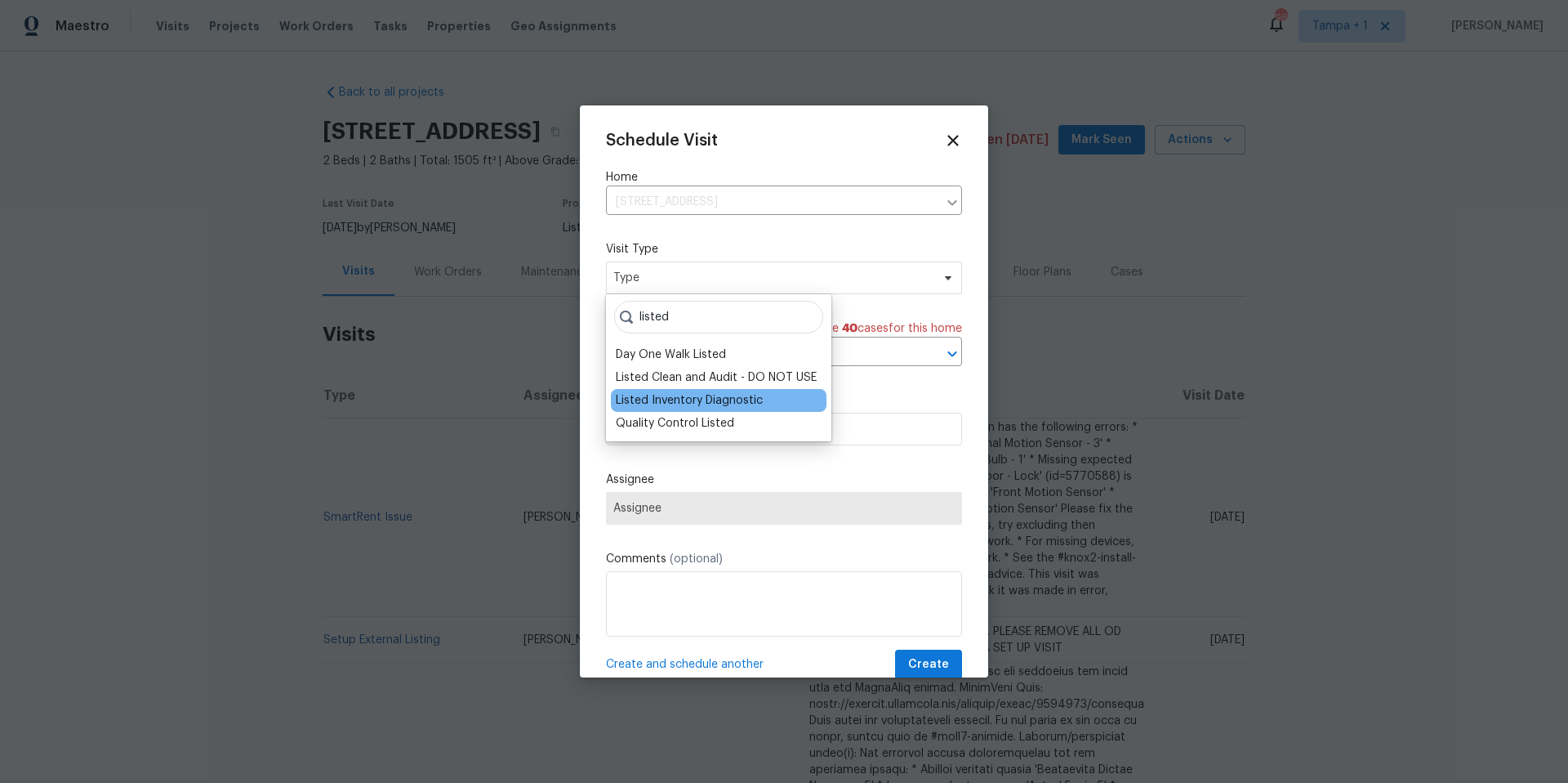
type input "listed"
click at [706, 392] on div "Listed Inventory Diagnostic" at bounding box center [689, 400] width 147 height 16
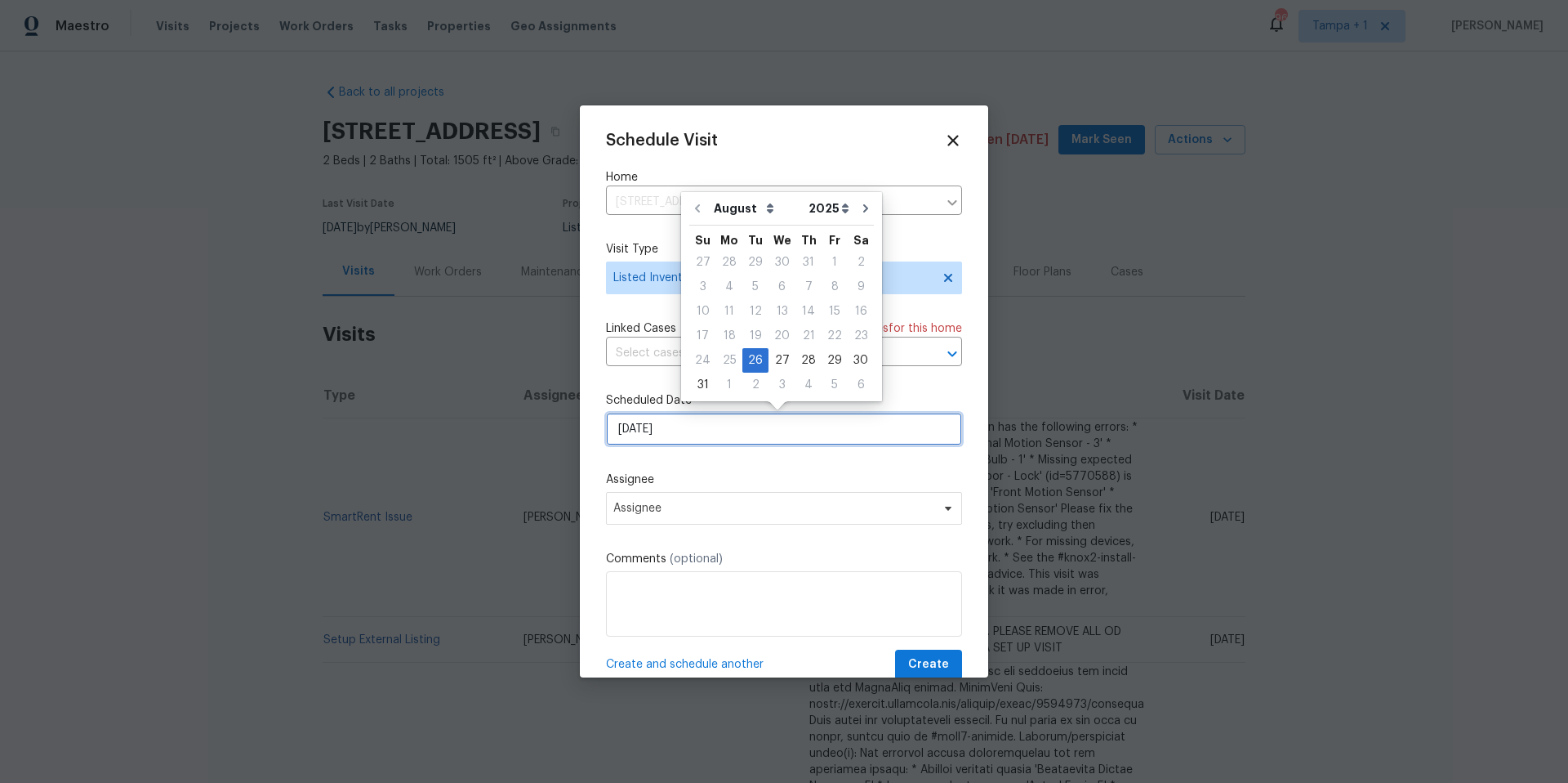
click at [700, 439] on input "8/26/2025" at bounding box center [784, 429] width 356 height 33
click at [780, 356] on div "27" at bounding box center [782, 361] width 27 height 23
type input "8/27/2025"
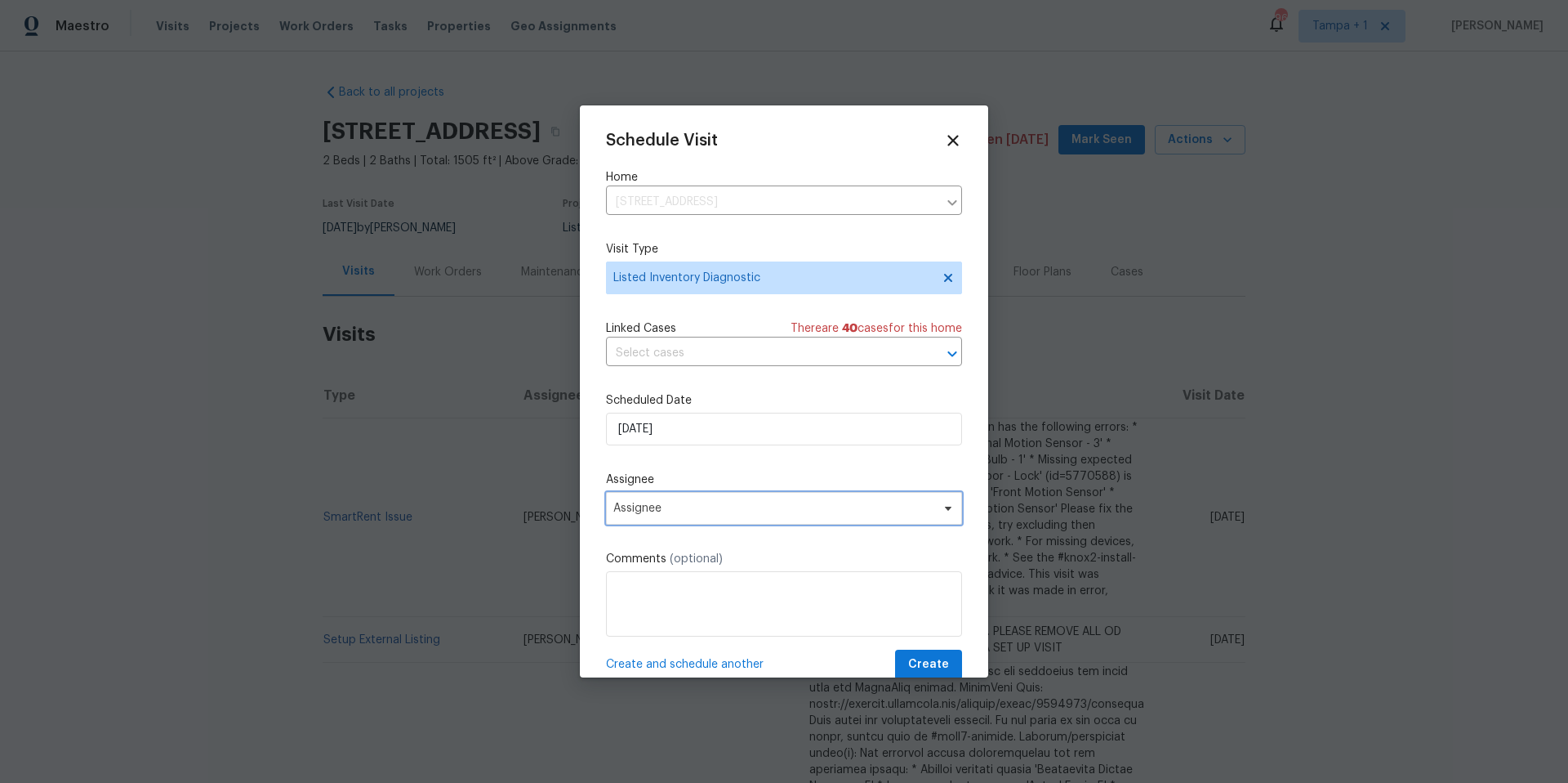
click at [675, 501] on span "Assignee" at bounding box center [784, 509] width 356 height 33
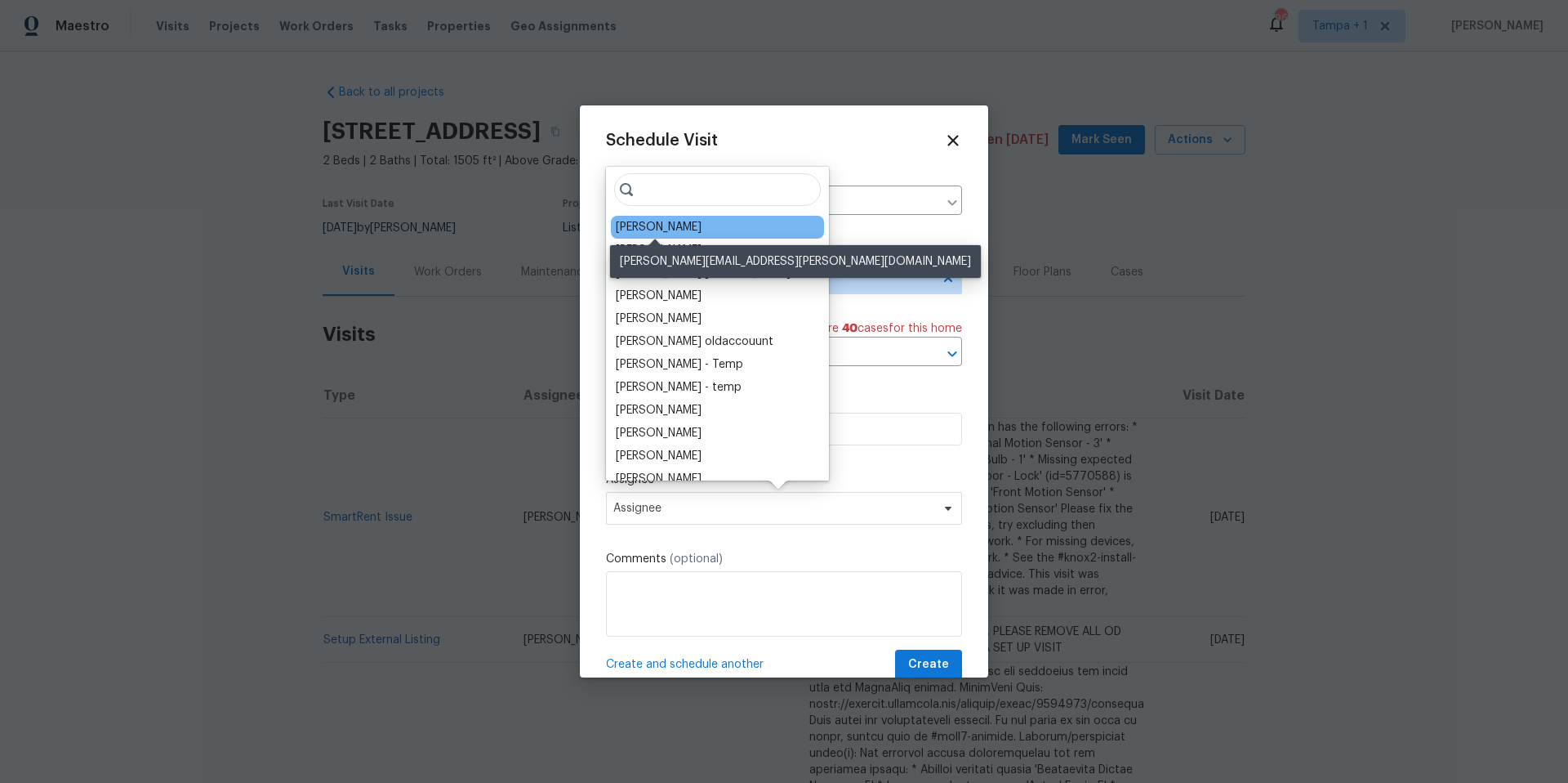
click at [672, 228] on div "Naomi Ferreira" at bounding box center [658, 226] width 85 height 16
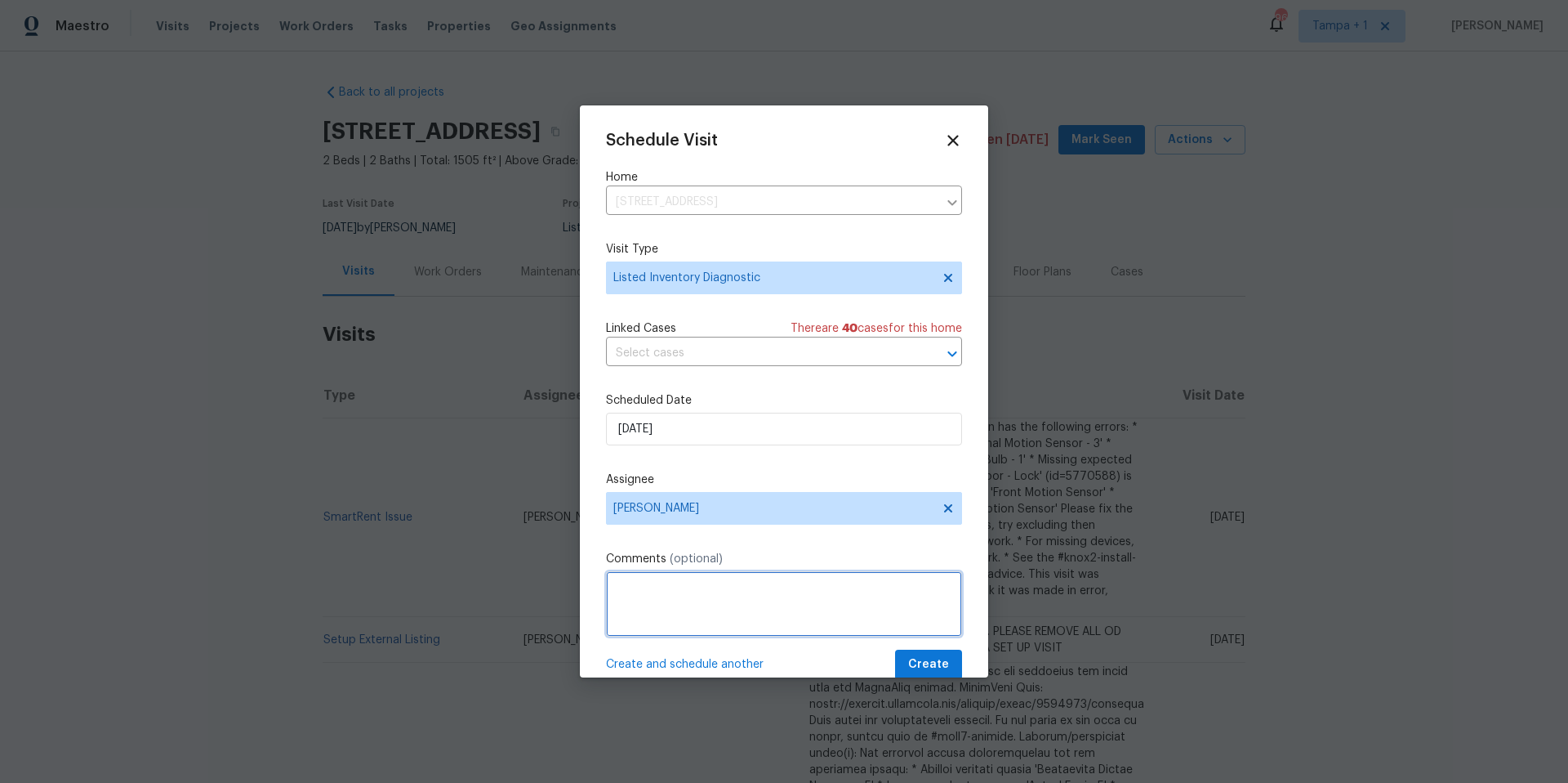
click at [634, 611] on textarea at bounding box center [784, 604] width 356 height 65
type textarea "please provide pricing to install LVP in all main and wet areas (leave carpet i…"
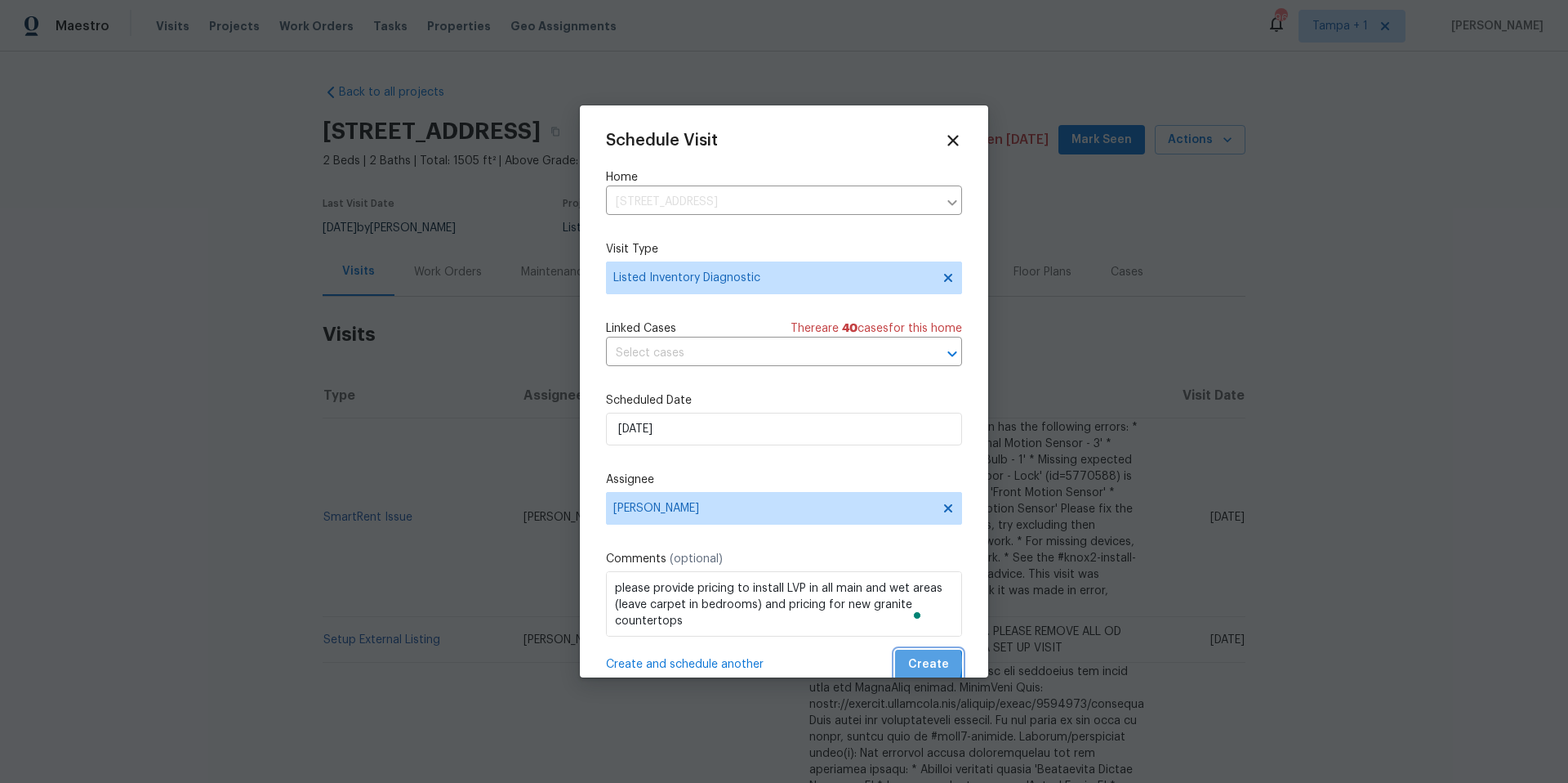
click at [908, 663] on span "Create" at bounding box center [928, 664] width 41 height 20
